Goal: Task Accomplishment & Management: Manage account settings

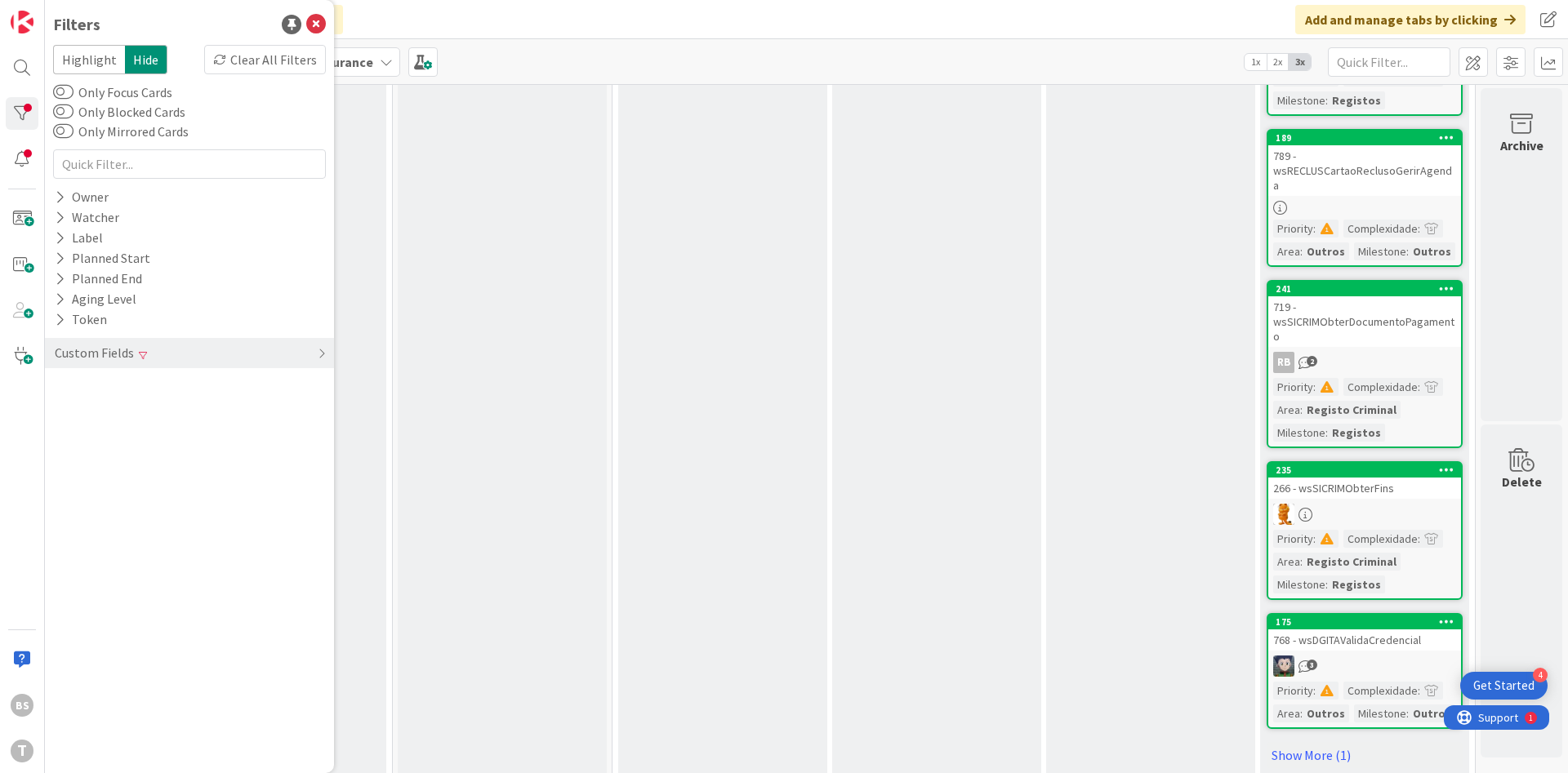
scroll to position [1110, 308]
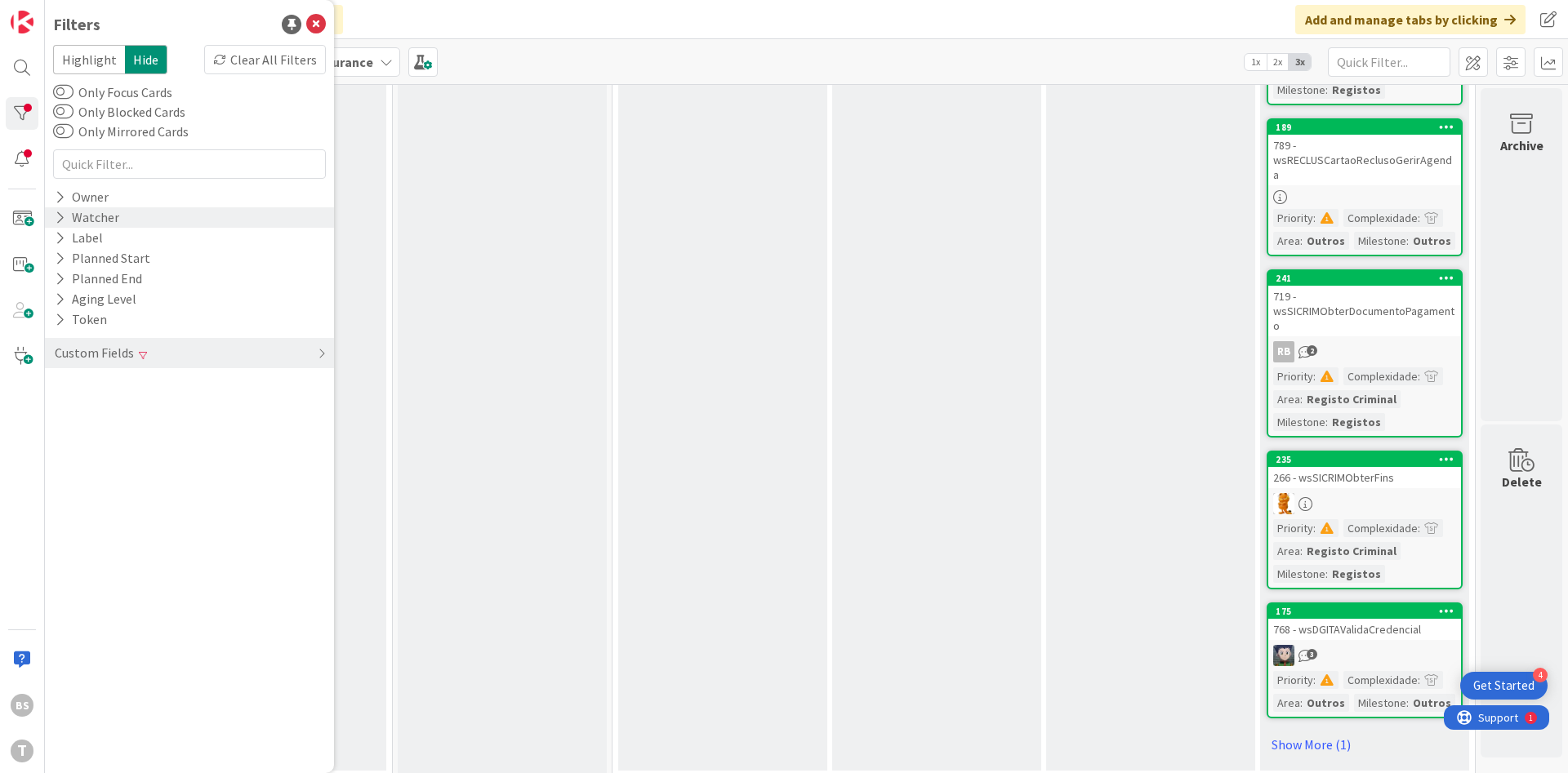
click at [143, 213] on div "Watcher" at bounding box center [189, 217] width 290 height 20
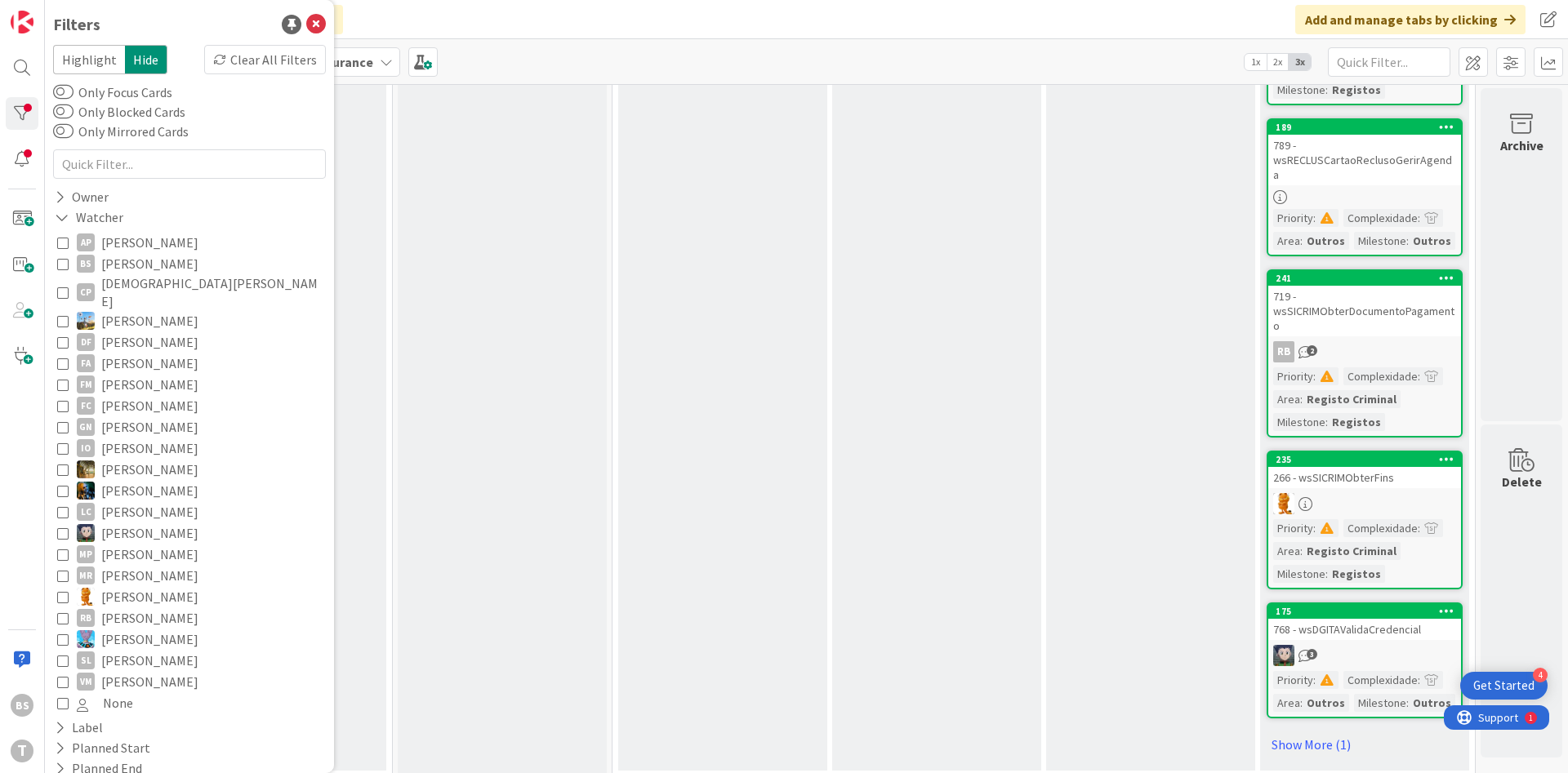
scroll to position [91, 0]
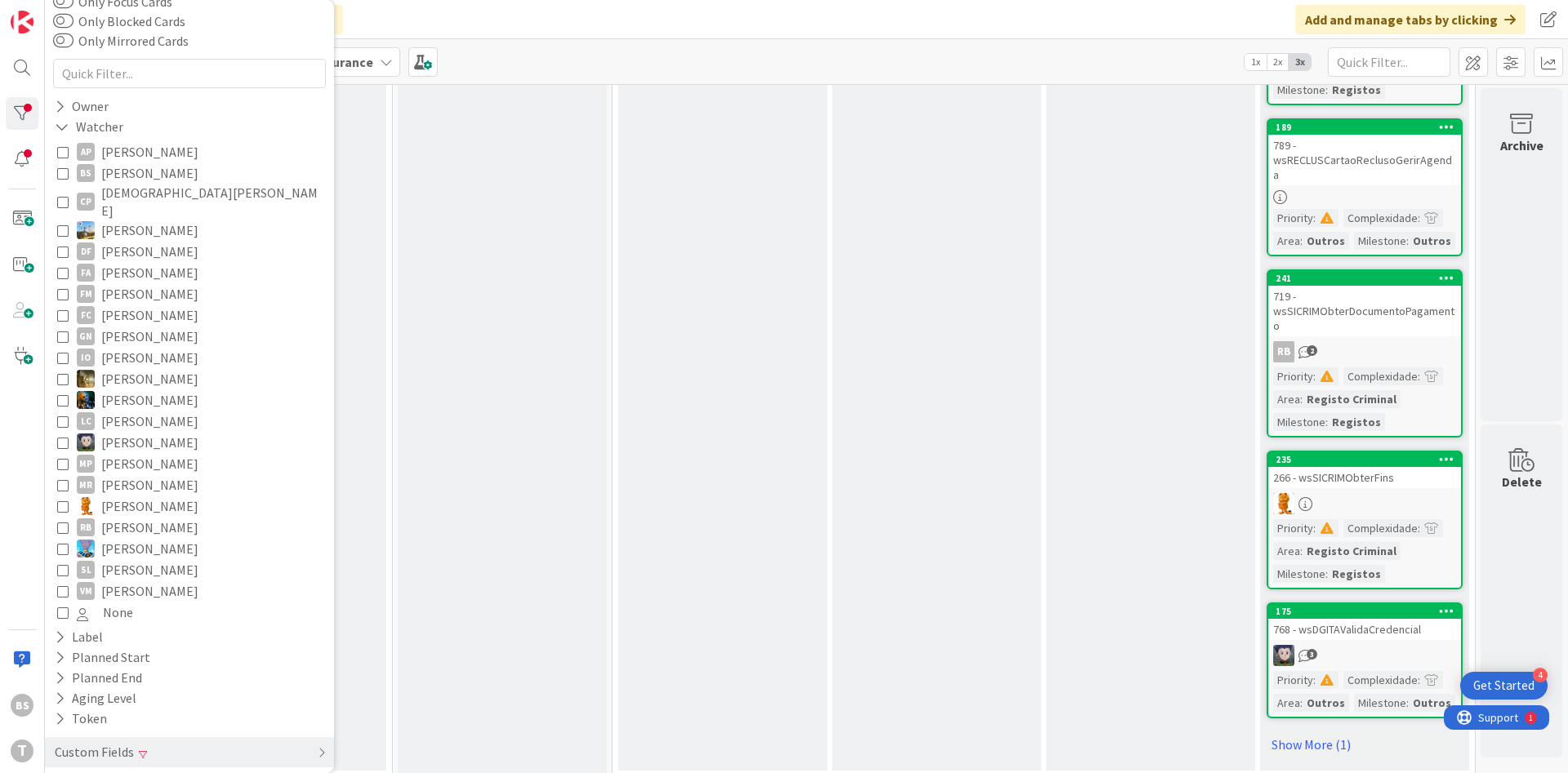
click at [137, 605] on button "None" at bounding box center [189, 612] width 265 height 21
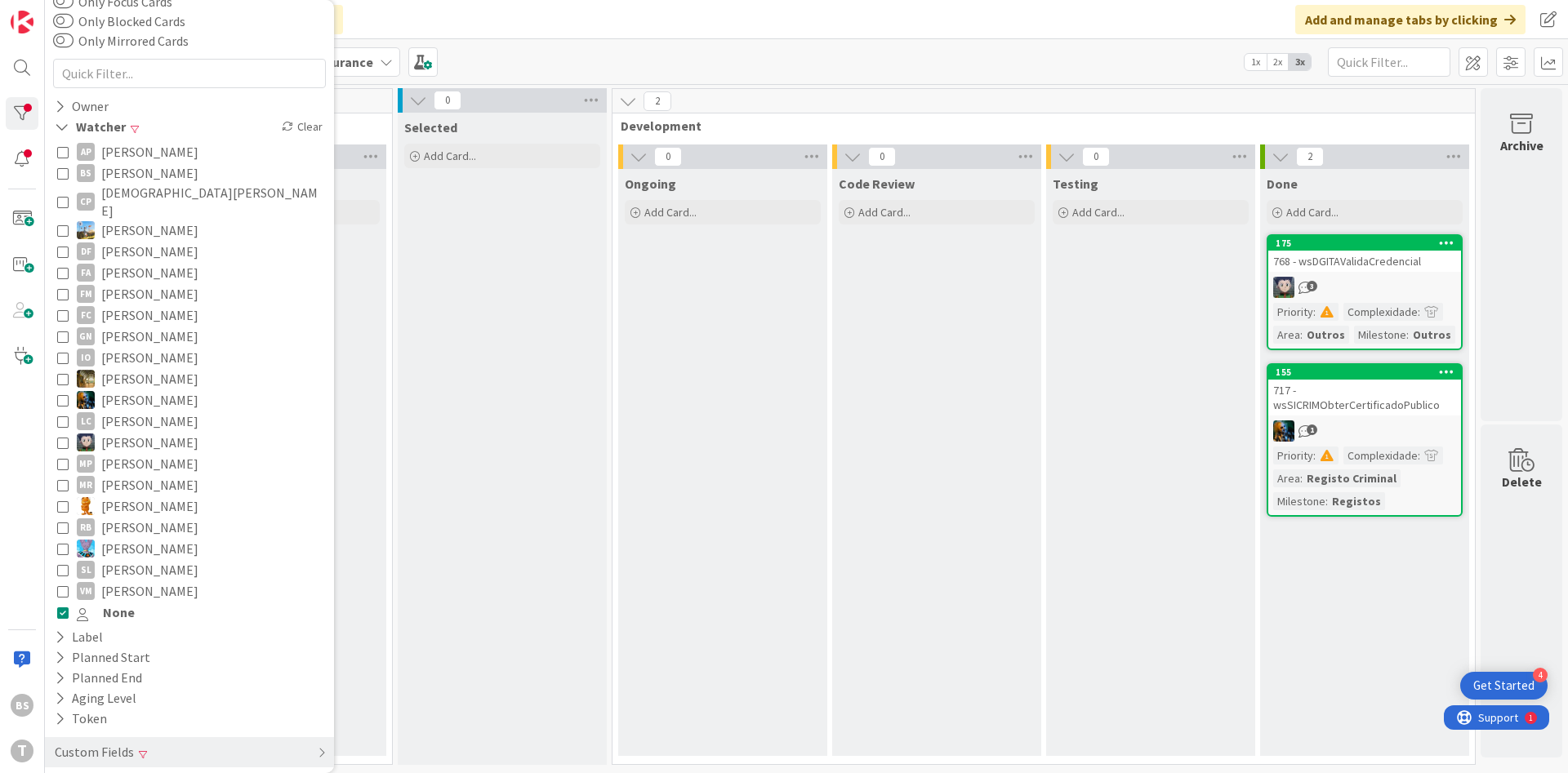
scroll to position [0, 308]
click at [1372, 397] on div "717 - wsSICRIMObterCertificadoPublico" at bounding box center [1364, 397] width 193 height 36
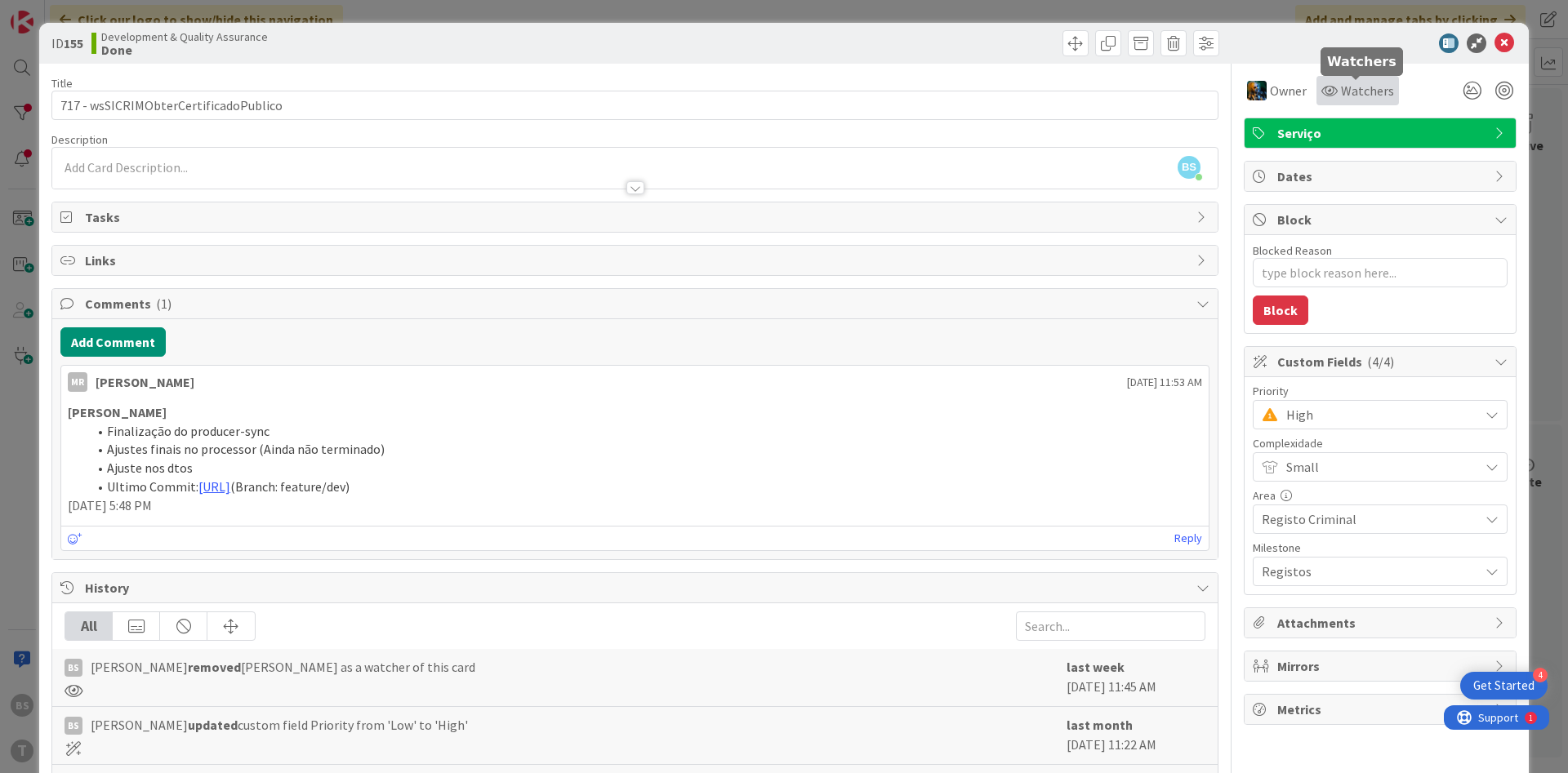
click at [1361, 98] on span "Watchers" at bounding box center [1367, 91] width 54 height 20
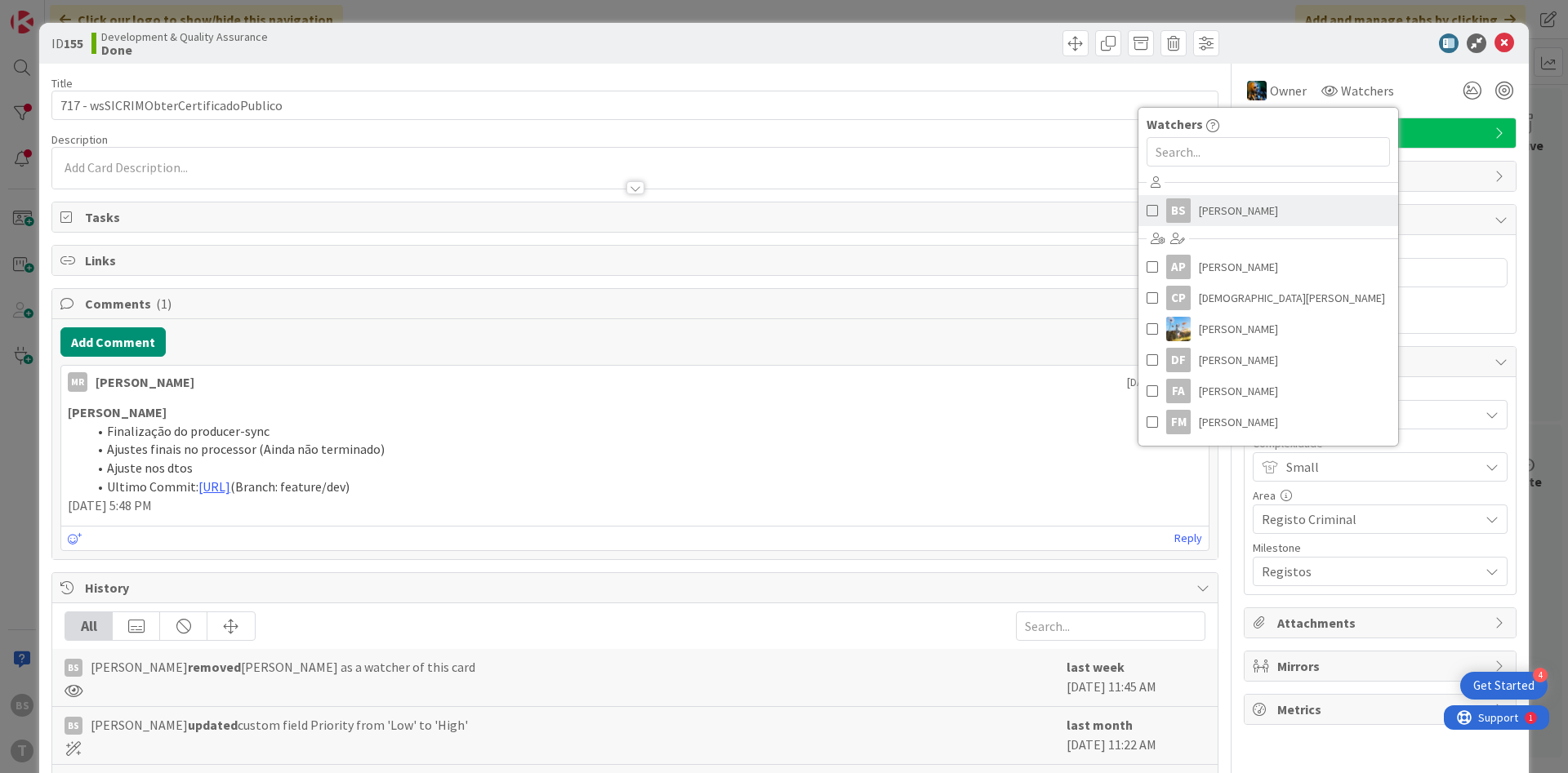
click at [1183, 213] on div "BS" at bounding box center [1178, 211] width 25 height 25
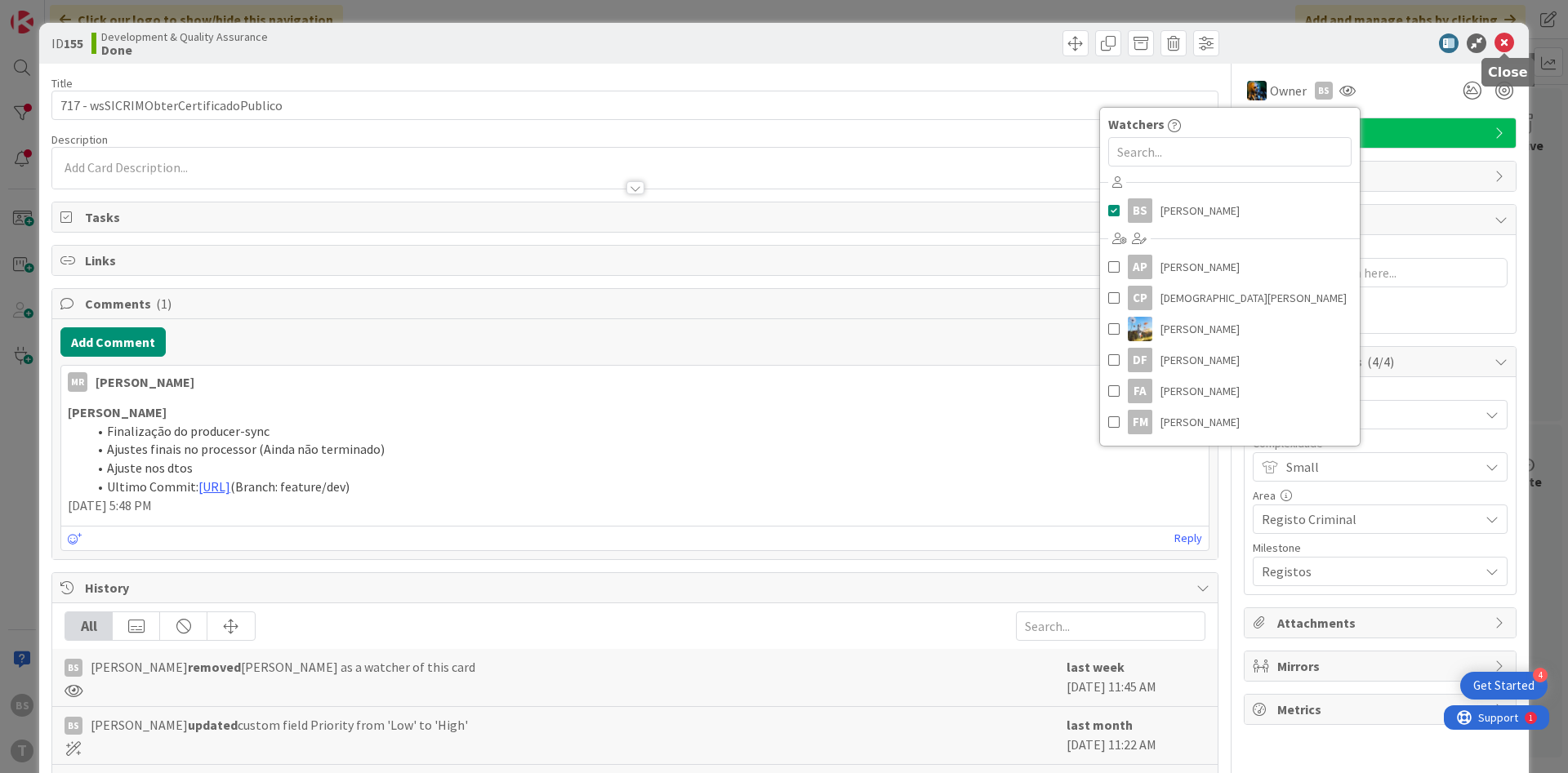
click at [1509, 46] on icon at bounding box center [1504, 43] width 20 height 20
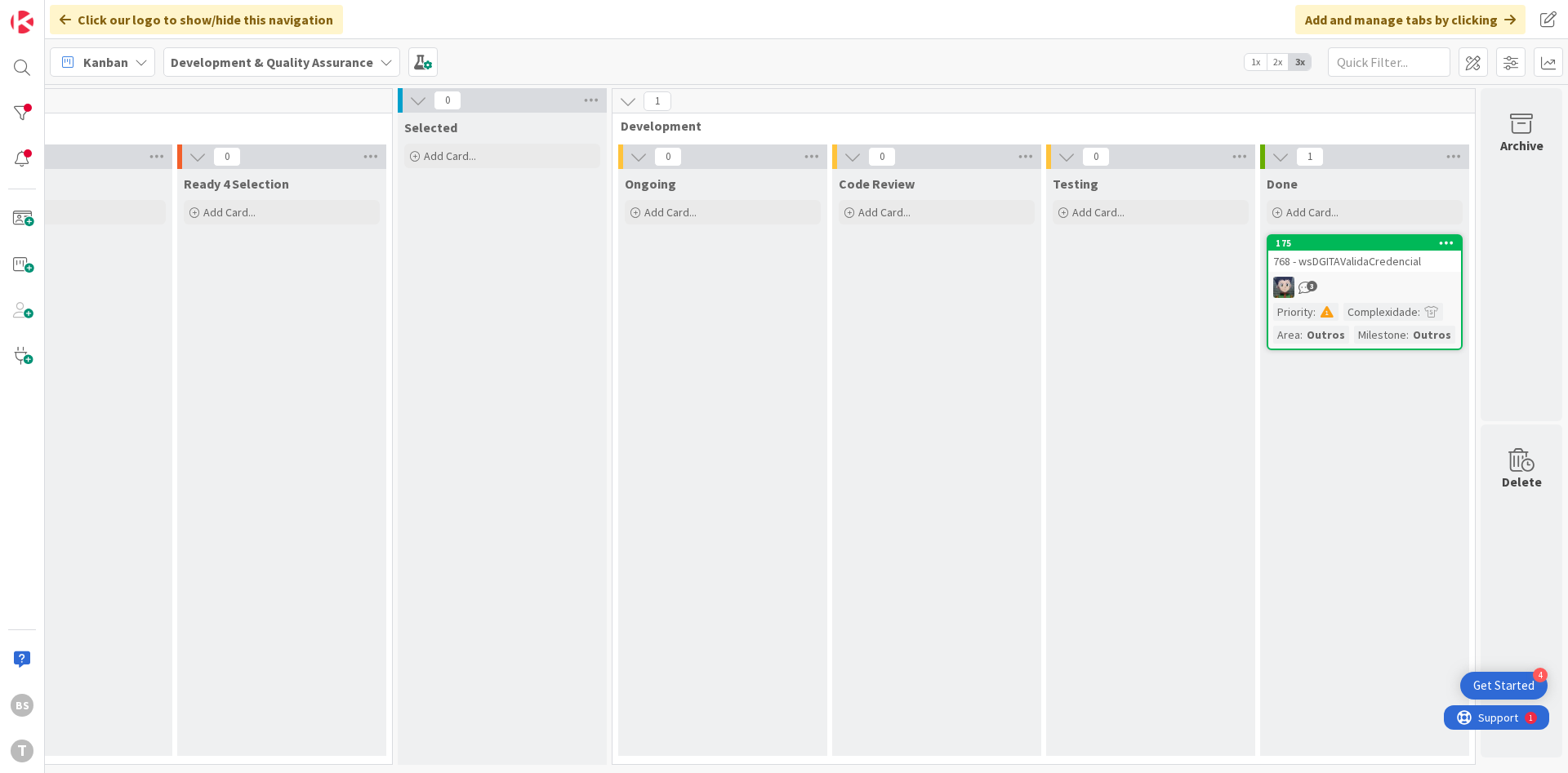
click at [1360, 266] on div "768 - wsDGITAValidaCredencial" at bounding box center [1364, 261] width 193 height 21
type textarea "x"
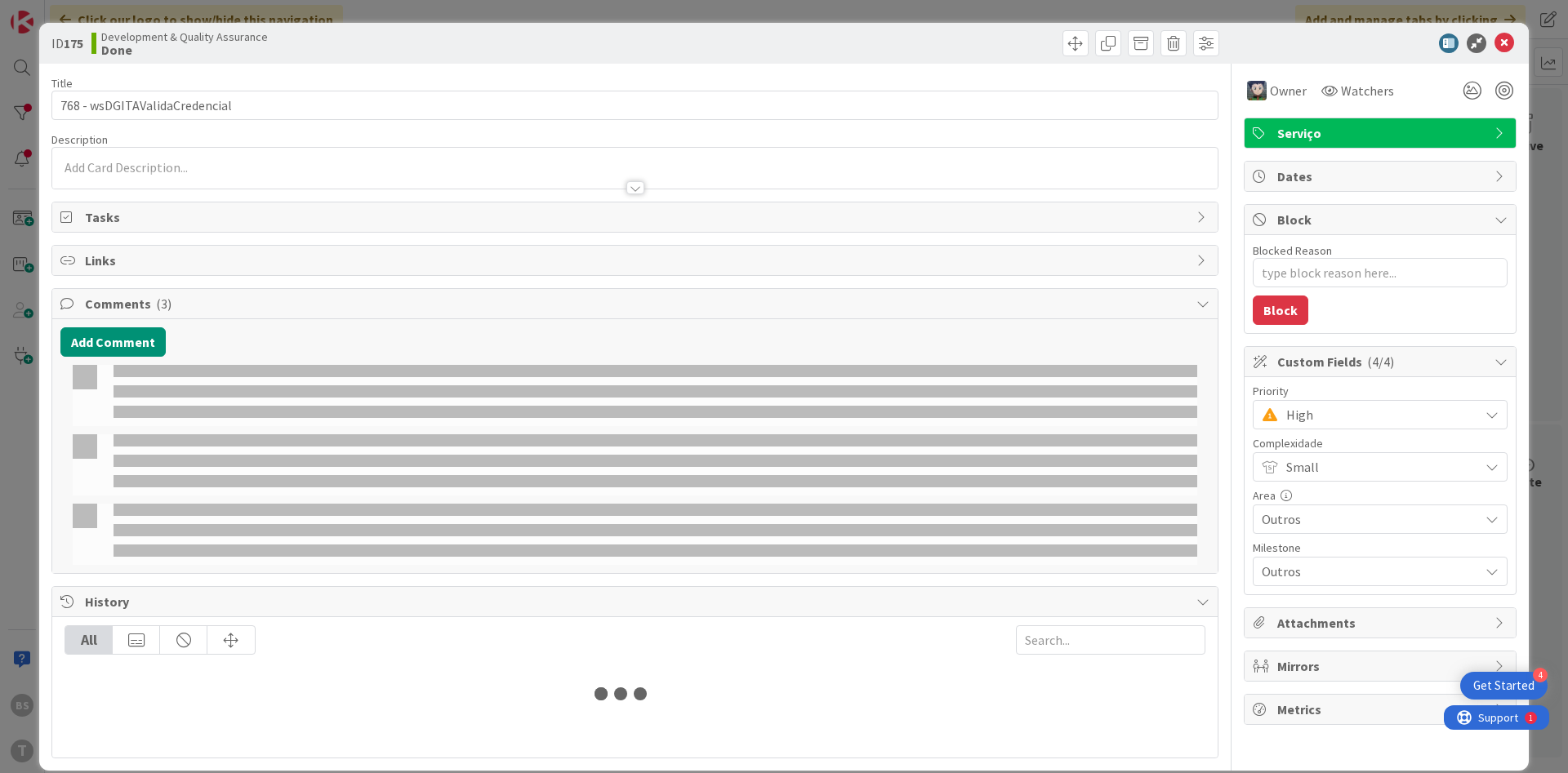
select select "java"
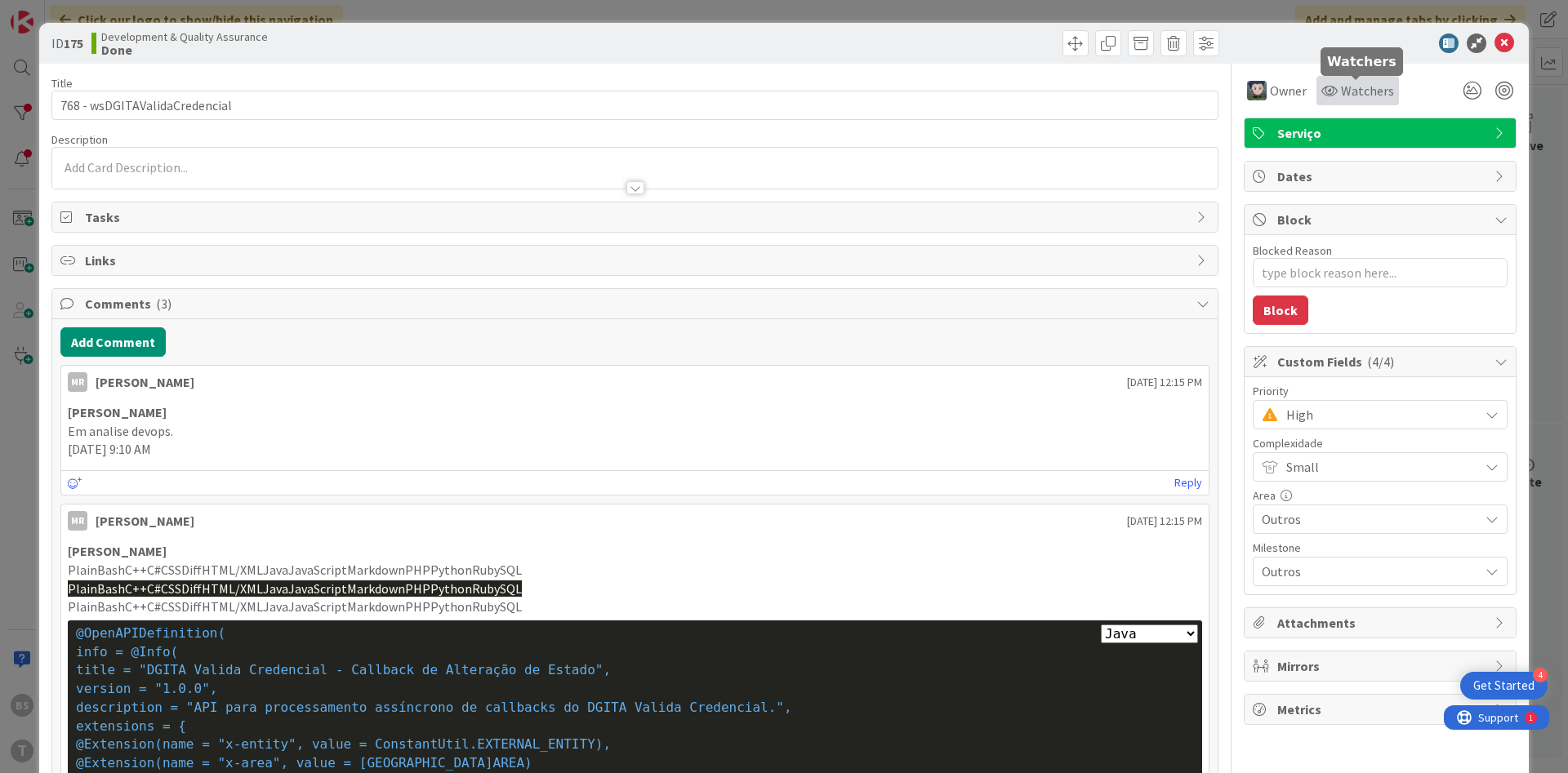
click at [1351, 92] on span "Watchers" at bounding box center [1367, 91] width 54 height 20
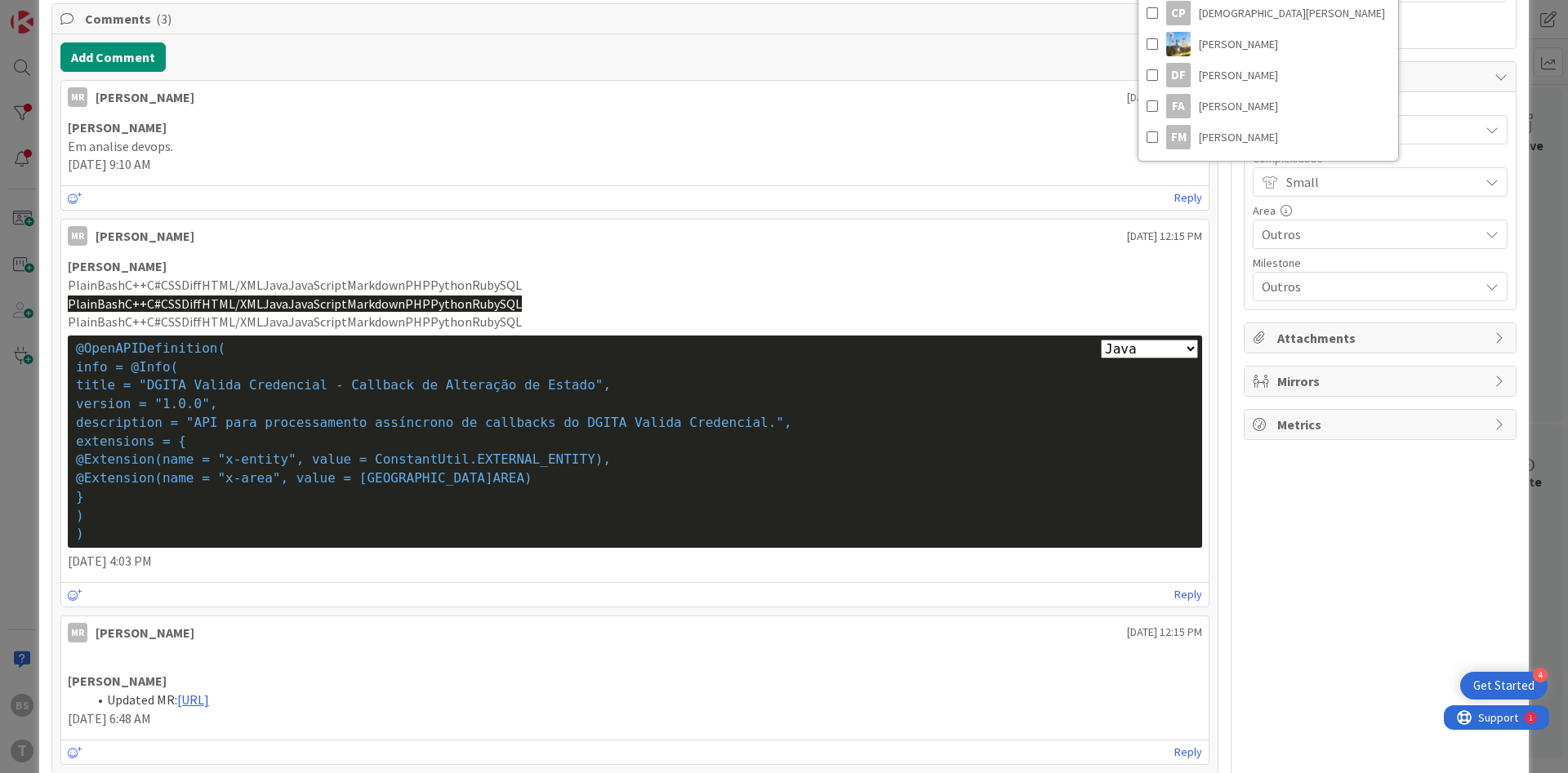
scroll to position [98, 0]
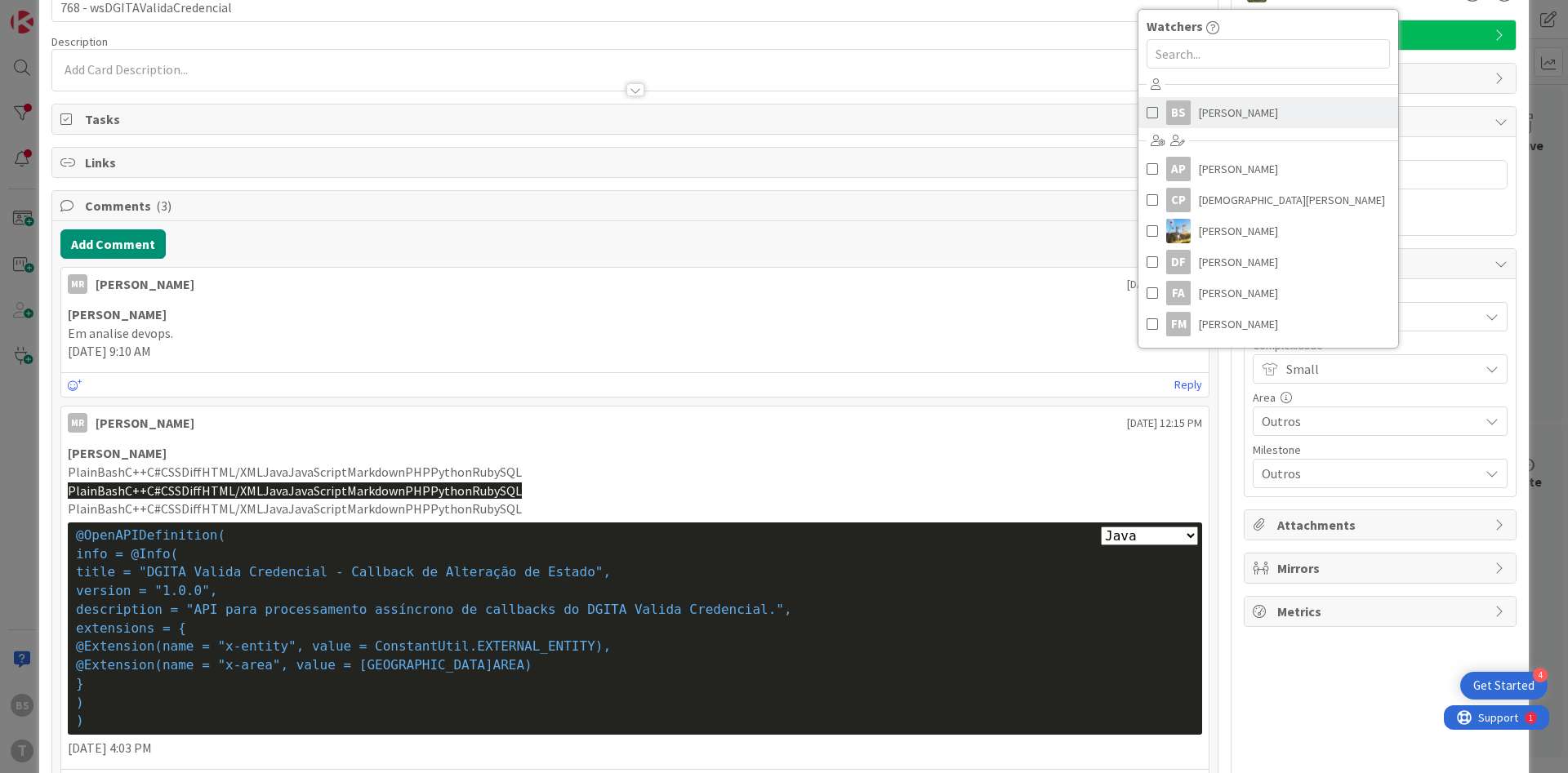
click at [1177, 117] on div "BS" at bounding box center [1178, 113] width 25 height 25
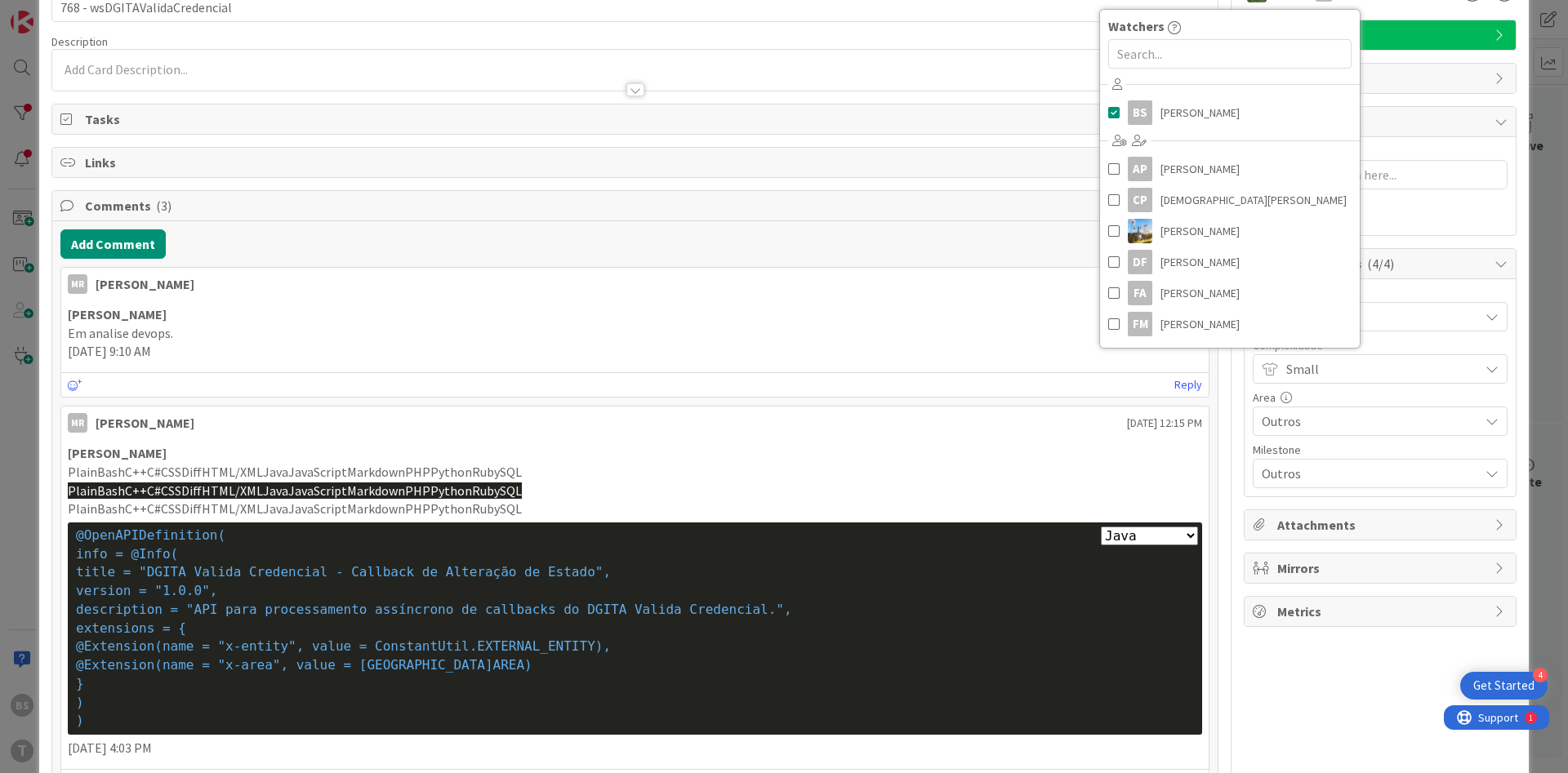
click at [756, 75] on div at bounding box center [635, 82] width 1166 height 17
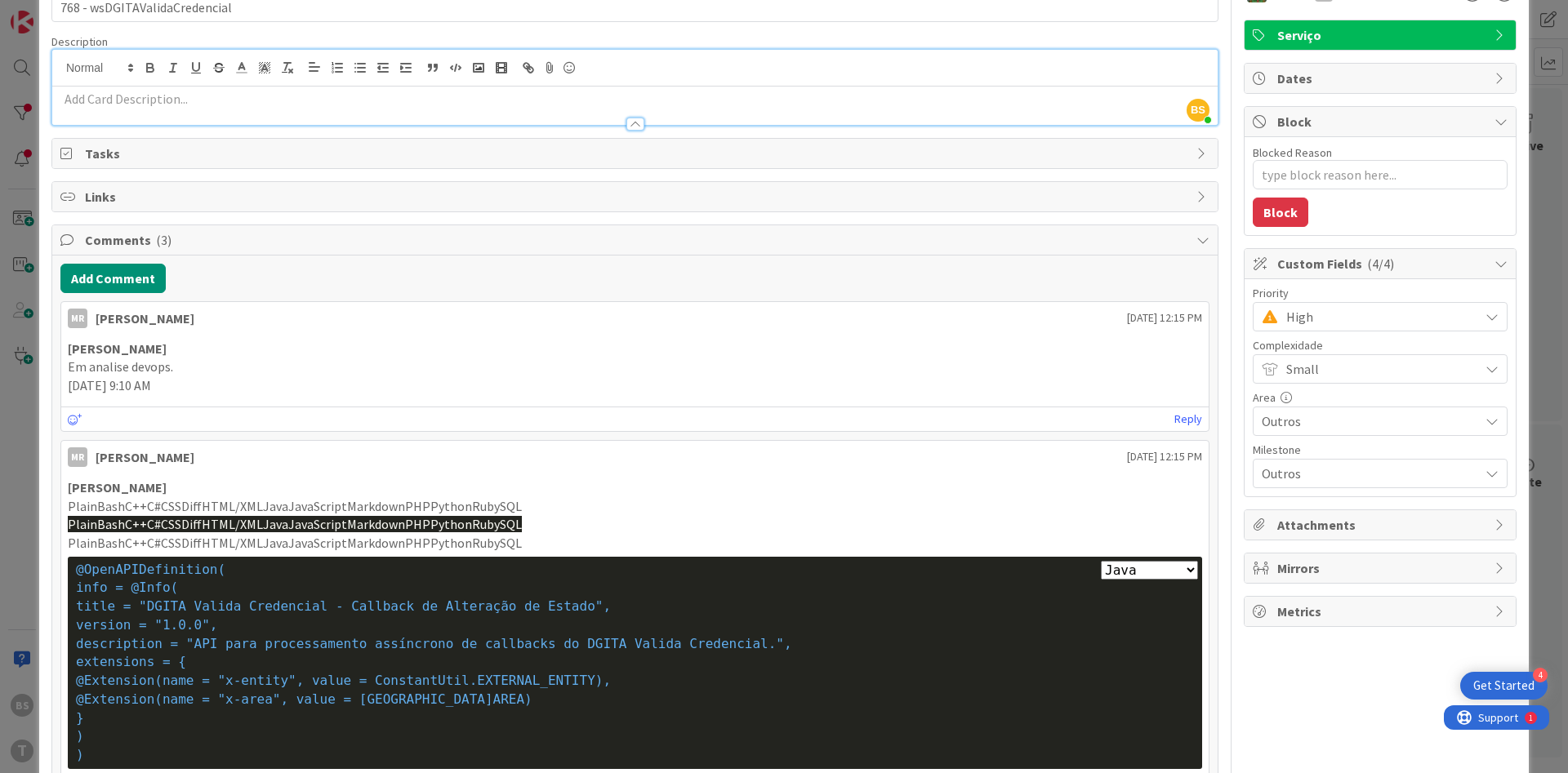
scroll to position [0, 0]
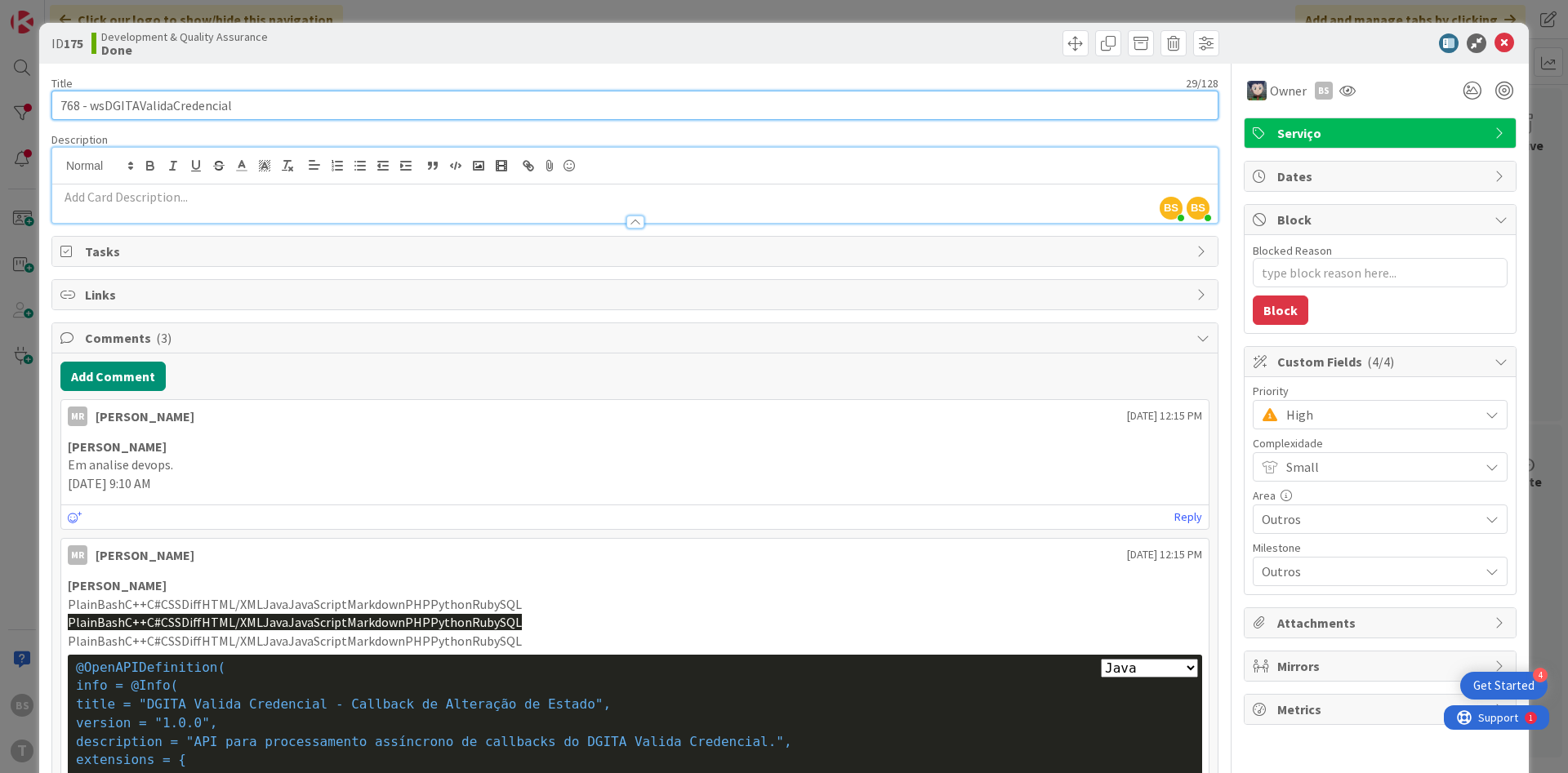
click at [222, 104] on input "768 - wsDGITAValidaCredencial" at bounding box center [634, 105] width 1167 height 30
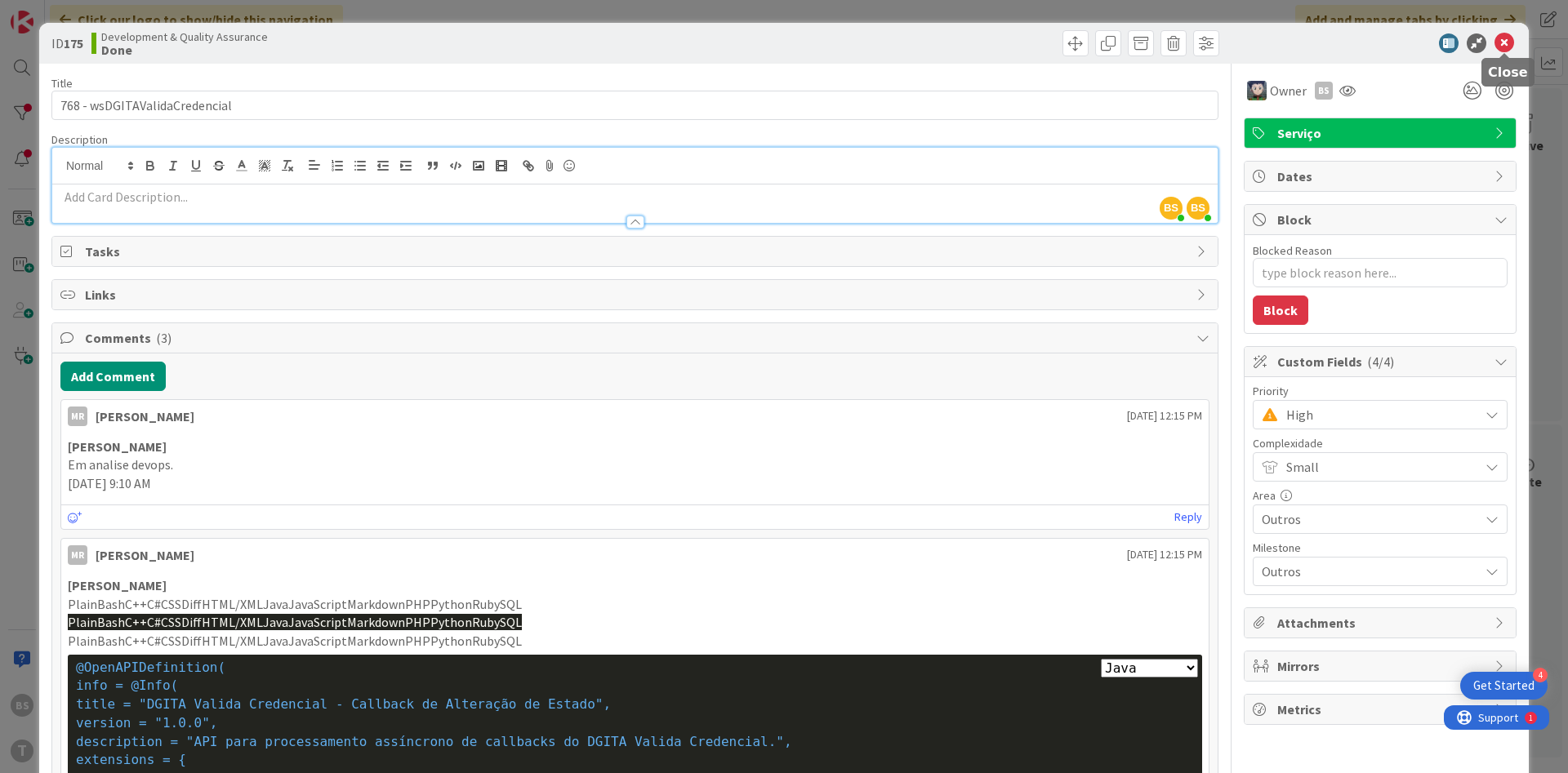
click at [1502, 38] on icon at bounding box center [1504, 43] width 20 height 20
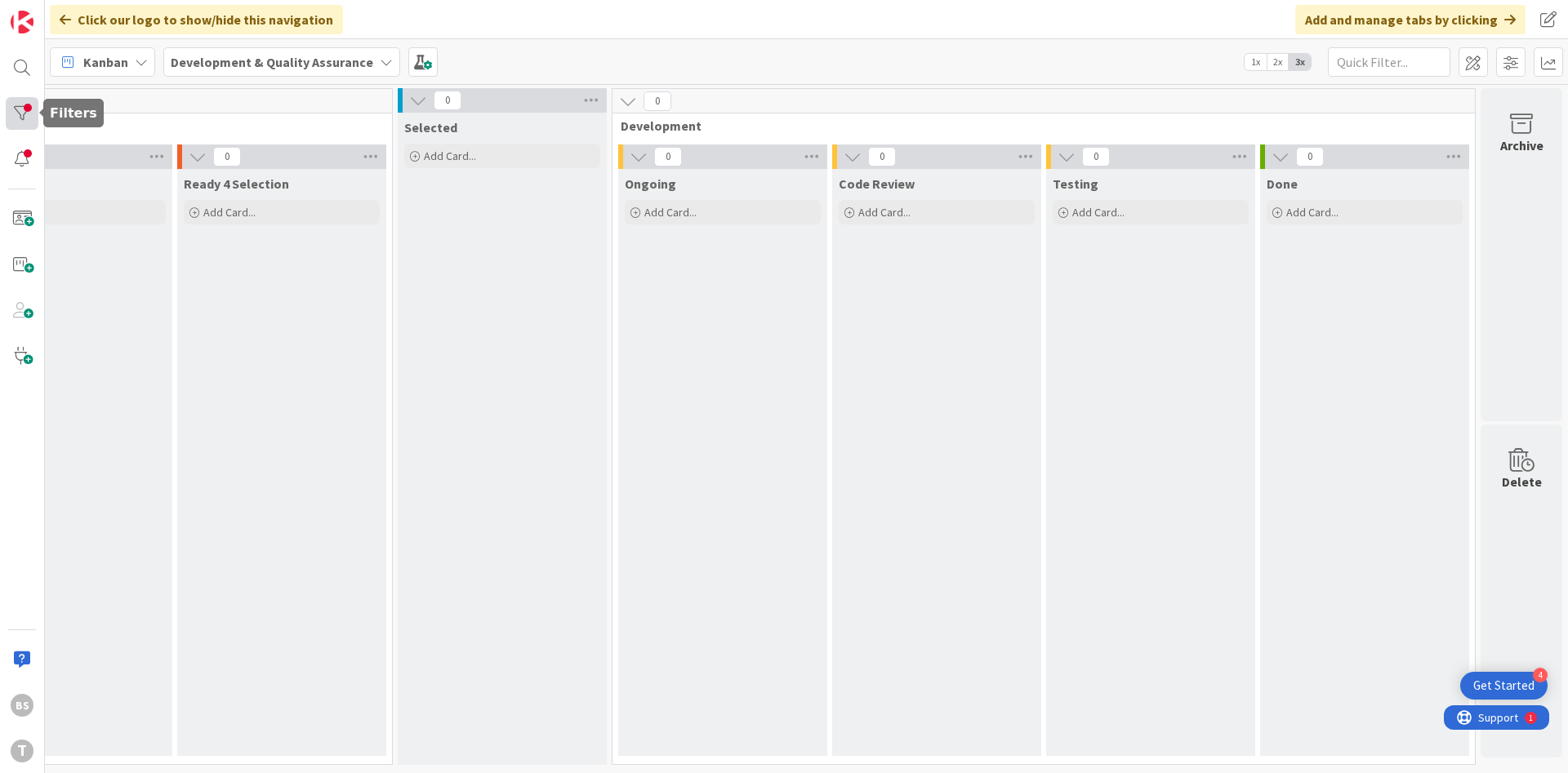
click at [13, 112] on div at bounding box center [22, 114] width 32 height 32
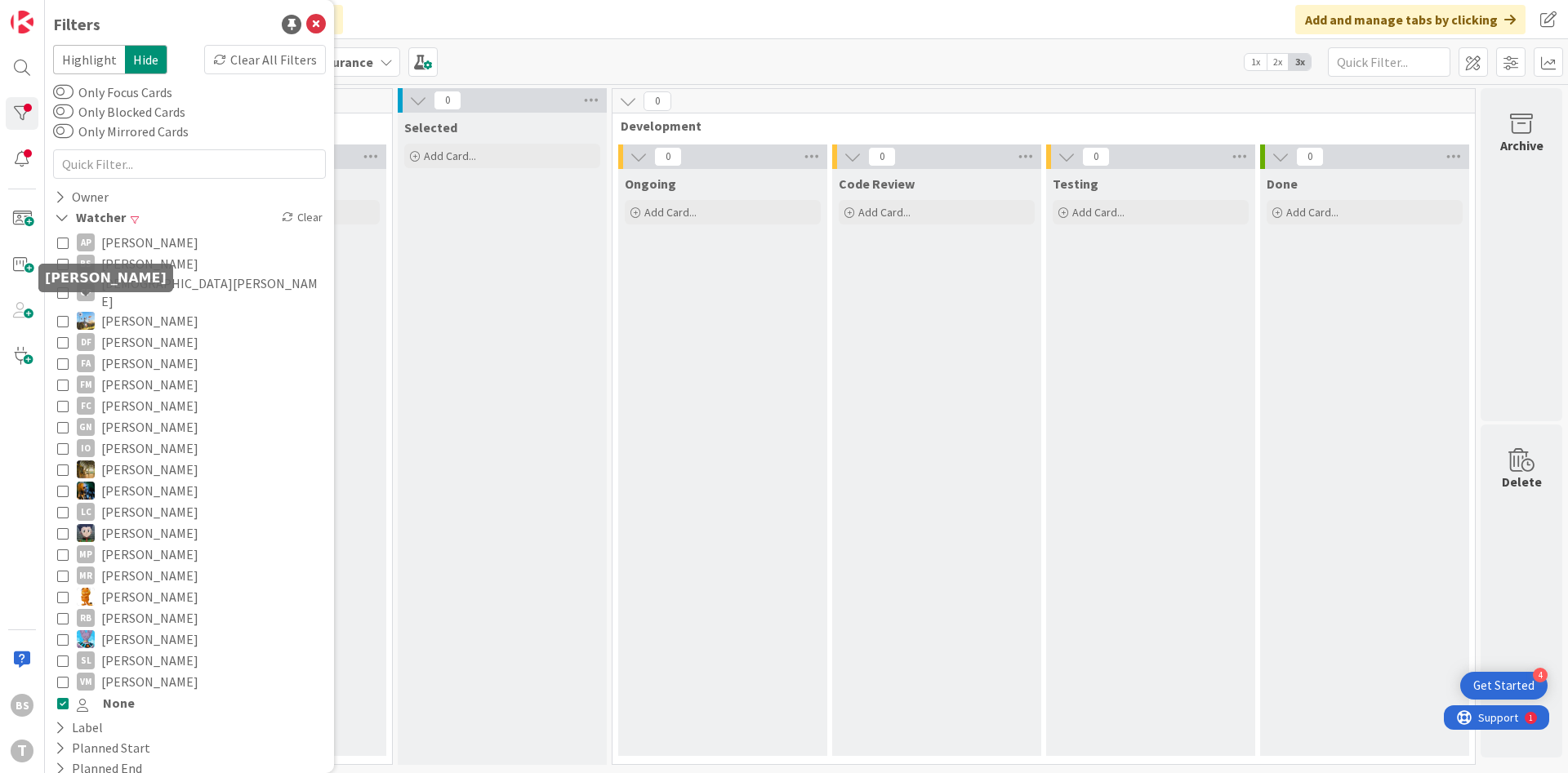
scroll to position [91, 0]
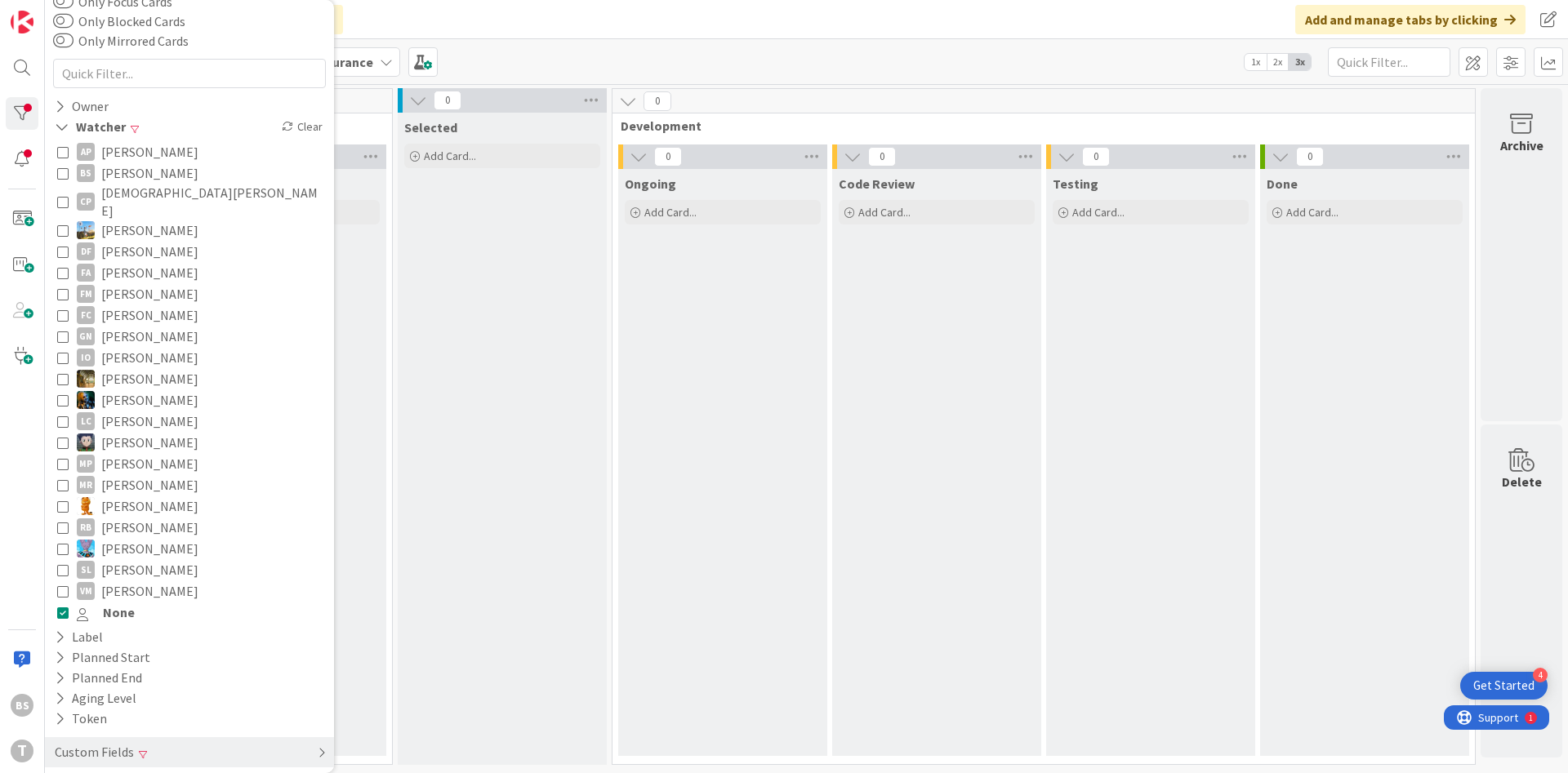
click at [187, 738] on div "Custom Fields" at bounding box center [189, 753] width 290 height 31
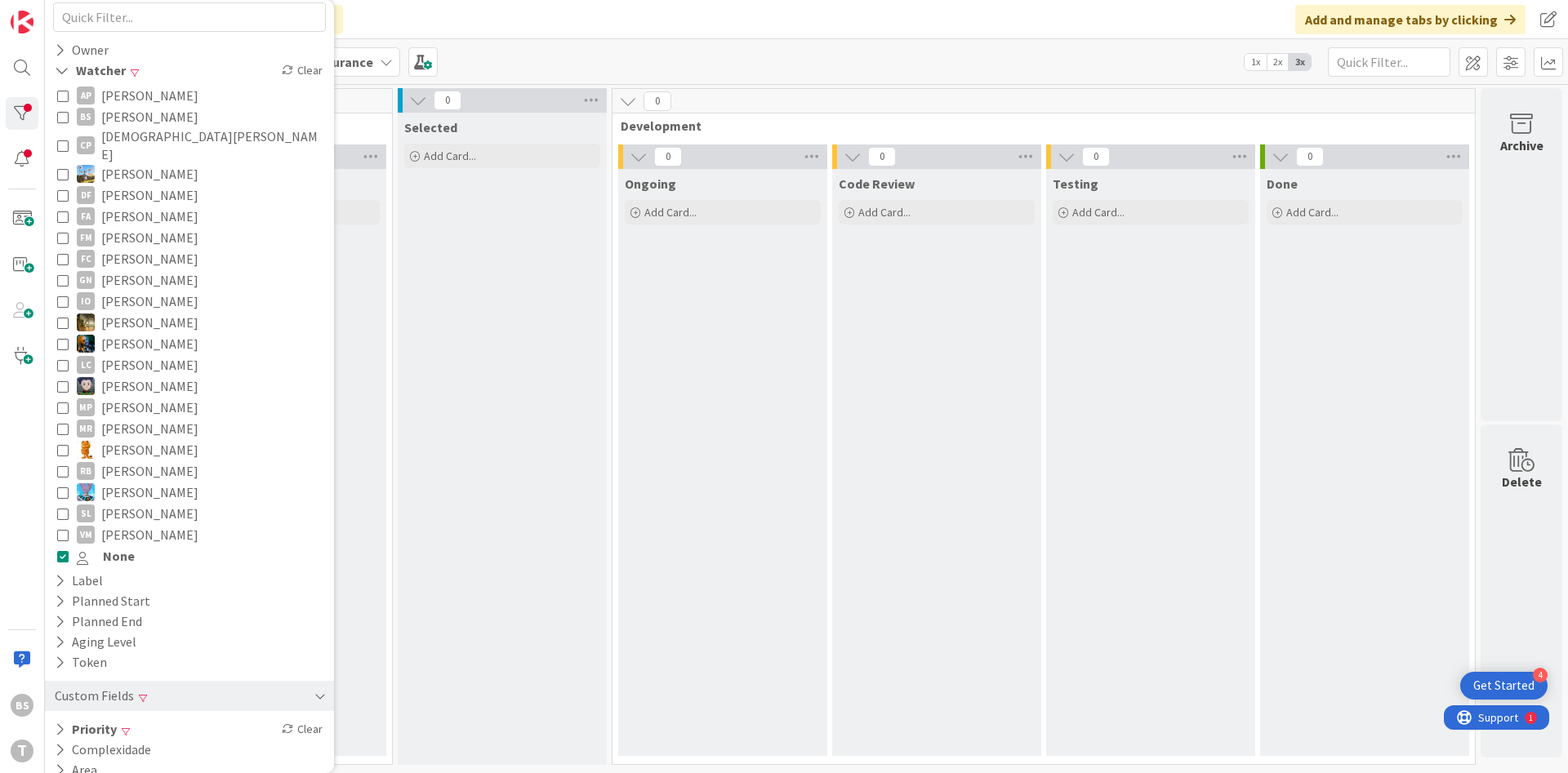
scroll to position [172, 0]
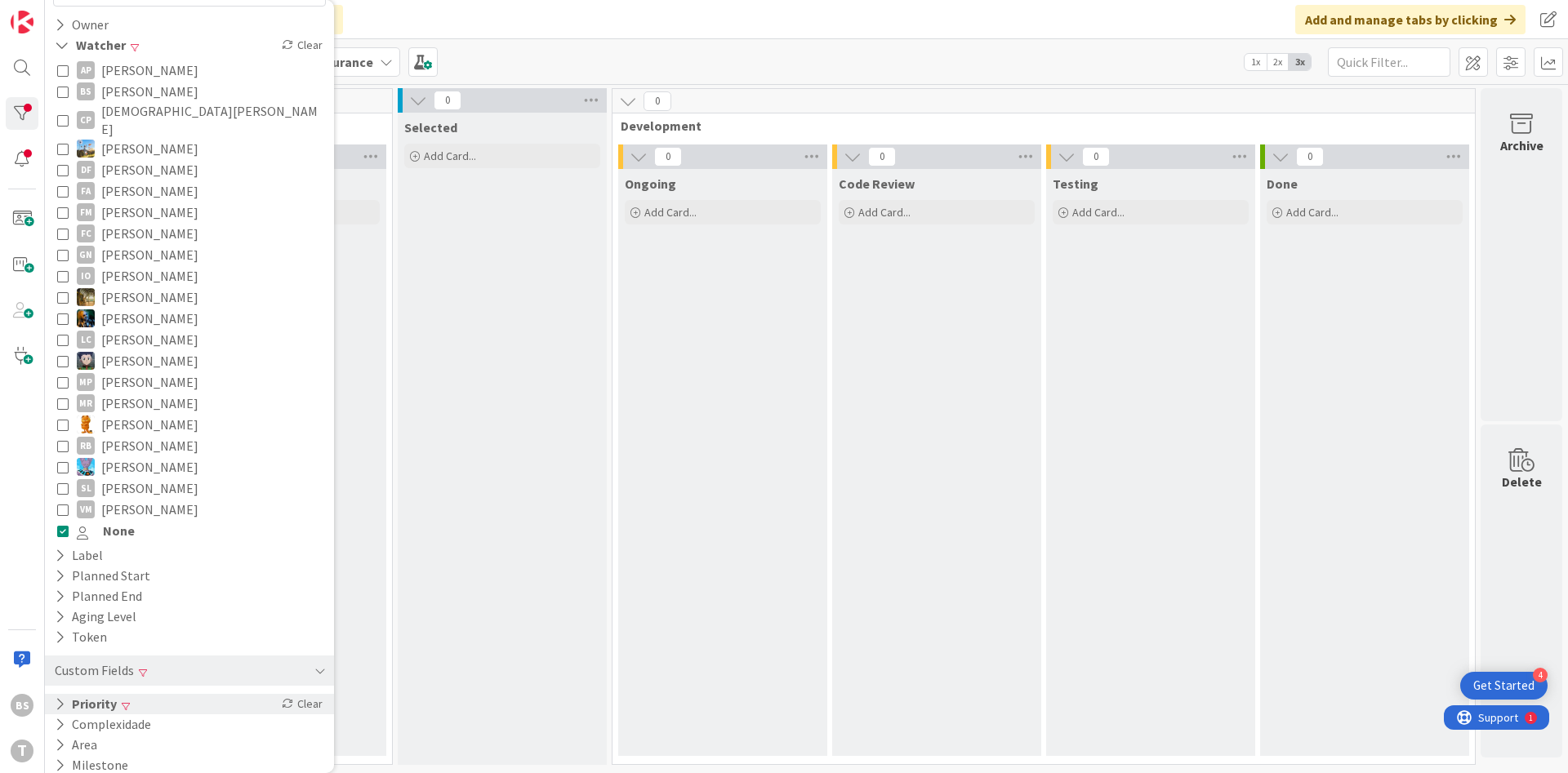
click at [162, 695] on div "Priority Clear" at bounding box center [189, 703] width 290 height 20
click at [148, 719] on div "Critical High Medium Low None" at bounding box center [189, 771] width 265 height 106
click at [108, 740] on span "High" at bounding box center [100, 750] width 48 height 21
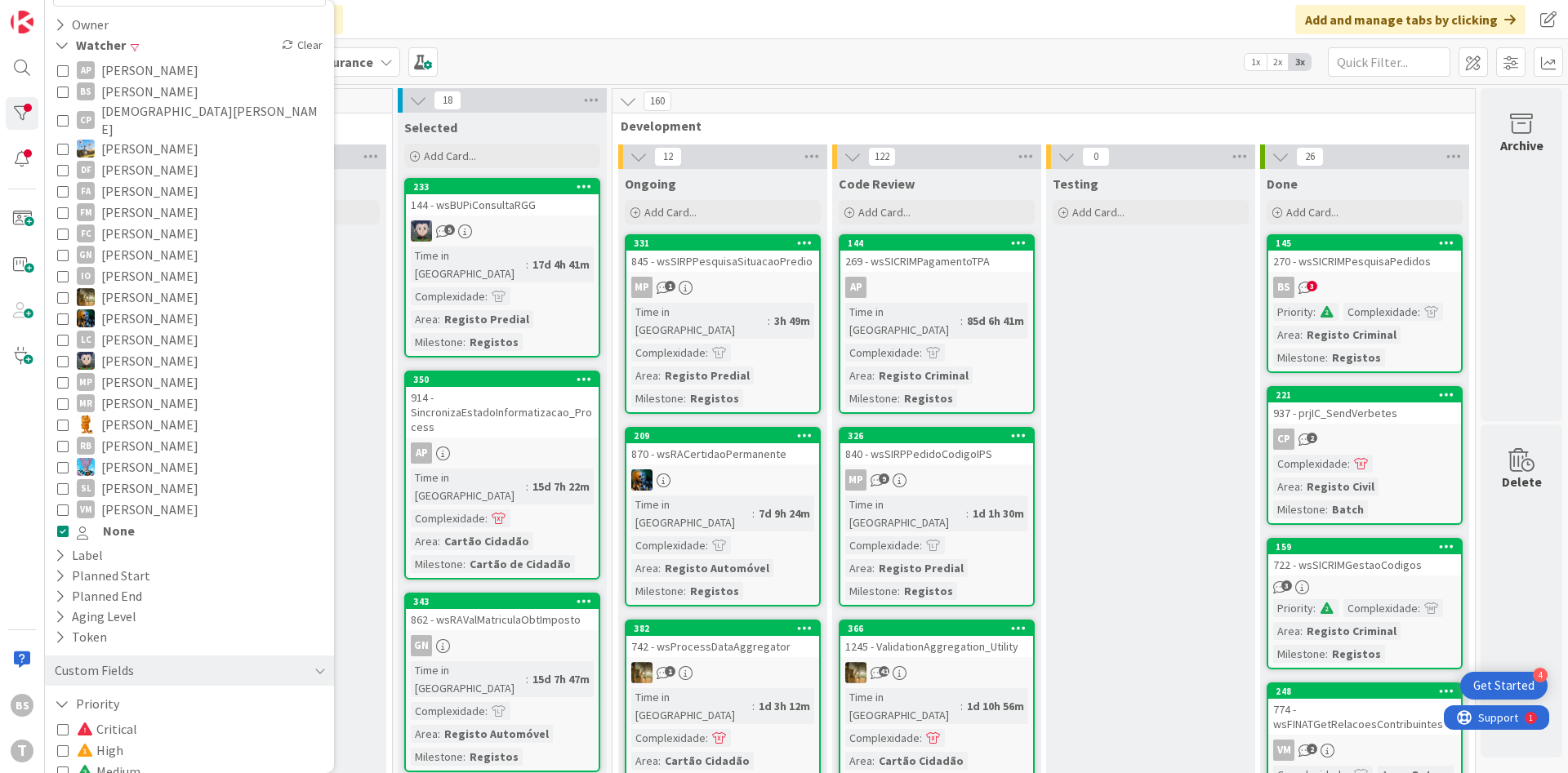
click at [80, 744] on span at bounding box center [86, 751] width 20 height 13
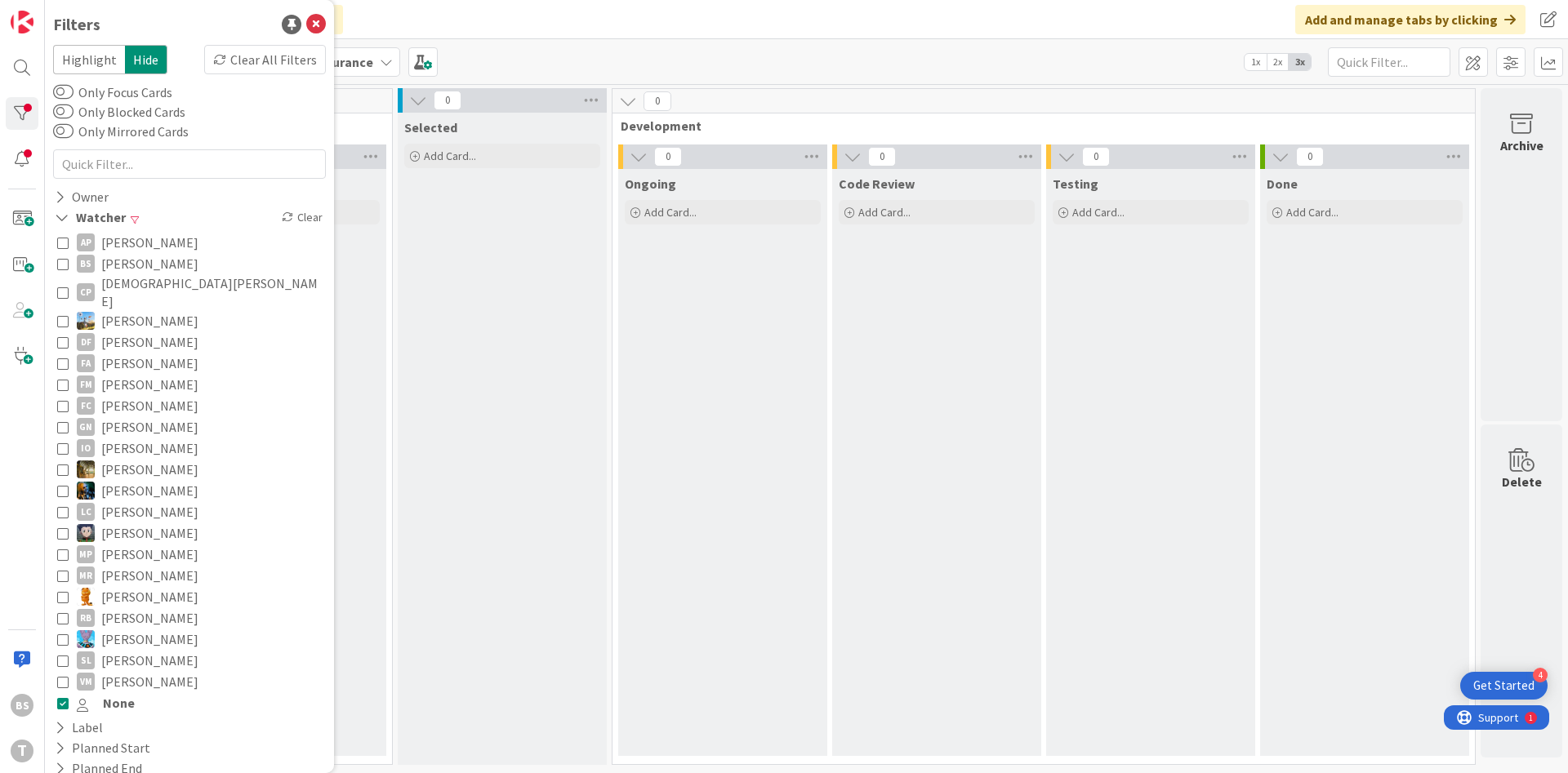
scroll to position [287, 0]
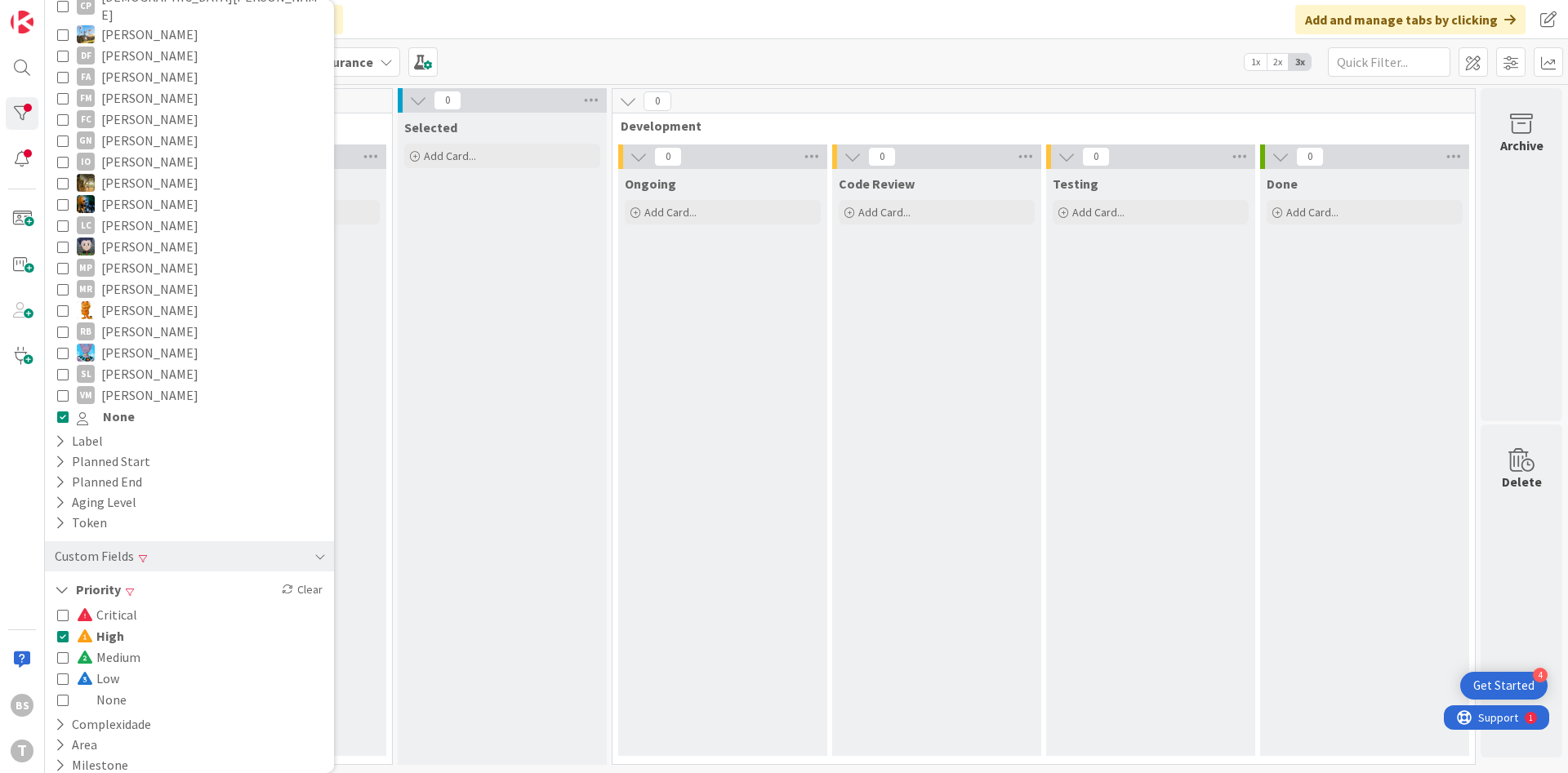
click at [67, 411] on icon at bounding box center [63, 417] width 11 height 11
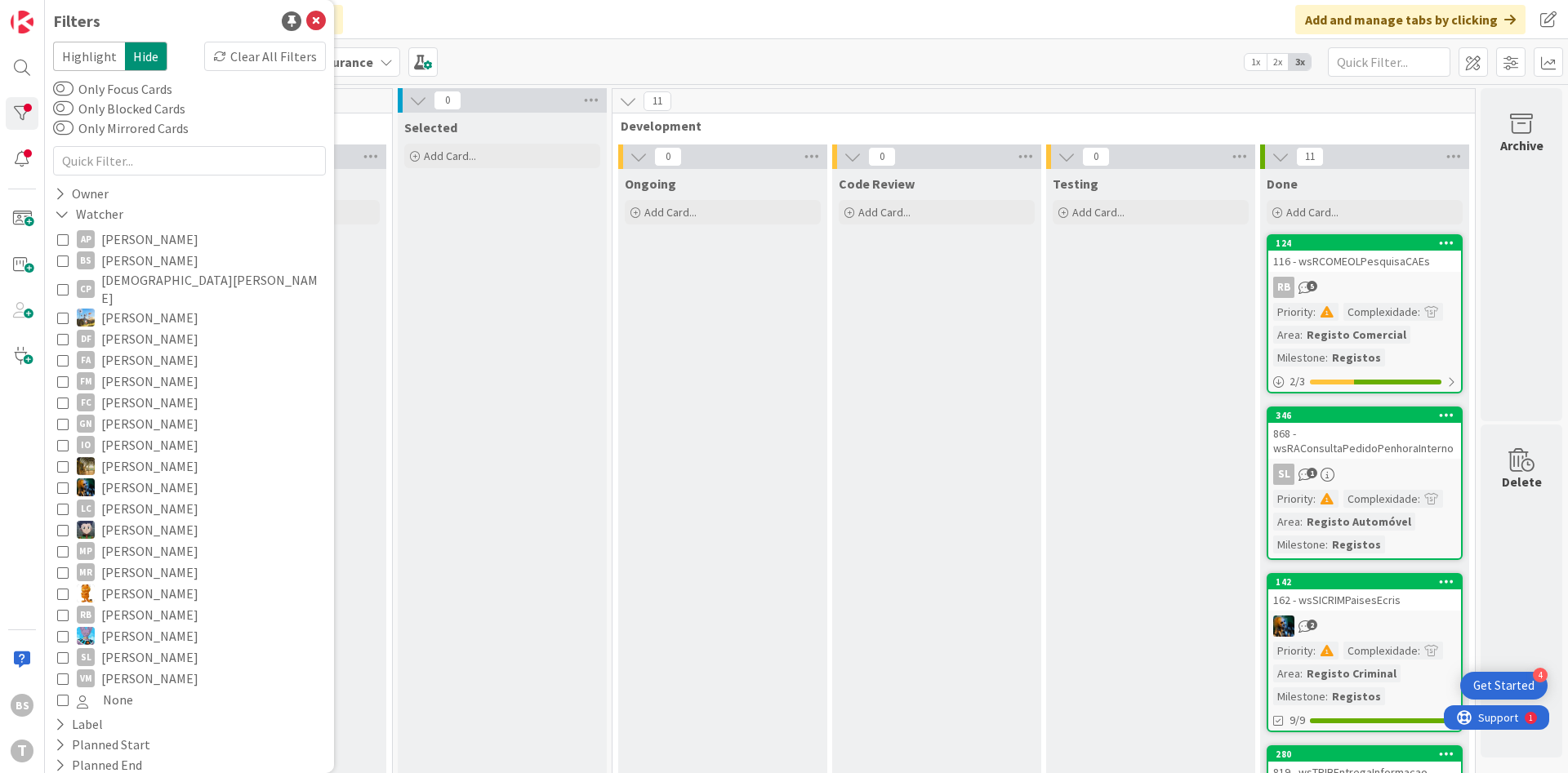
scroll to position [0, 0]
click at [63, 267] on icon at bounding box center [63, 264] width 11 height 11
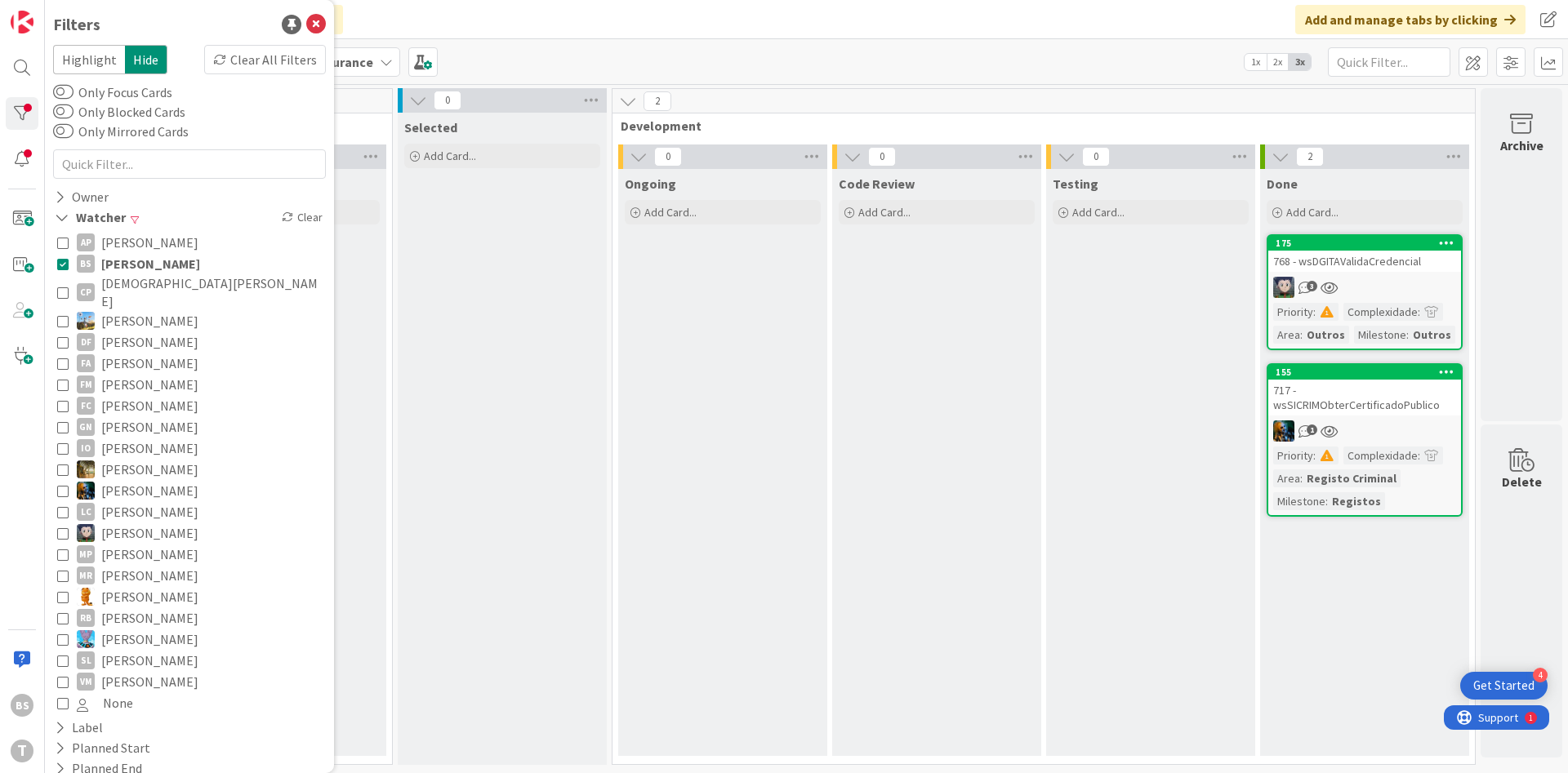
click at [1105, 335] on div "Testing Add Card..." at bounding box center [1150, 462] width 209 height 588
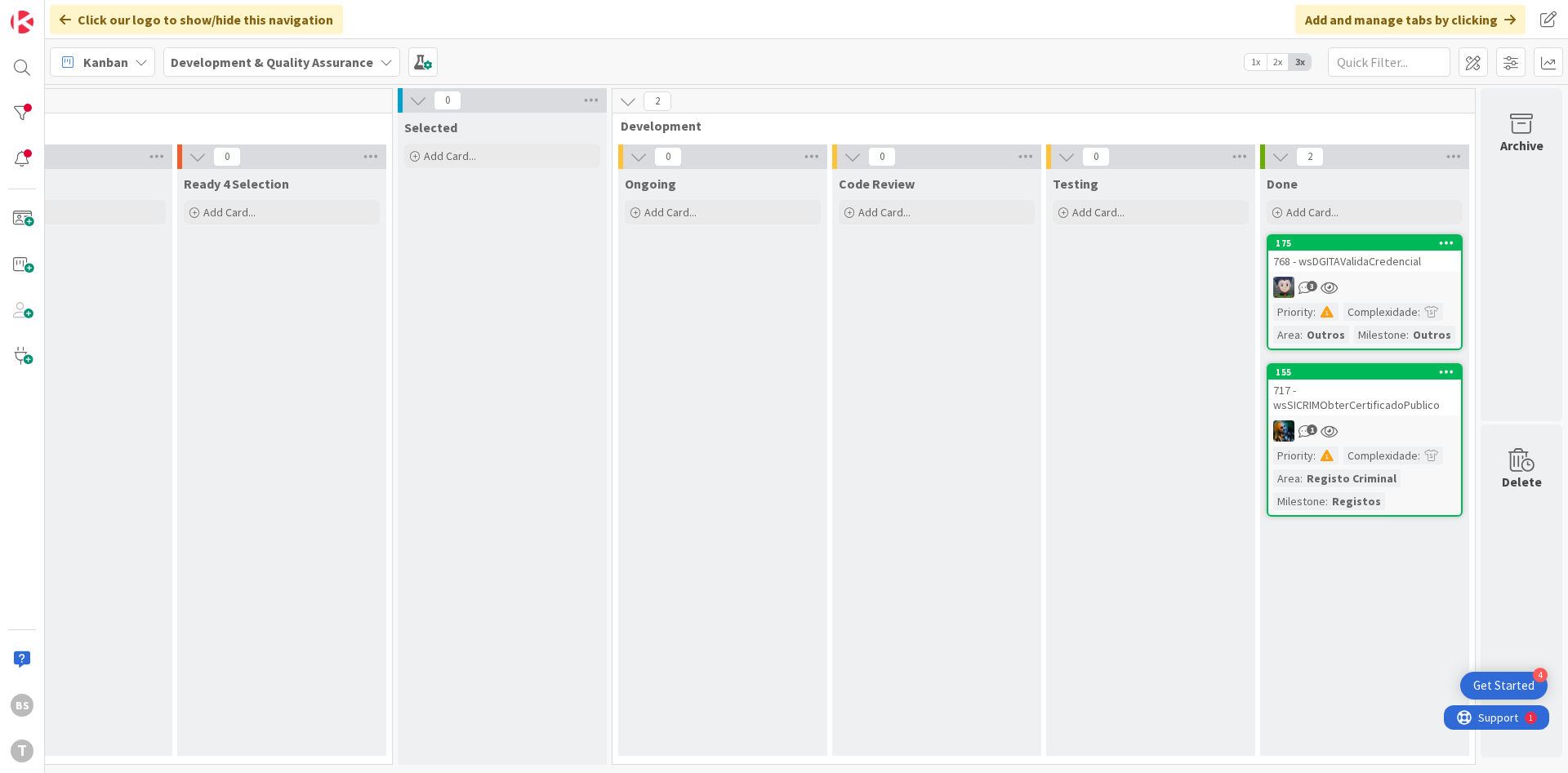
click at [1335, 423] on div "1" at bounding box center [1364, 431] width 193 height 21
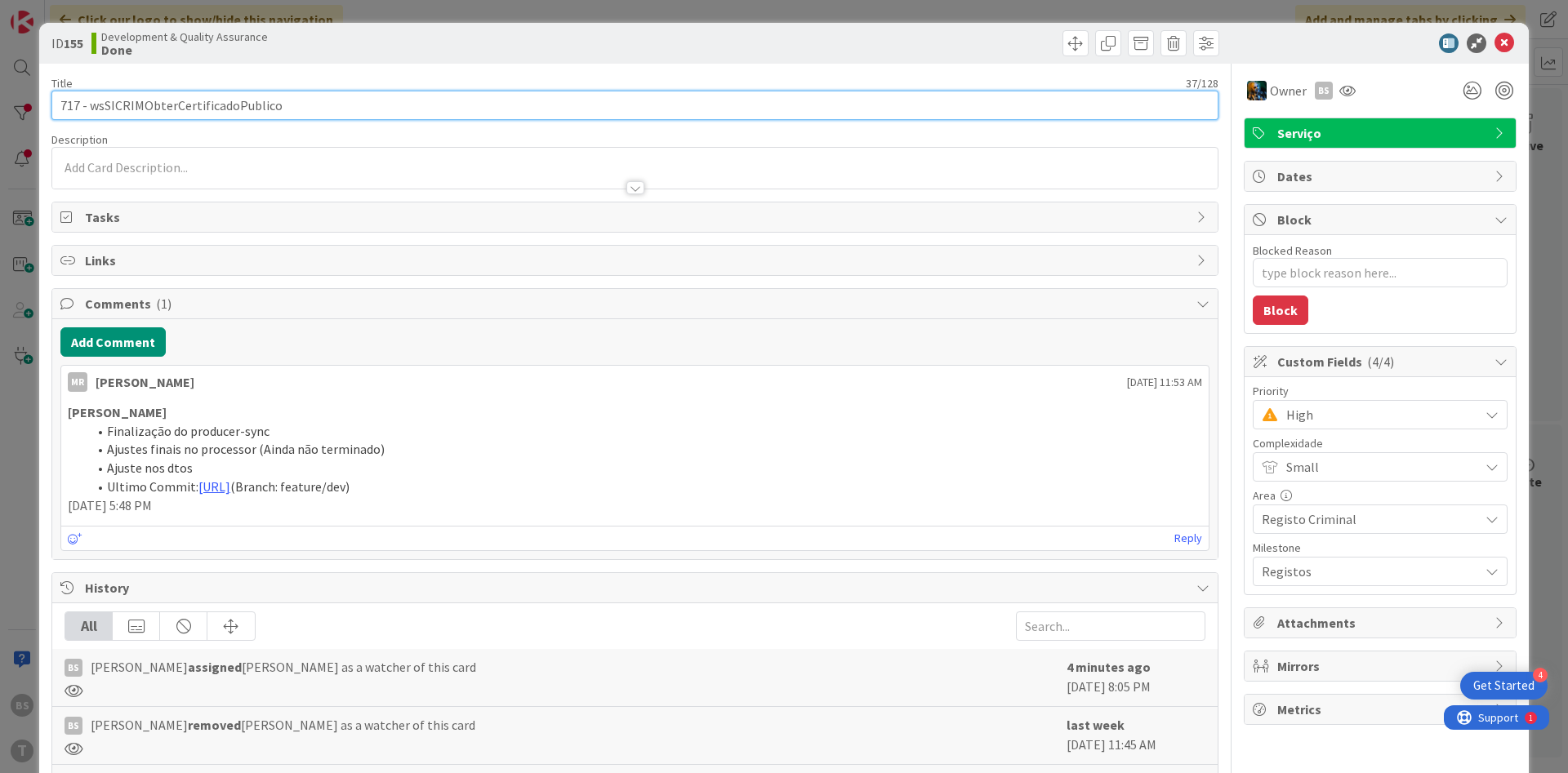
click at [254, 110] on input "717 - wsSICRIMObterCertificadoPublico" at bounding box center [634, 105] width 1167 height 30
click at [278, 111] on input "717 - wsSICRIMObterCertificadoPublico" at bounding box center [634, 105] width 1167 height 30
click at [202, 96] on input "717 - wsSICRIMObterCertificadoPublico" at bounding box center [634, 105] width 1167 height 30
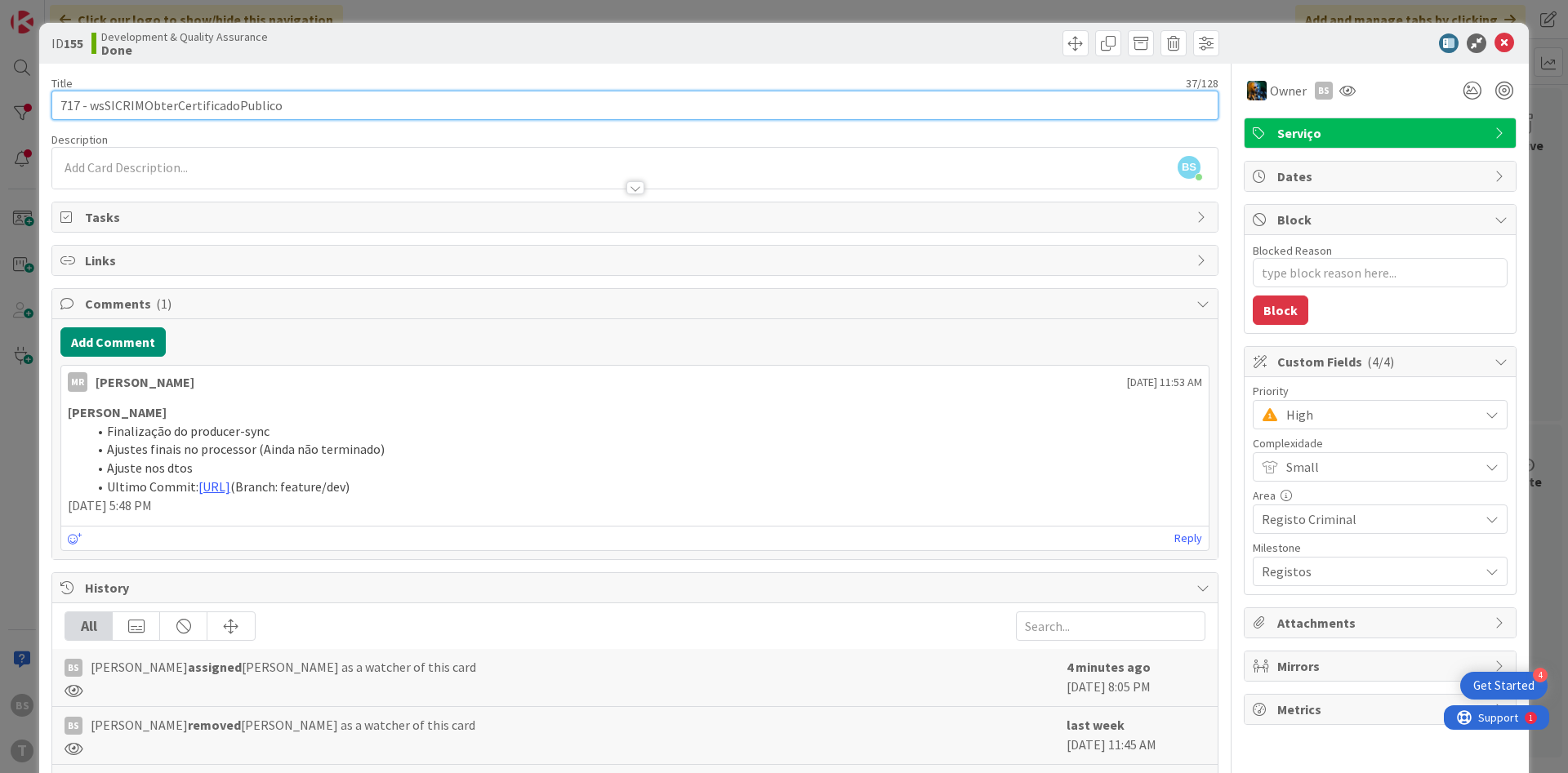
click at [202, 96] on input "717 - wsSICRIMObterCertificadoPublico" at bounding box center [634, 105] width 1167 height 30
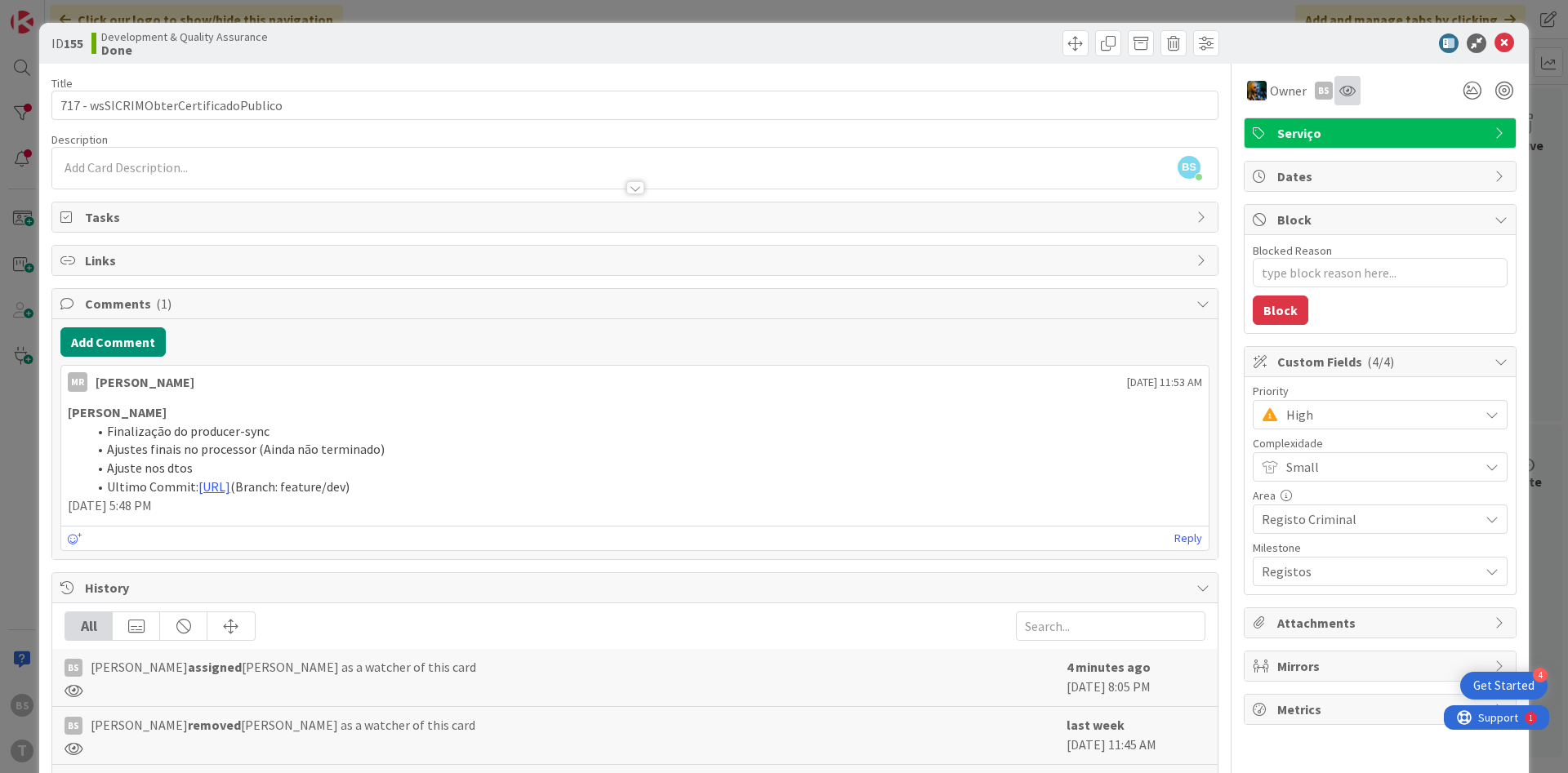
click at [1346, 98] on div at bounding box center [1347, 90] width 26 height 30
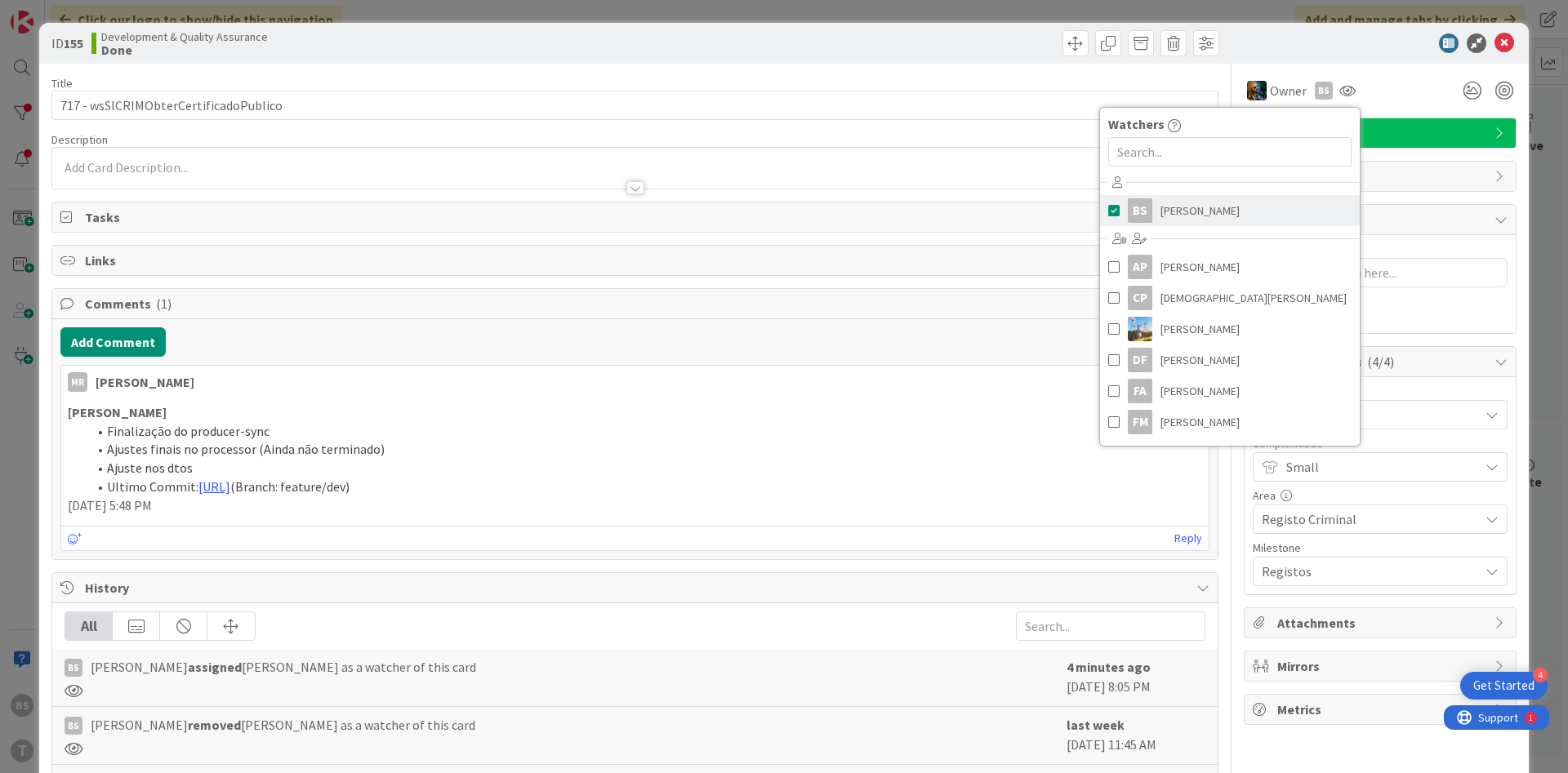
click at [1245, 203] on link "BS [PERSON_NAME]" at bounding box center [1230, 210] width 260 height 31
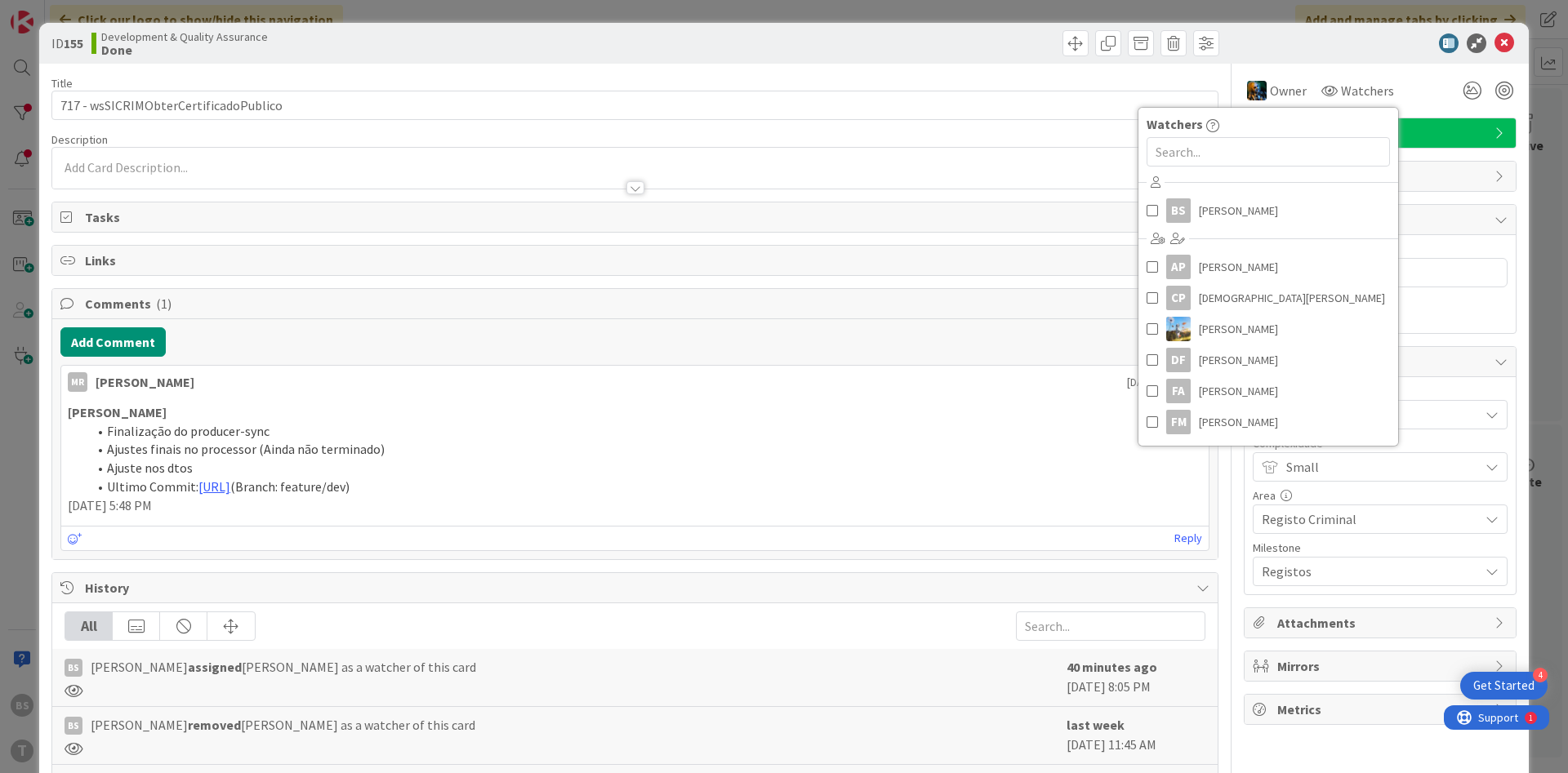
click at [1372, 48] on div at bounding box center [1372, 43] width 290 height 20
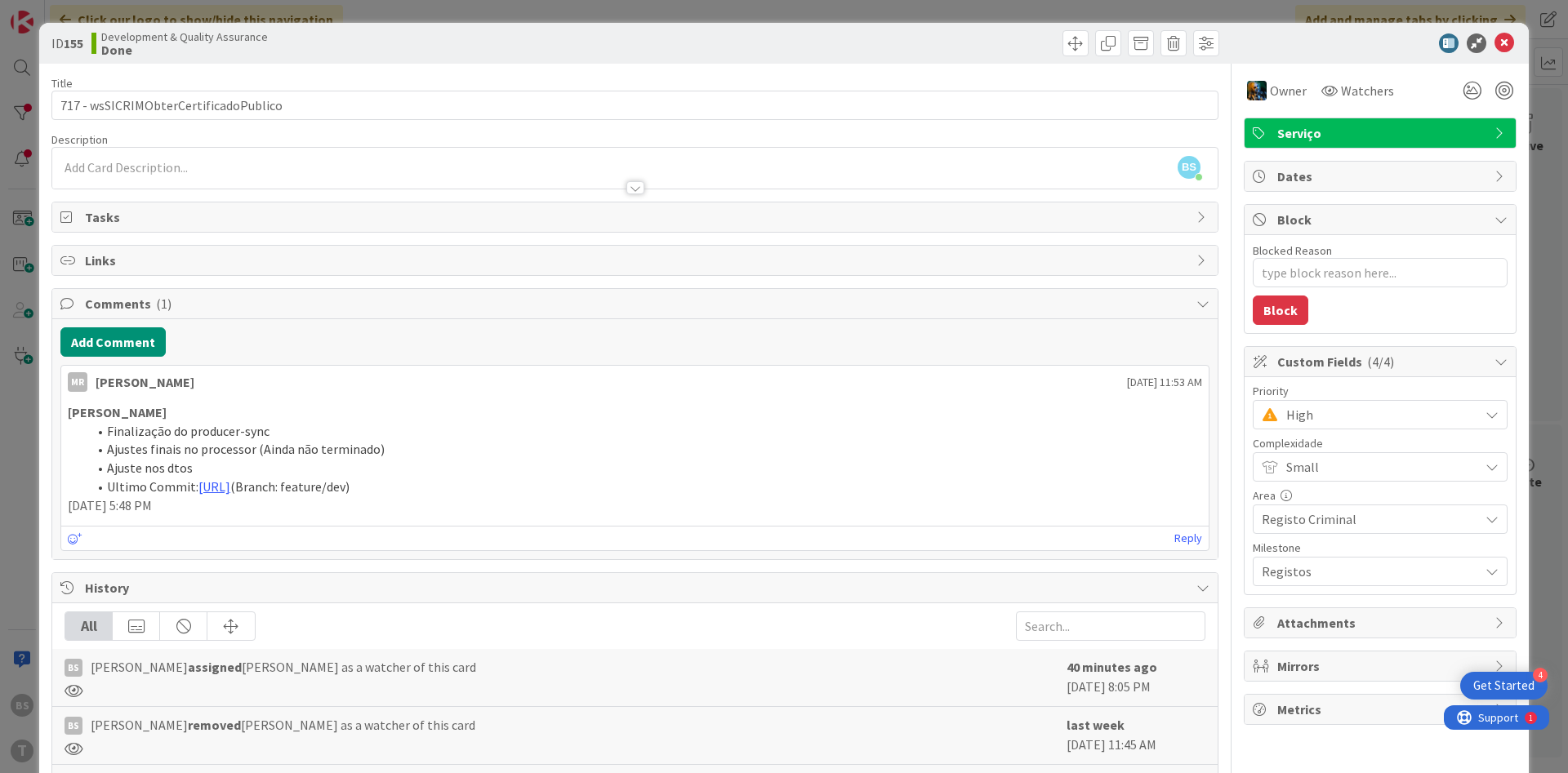
click at [1357, 413] on span "High" at bounding box center [1378, 415] width 184 height 23
click at [1308, 483] on span "Critical" at bounding box center [1403, 483] width 189 height 25
click at [1506, 41] on icon at bounding box center [1504, 43] width 20 height 20
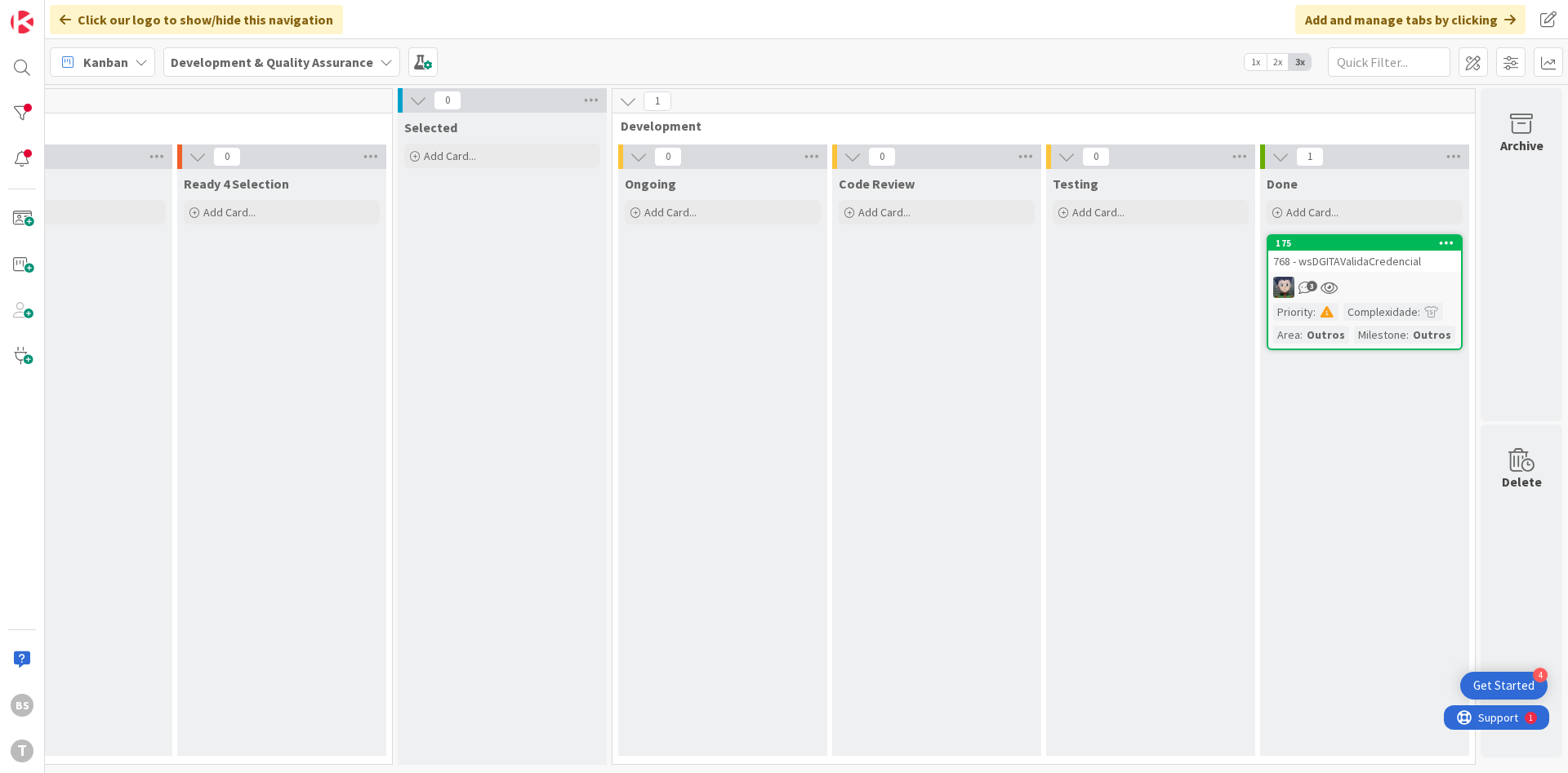
click at [1338, 253] on div "768 - wsDGITAValidaCredencial" at bounding box center [1364, 261] width 193 height 21
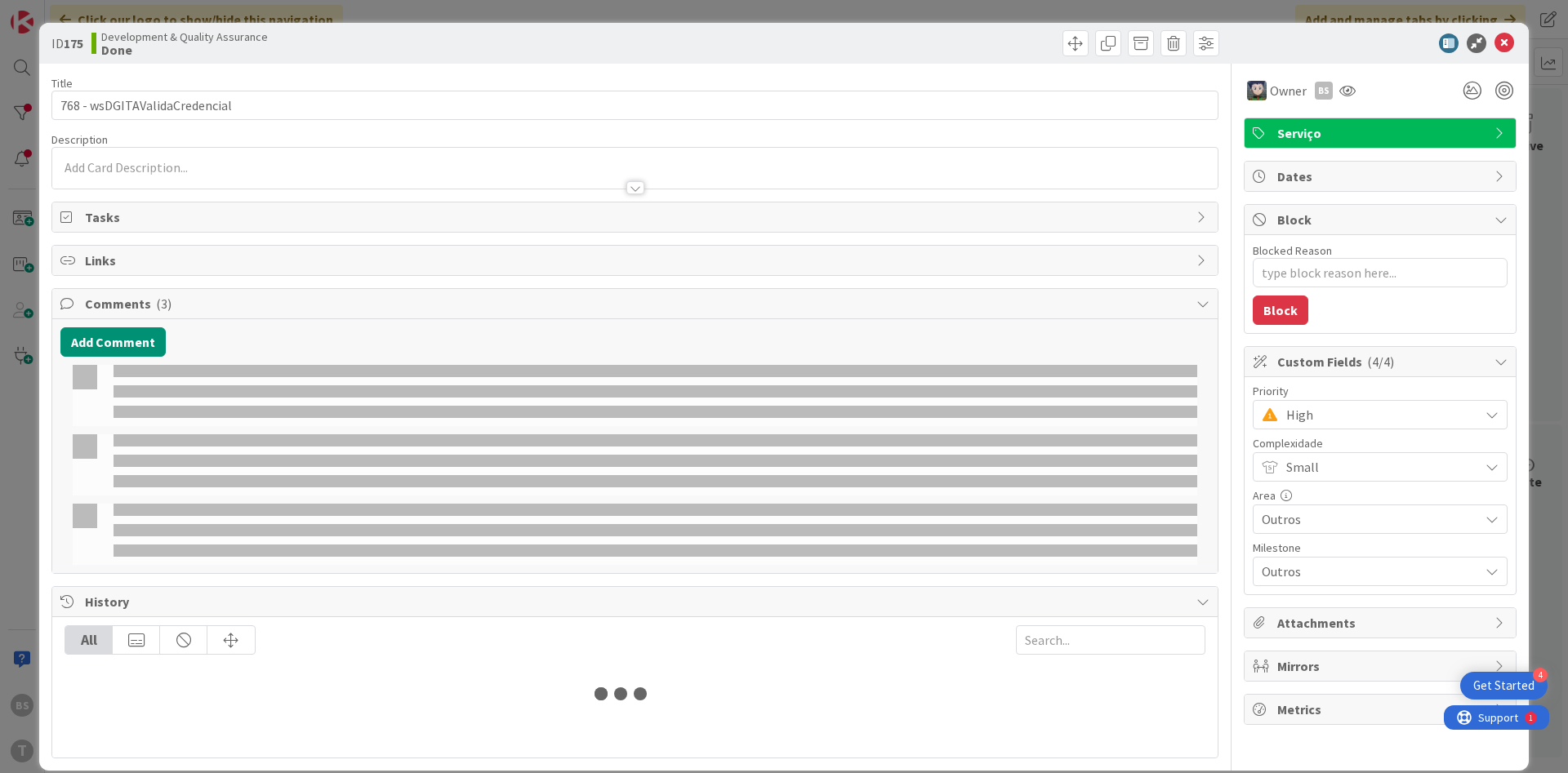
type textarea "x"
select select "java"
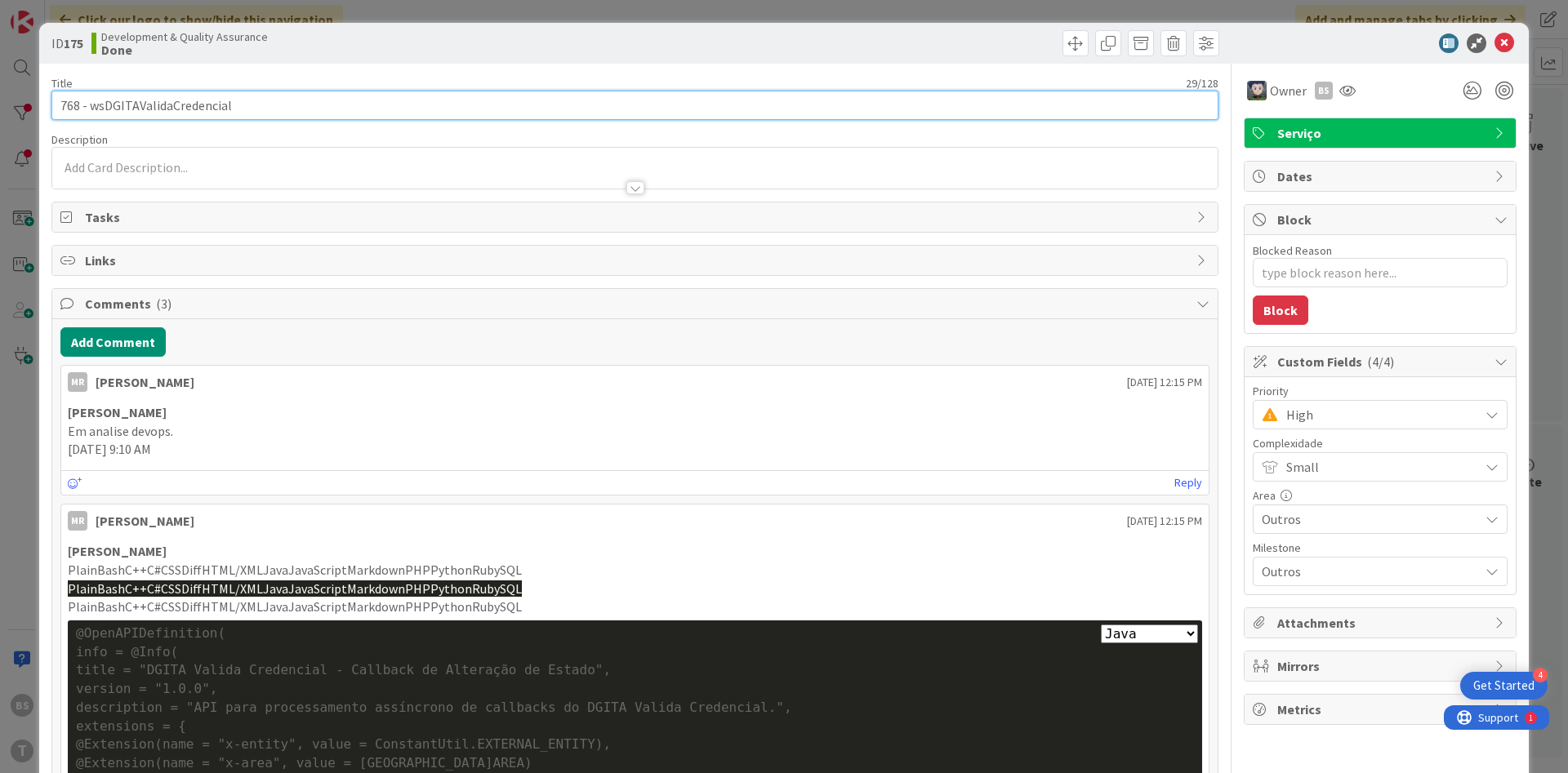
click at [212, 107] on input "768 - wsDGITAValidaCredencial" at bounding box center [634, 105] width 1167 height 30
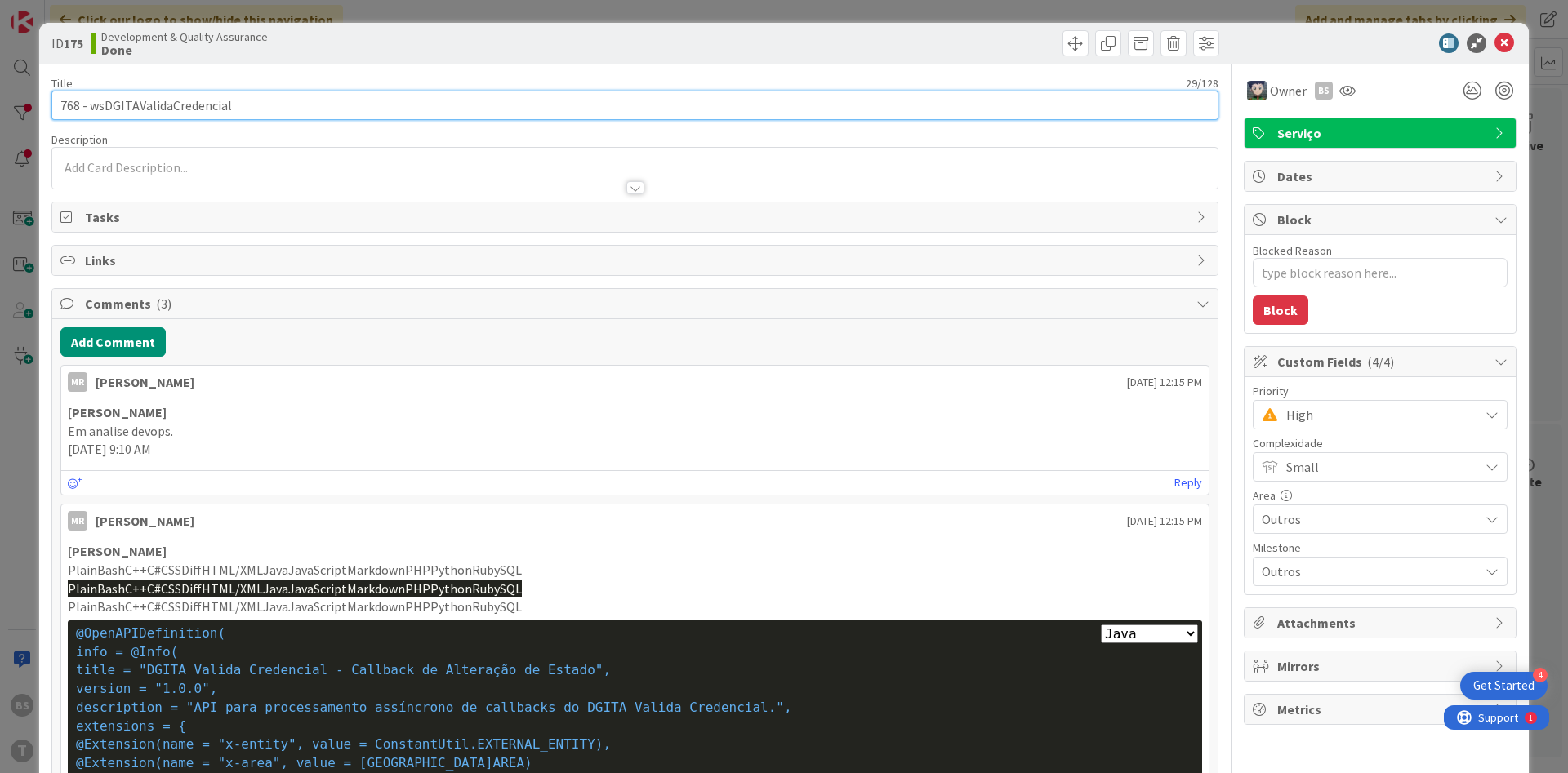
click at [212, 107] on input "768 - wsDGITAValidaCredencial" at bounding box center [634, 105] width 1167 height 30
click at [206, 94] on input "768 - wsDGITAValidaCredencial" at bounding box center [634, 105] width 1167 height 30
click at [177, 110] on input "768 - wsDGITAValidaCredencial" at bounding box center [634, 105] width 1167 height 30
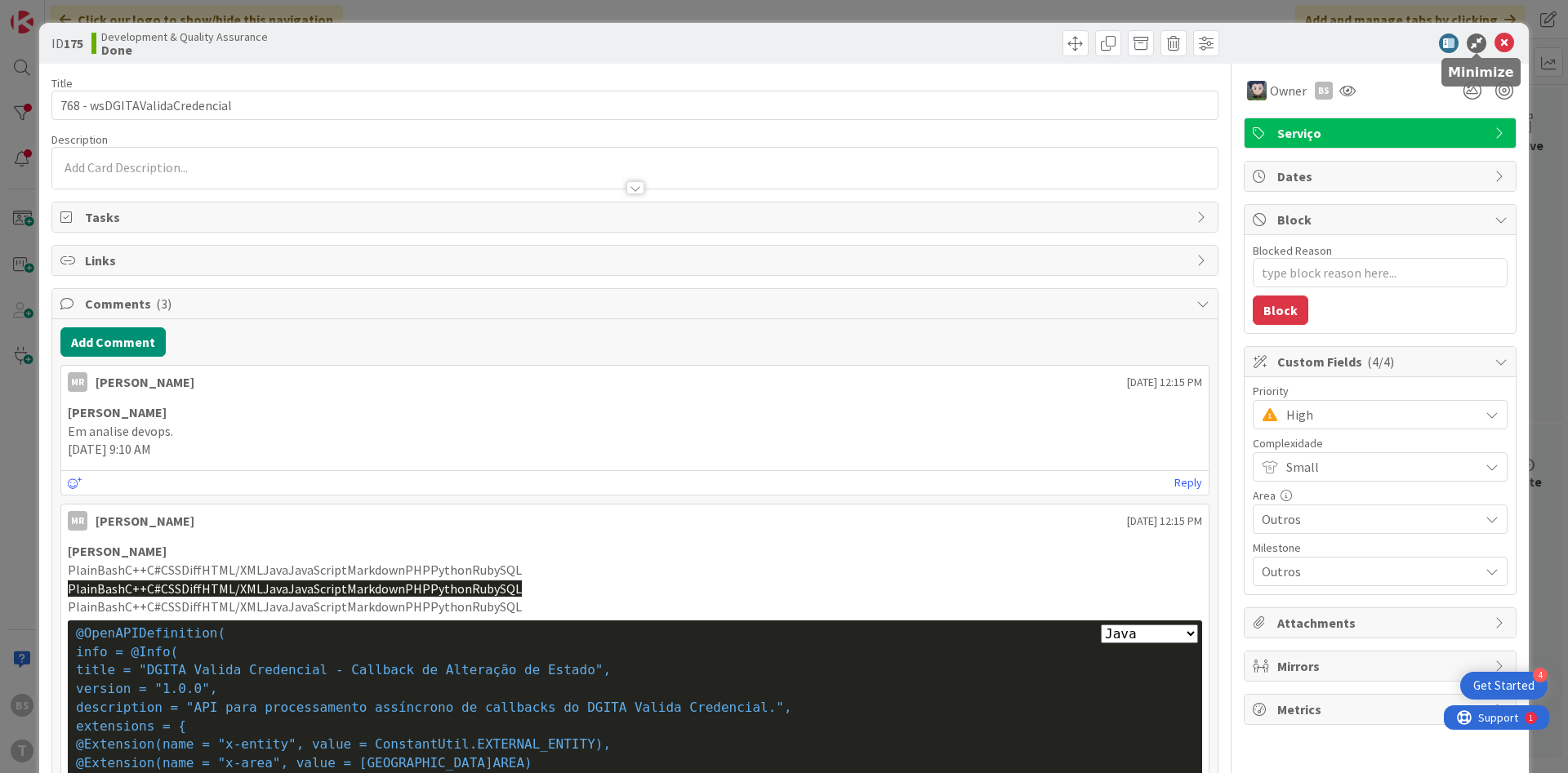
click at [1500, 43] on icon at bounding box center [1504, 43] width 20 height 20
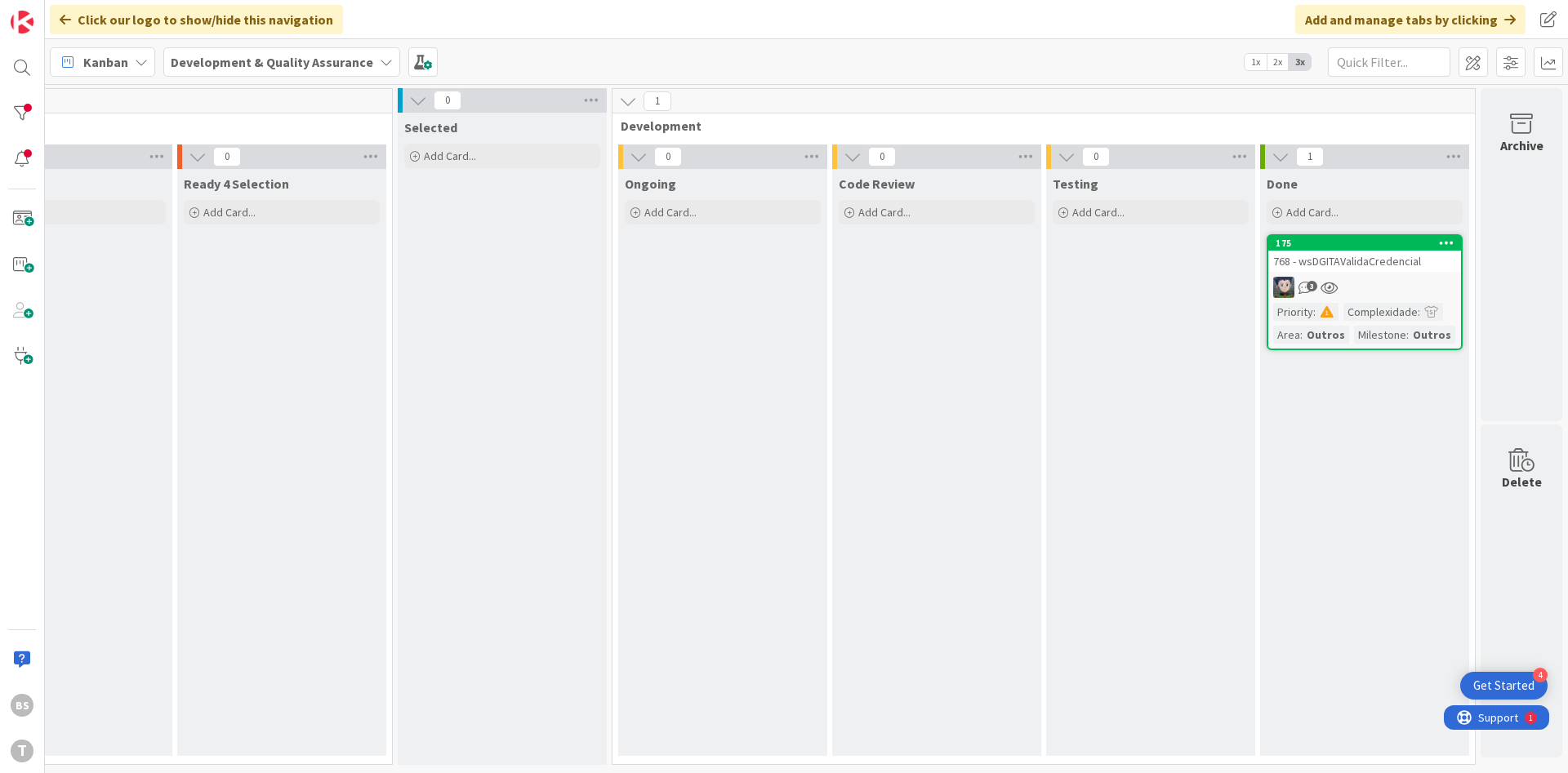
click at [1320, 257] on div "768 - wsDGITAValidaCredencial" at bounding box center [1364, 261] width 193 height 21
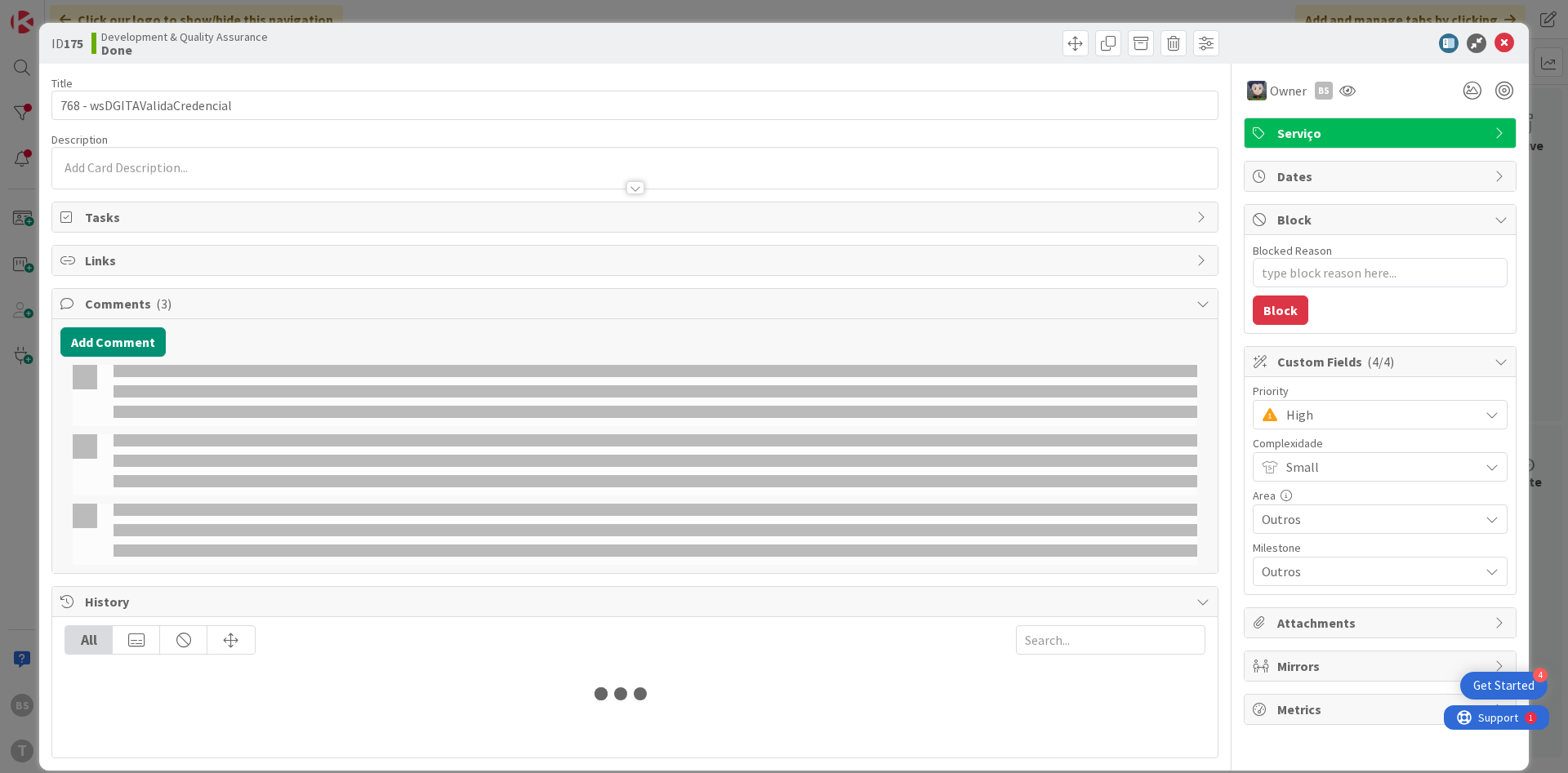
type textarea "x"
select select "java"
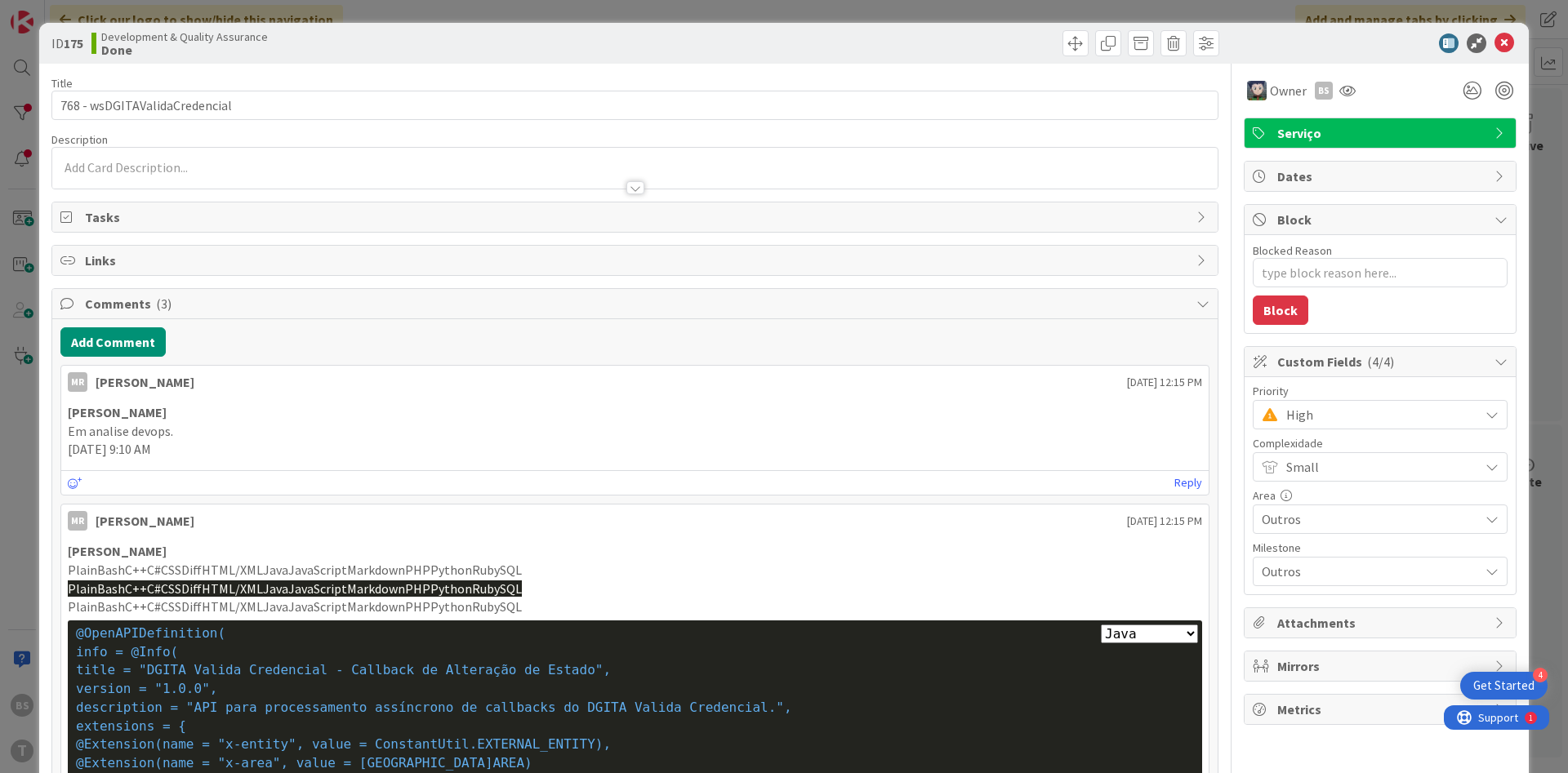
click at [1343, 416] on span "High" at bounding box center [1378, 415] width 184 height 23
click at [1332, 479] on span "Critical" at bounding box center [1403, 483] width 189 height 25
click at [1347, 100] on div at bounding box center [1347, 90] width 26 height 30
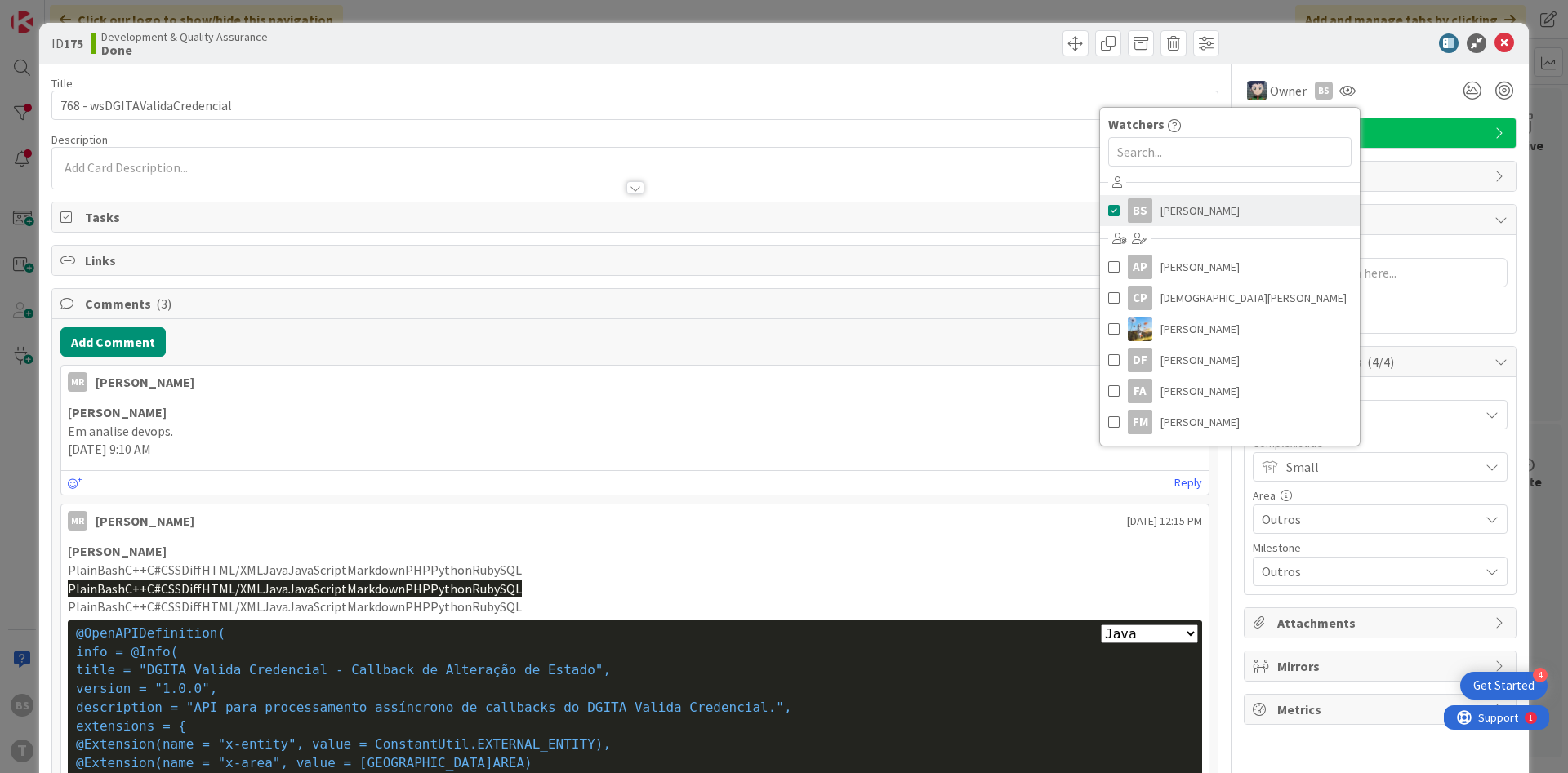
click at [1257, 207] on link "BS [PERSON_NAME]" at bounding box center [1230, 210] width 260 height 31
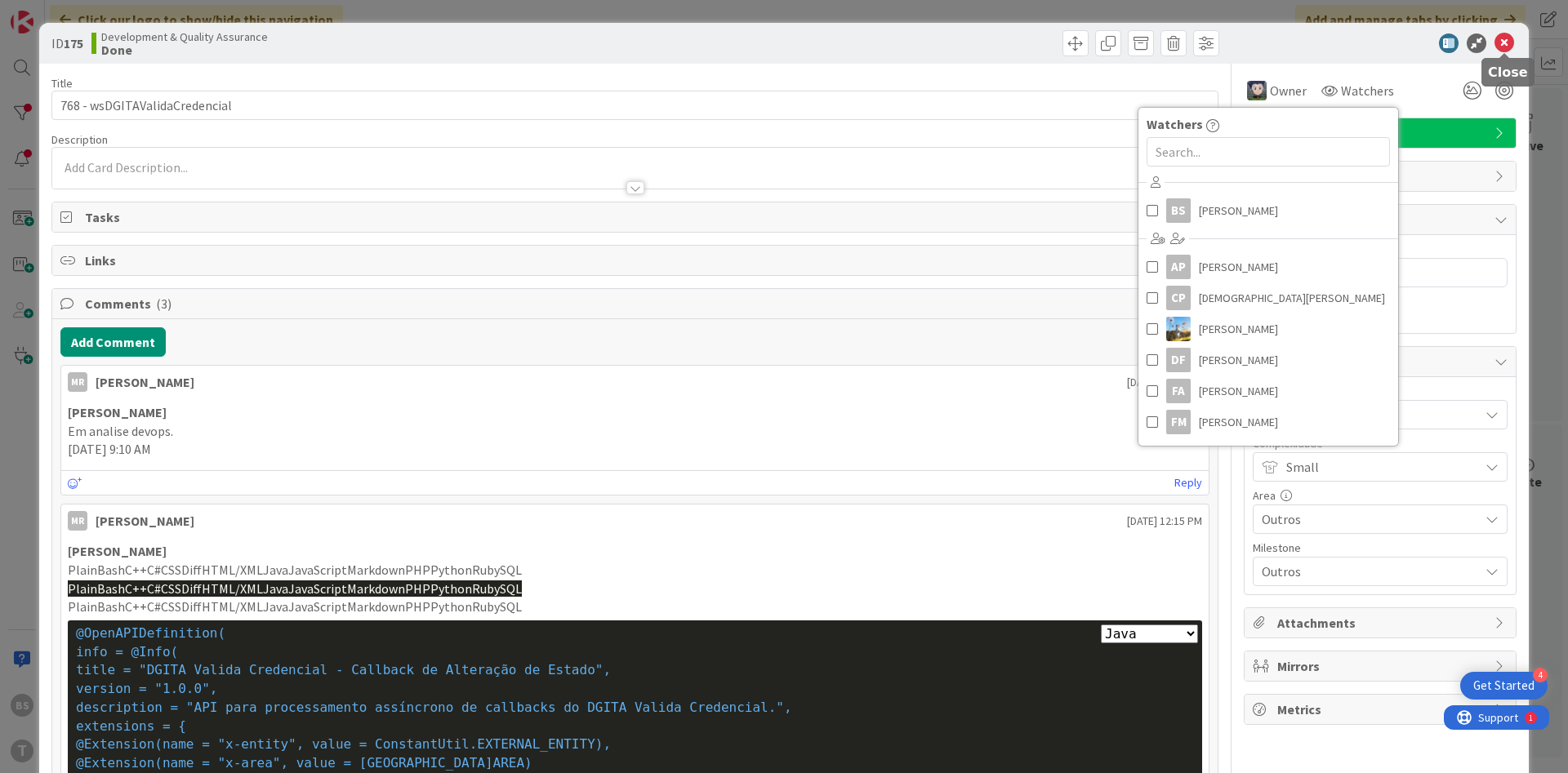
click at [1502, 44] on icon at bounding box center [1504, 43] width 20 height 20
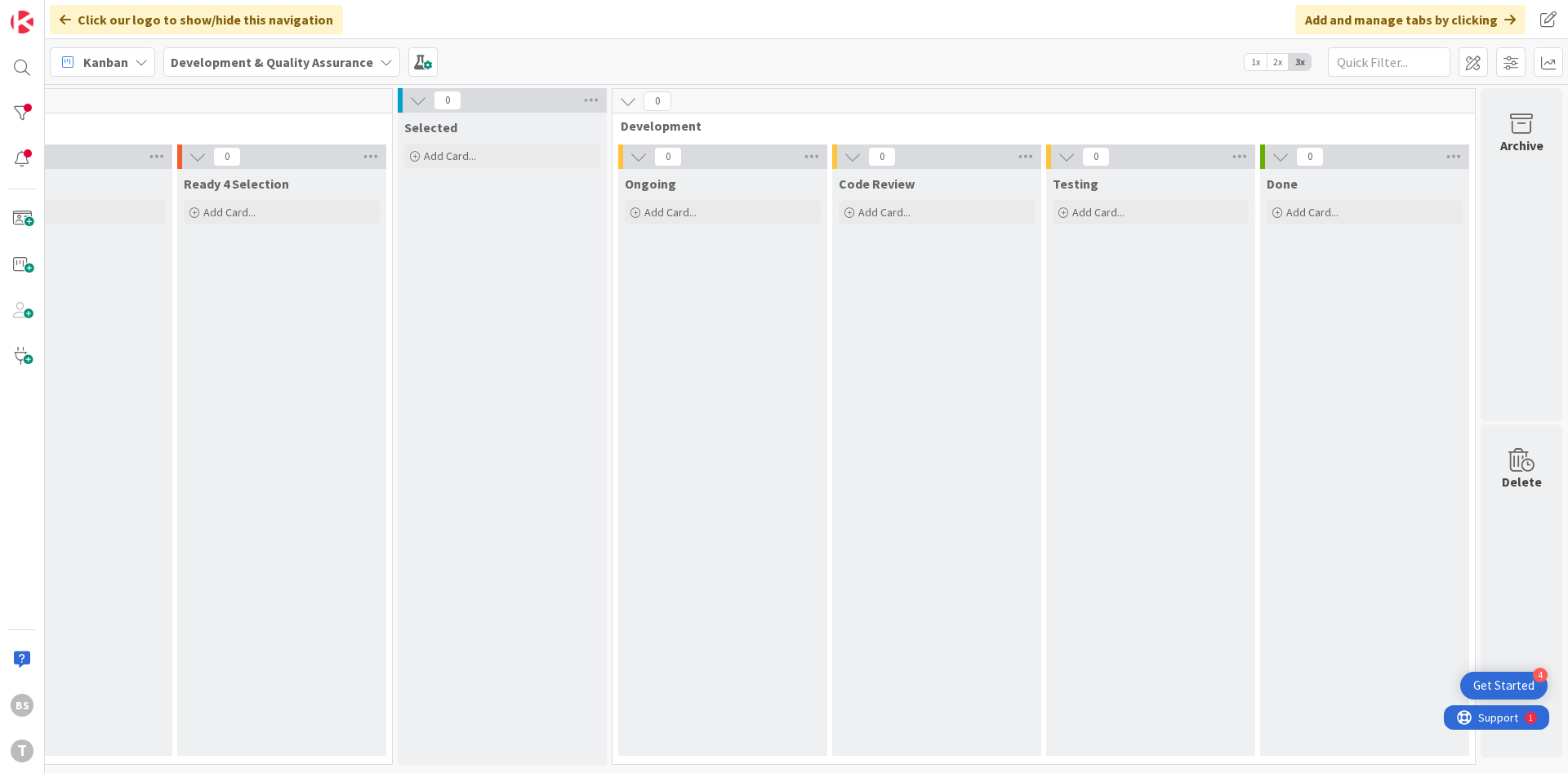
click at [39, 109] on div "BS T" at bounding box center [22, 386] width 45 height 773
click at [25, 104] on div at bounding box center [22, 114] width 32 height 32
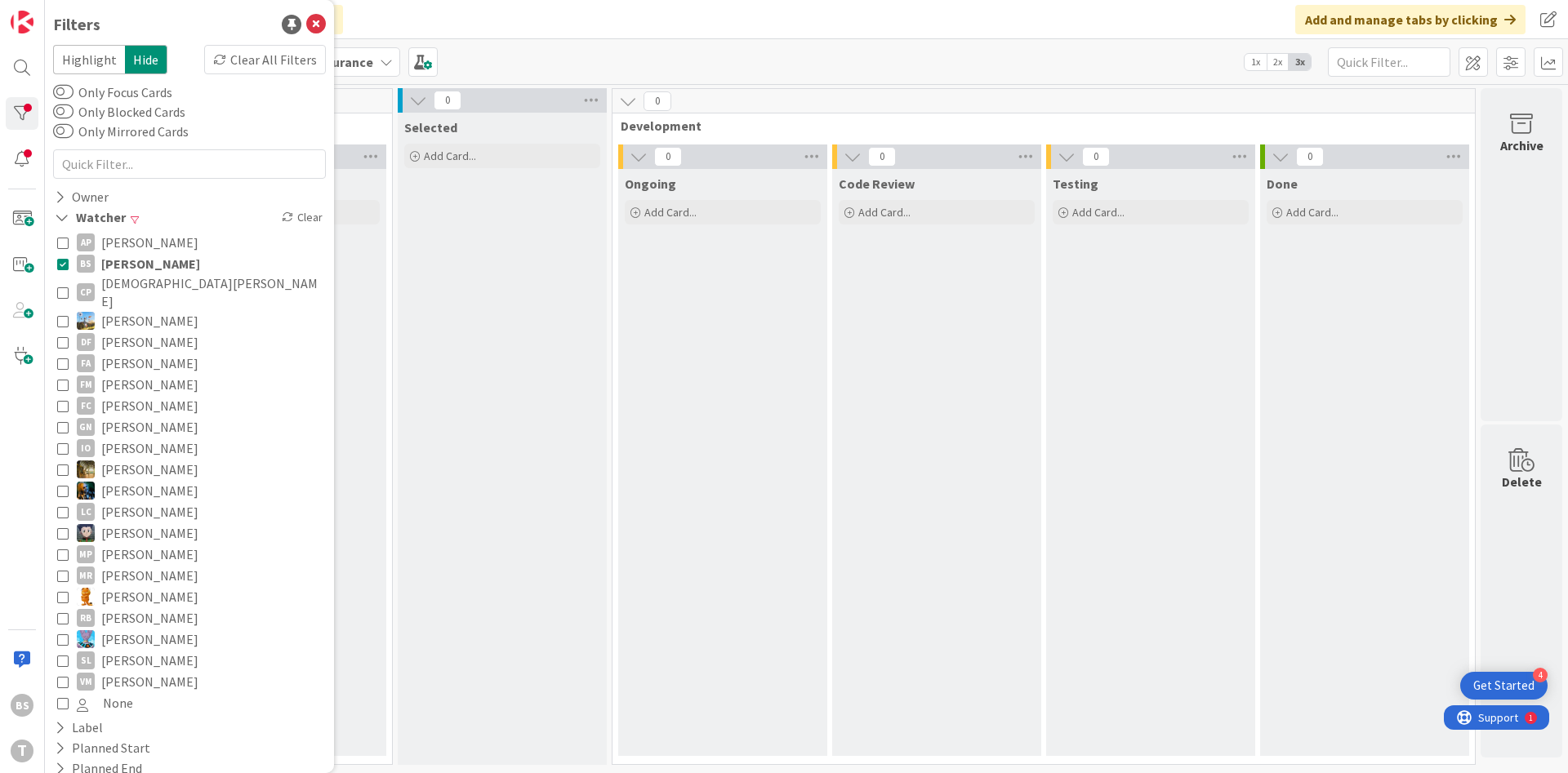
click at [167, 261] on span "[PERSON_NAME]" at bounding box center [150, 264] width 98 height 21
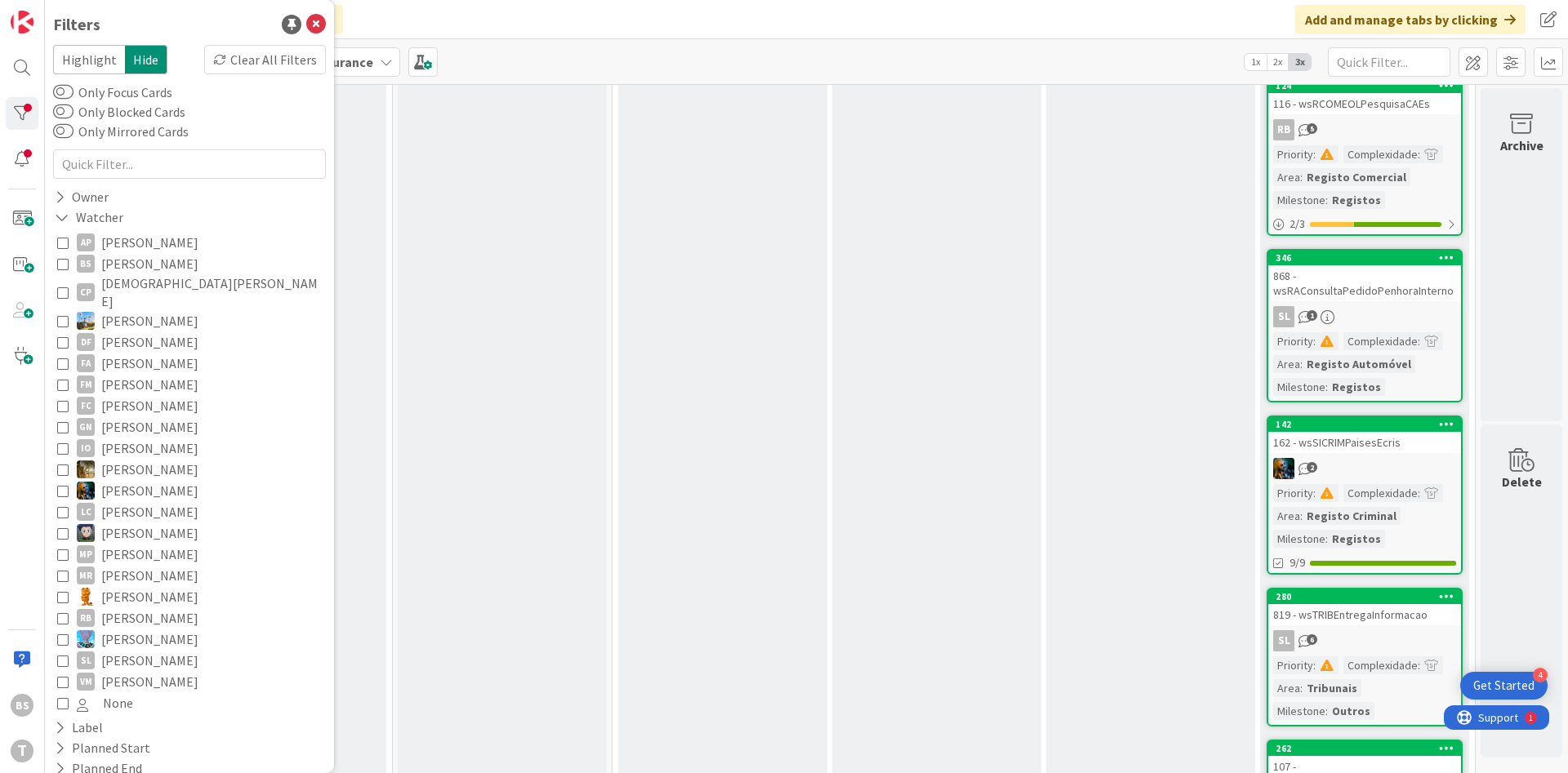
scroll to position [0, 308]
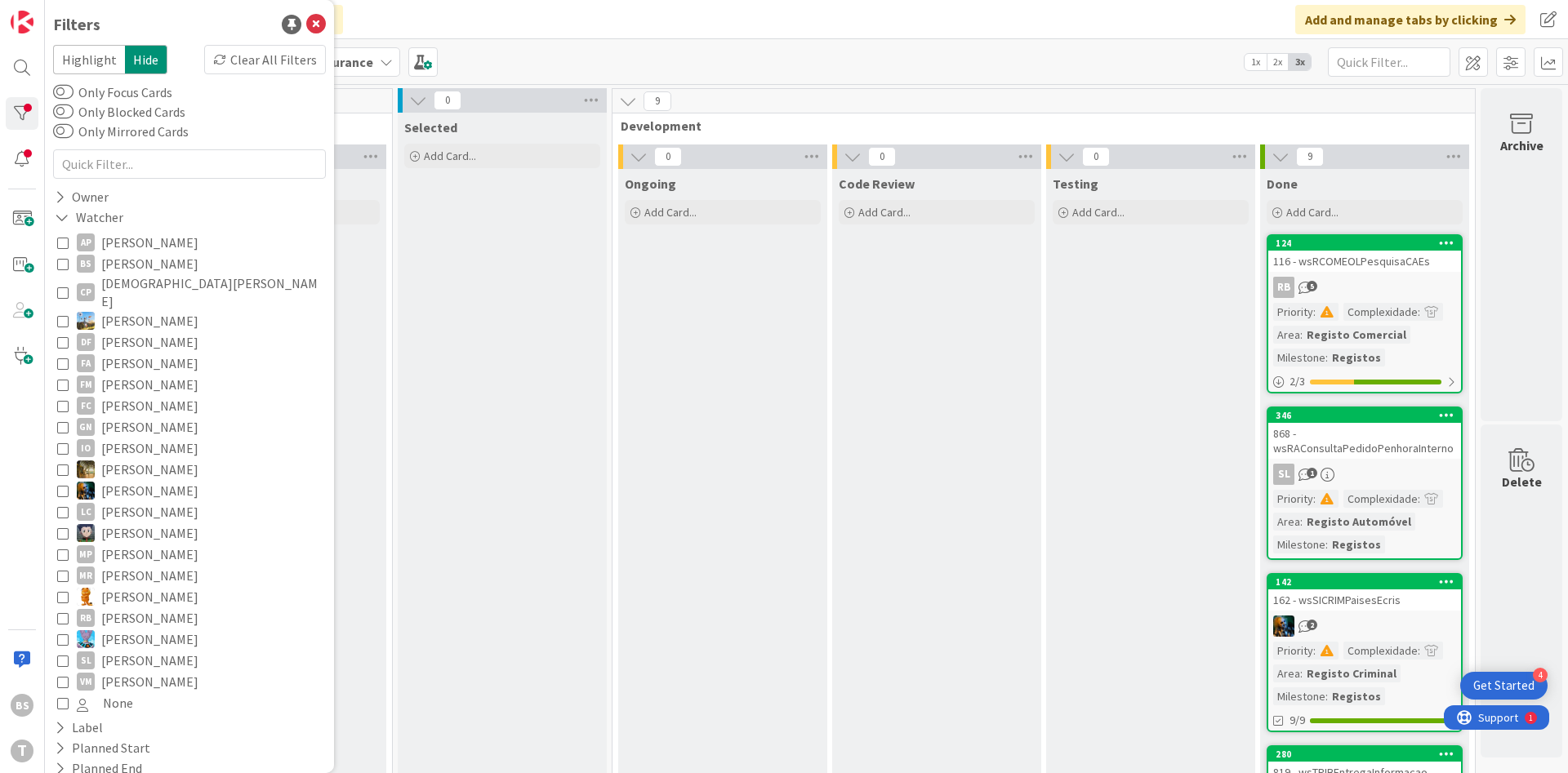
click at [68, 357] on icon at bounding box center [63, 363] width 11 height 11
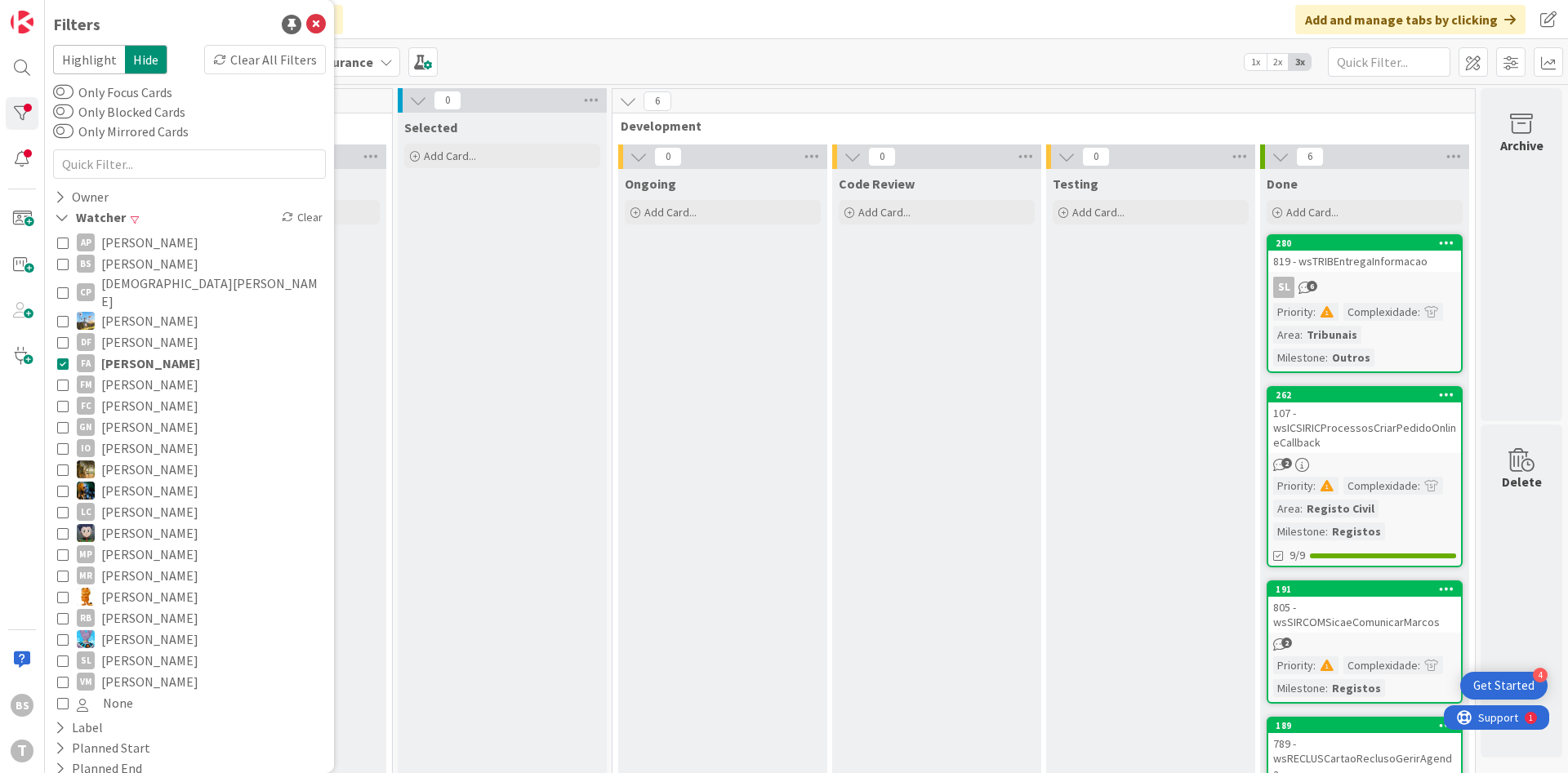
click at [64, 357] on icon at bounding box center [63, 363] width 11 height 11
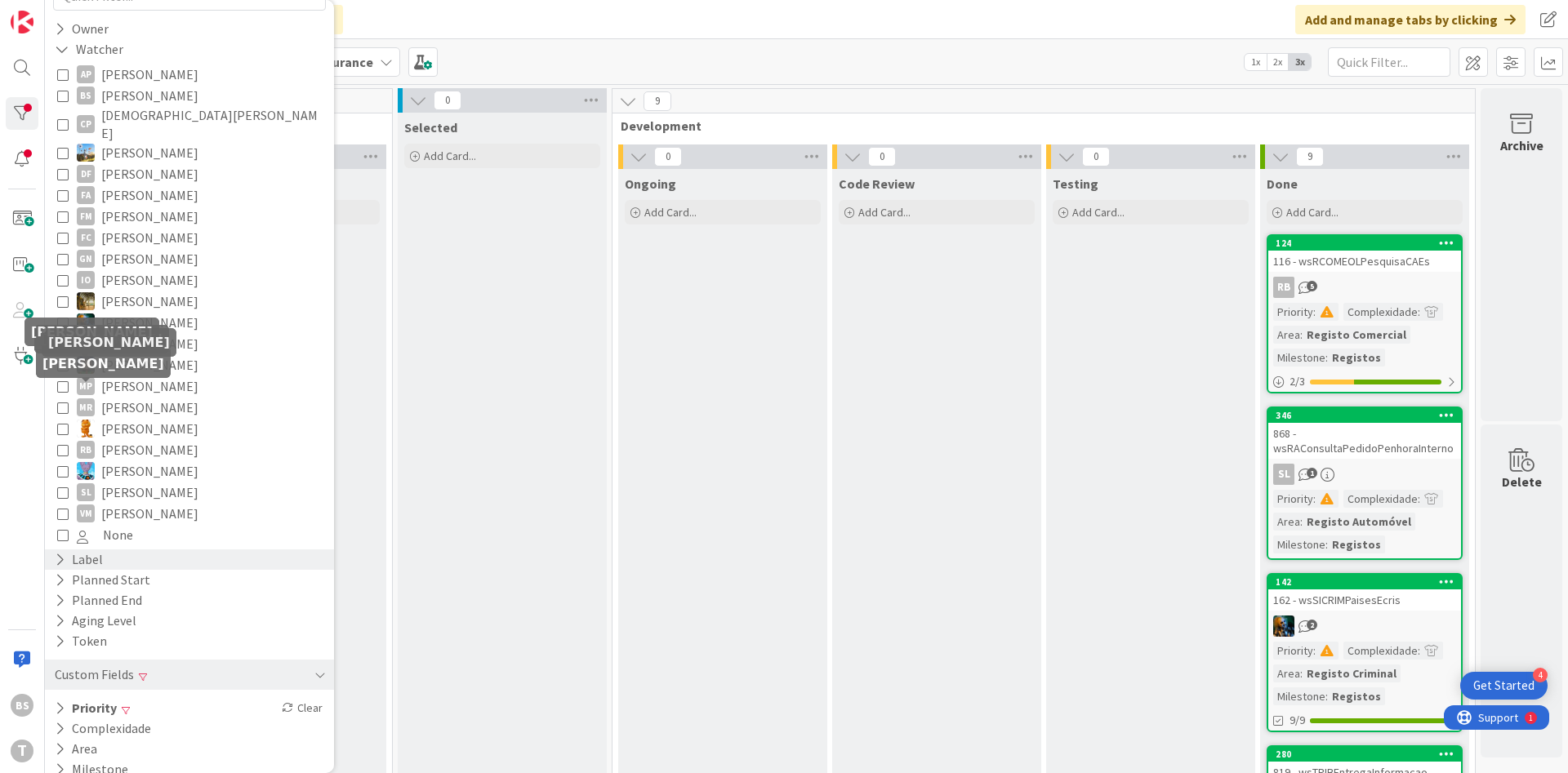
scroll to position [172, 0]
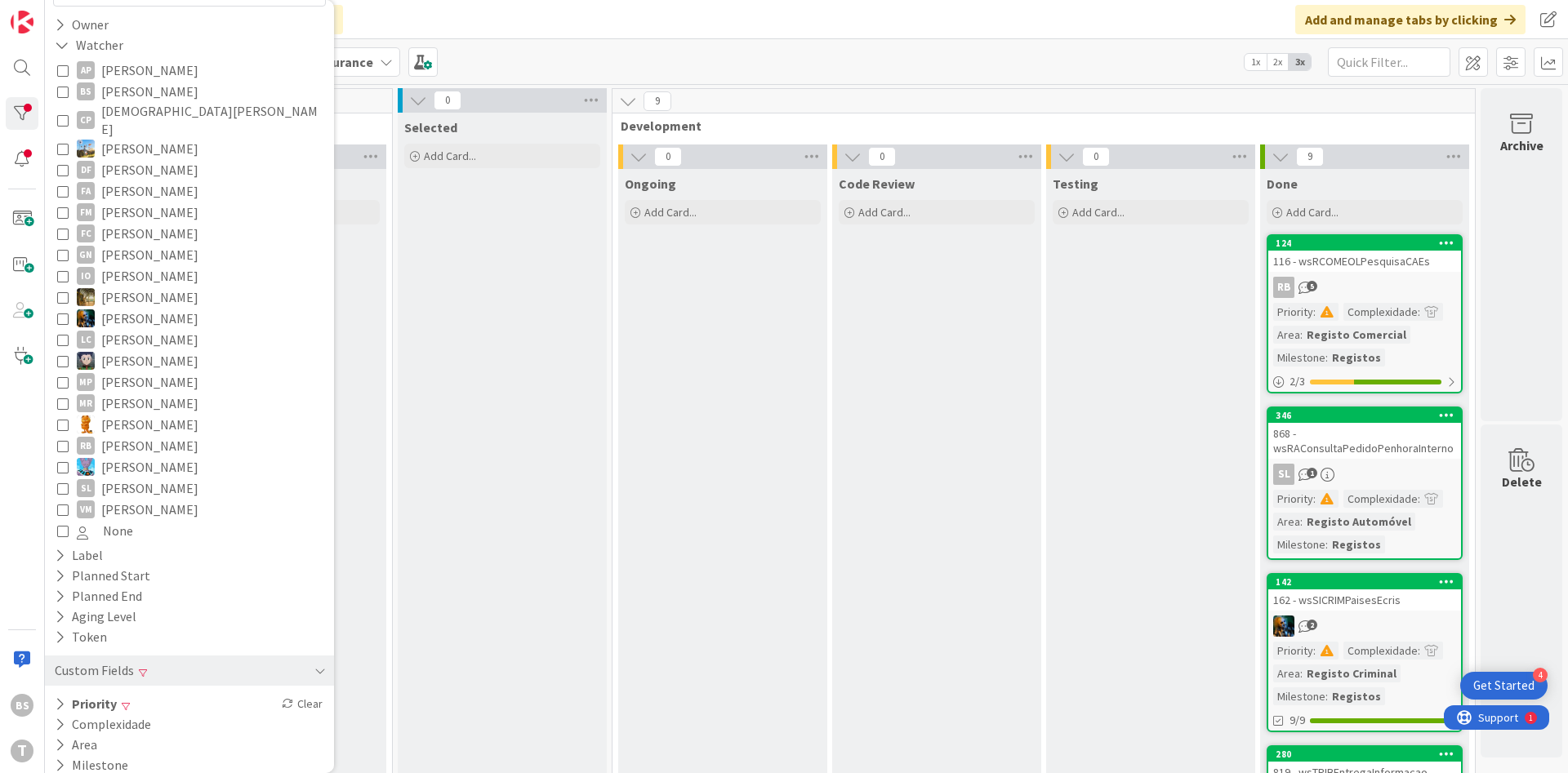
click at [69, 520] on button "None" at bounding box center [189, 530] width 265 height 21
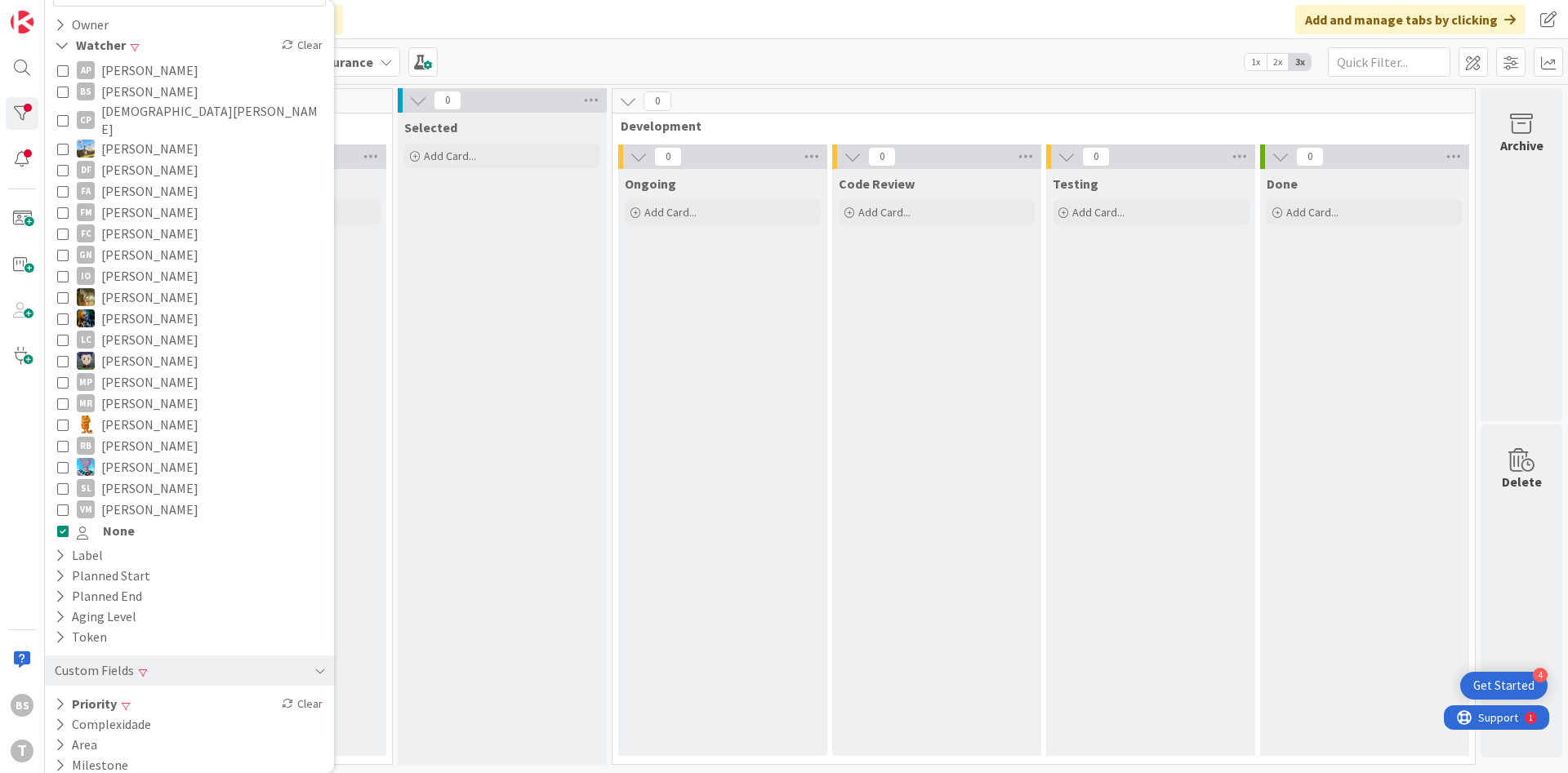
click at [61, 526] on icon at bounding box center [63, 531] width 11 height 11
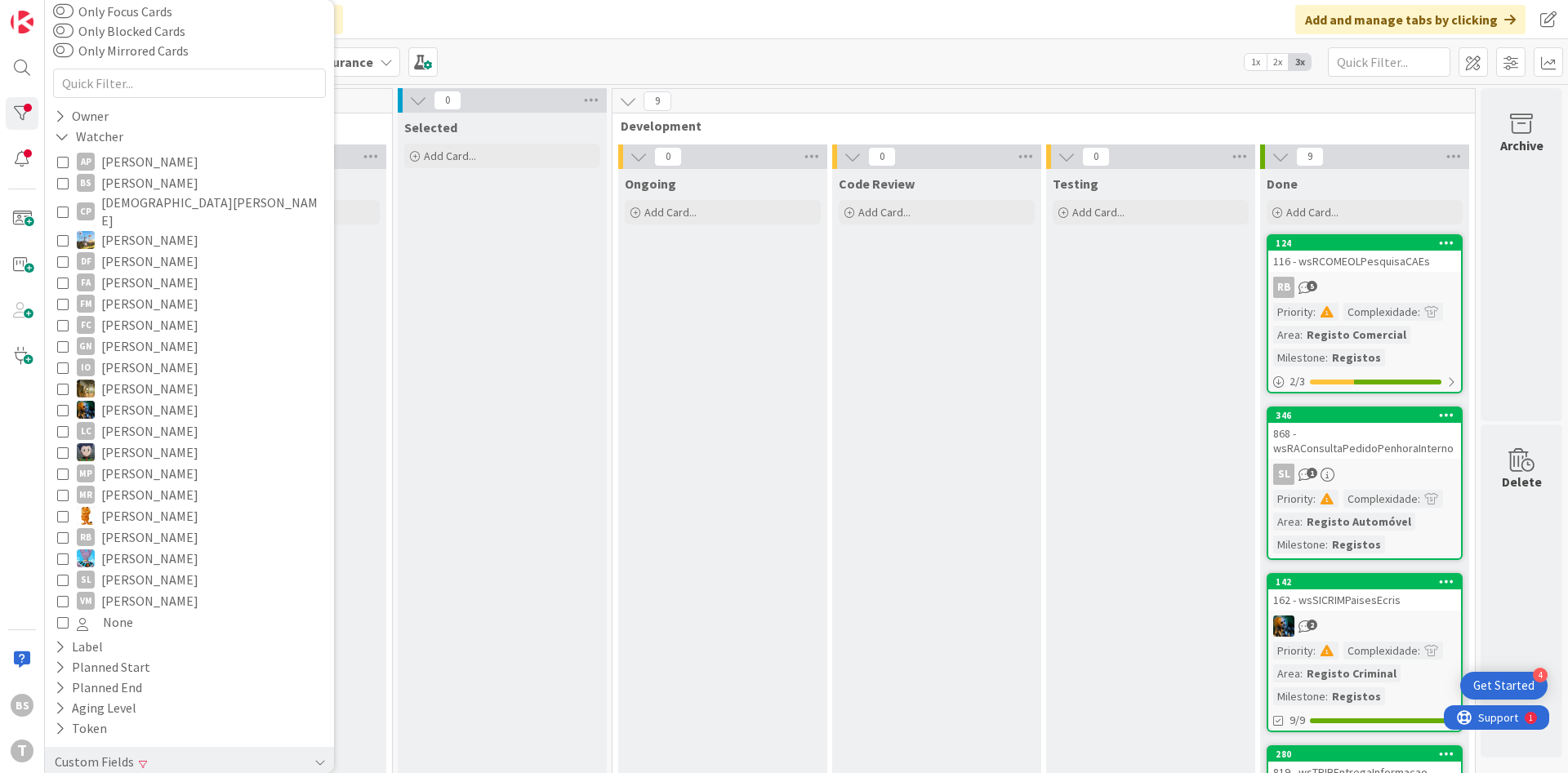
scroll to position [0, 0]
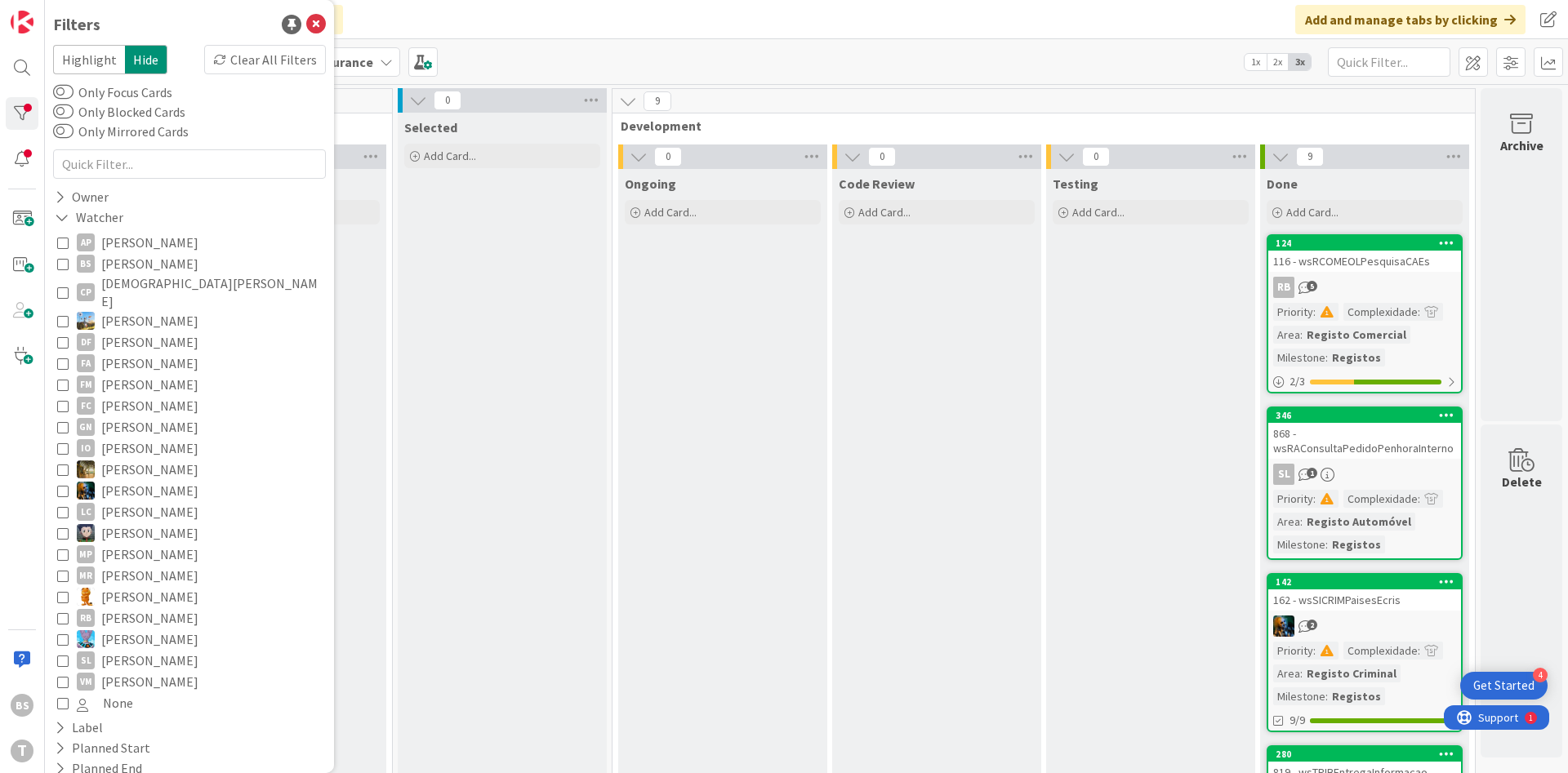
click at [1368, 270] on div "116 - wsRCOMEOLPesquisaCAEs" at bounding box center [1364, 261] width 193 height 21
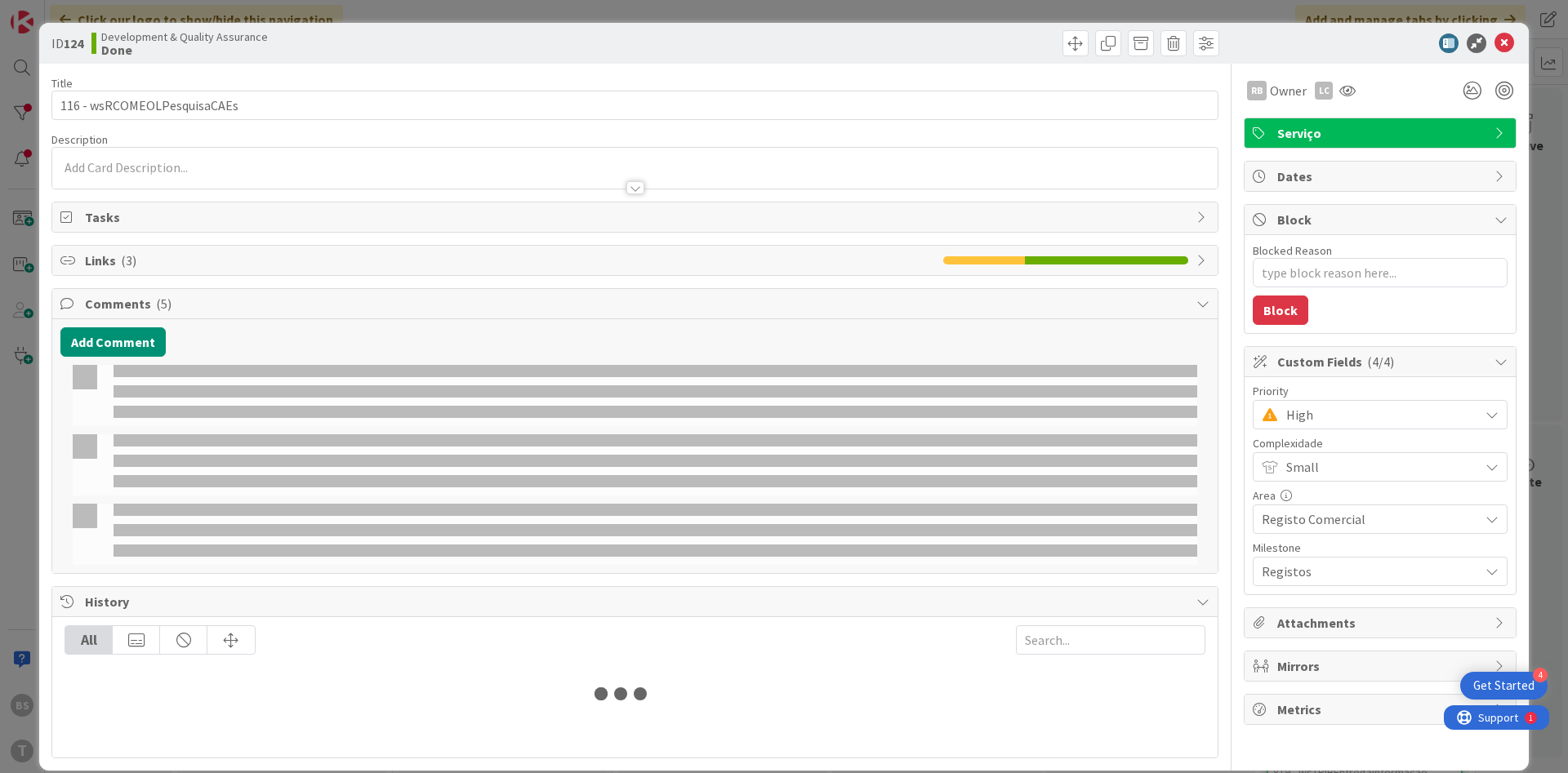
type textarea "x"
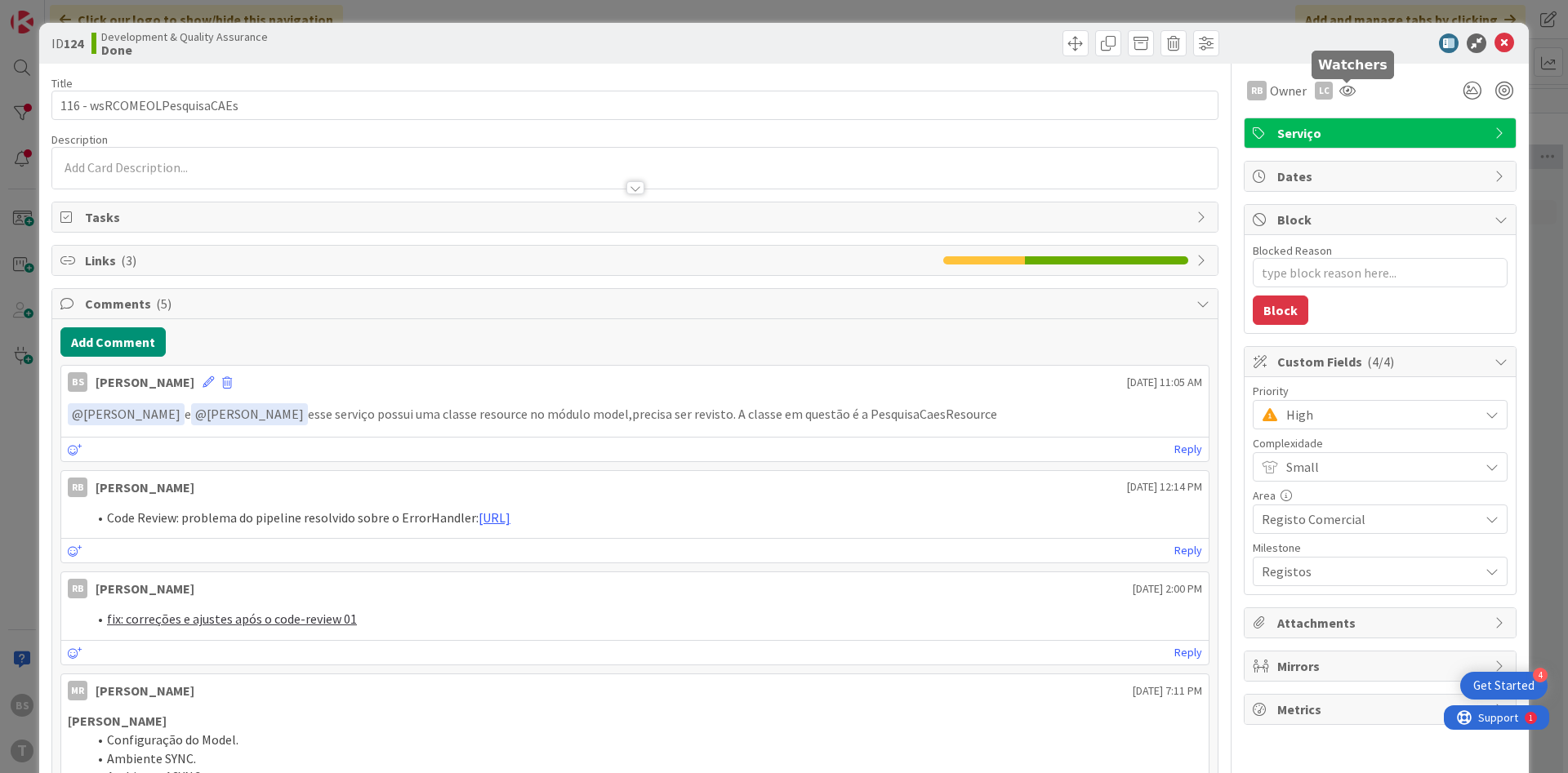
click at [1332, 90] on div "LC" at bounding box center [1323, 90] width 18 height 18
click at [1349, 86] on icon at bounding box center [1347, 91] width 16 height 13
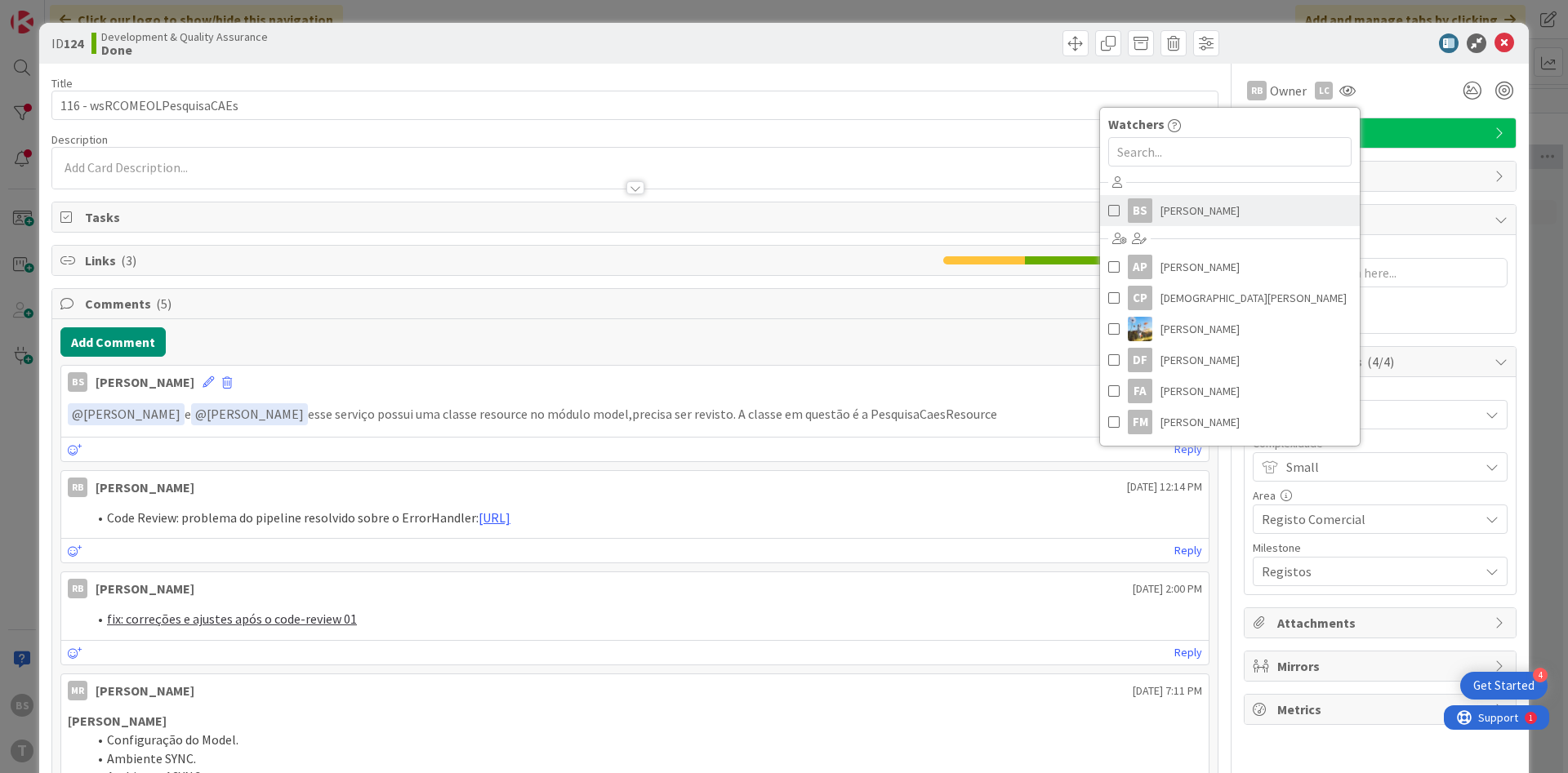
click at [1171, 204] on span "[PERSON_NAME]" at bounding box center [1200, 211] width 79 height 25
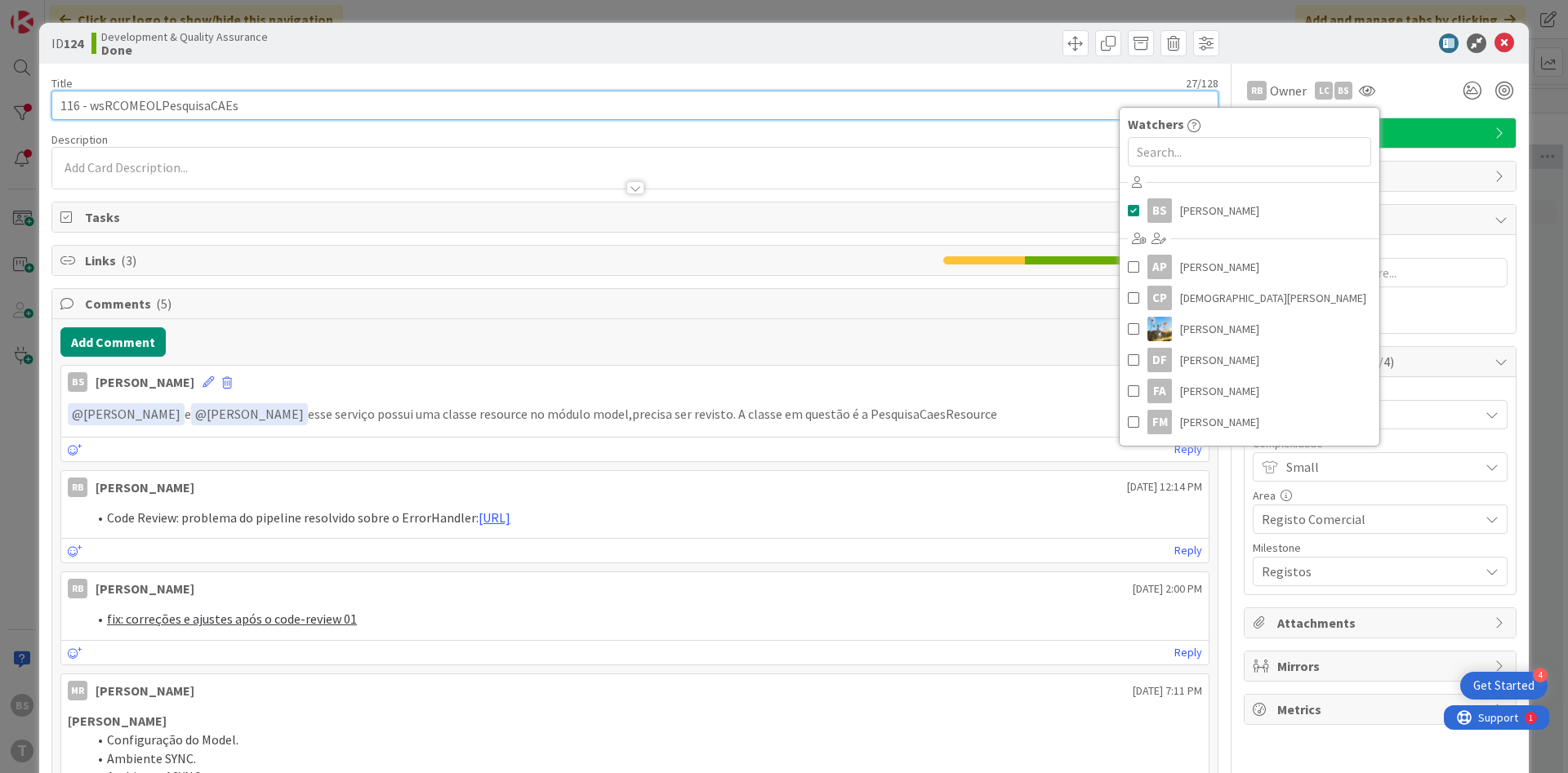
click at [217, 105] on input "116 - wsRCOMEOLPesquisaCAEs" at bounding box center [634, 105] width 1167 height 30
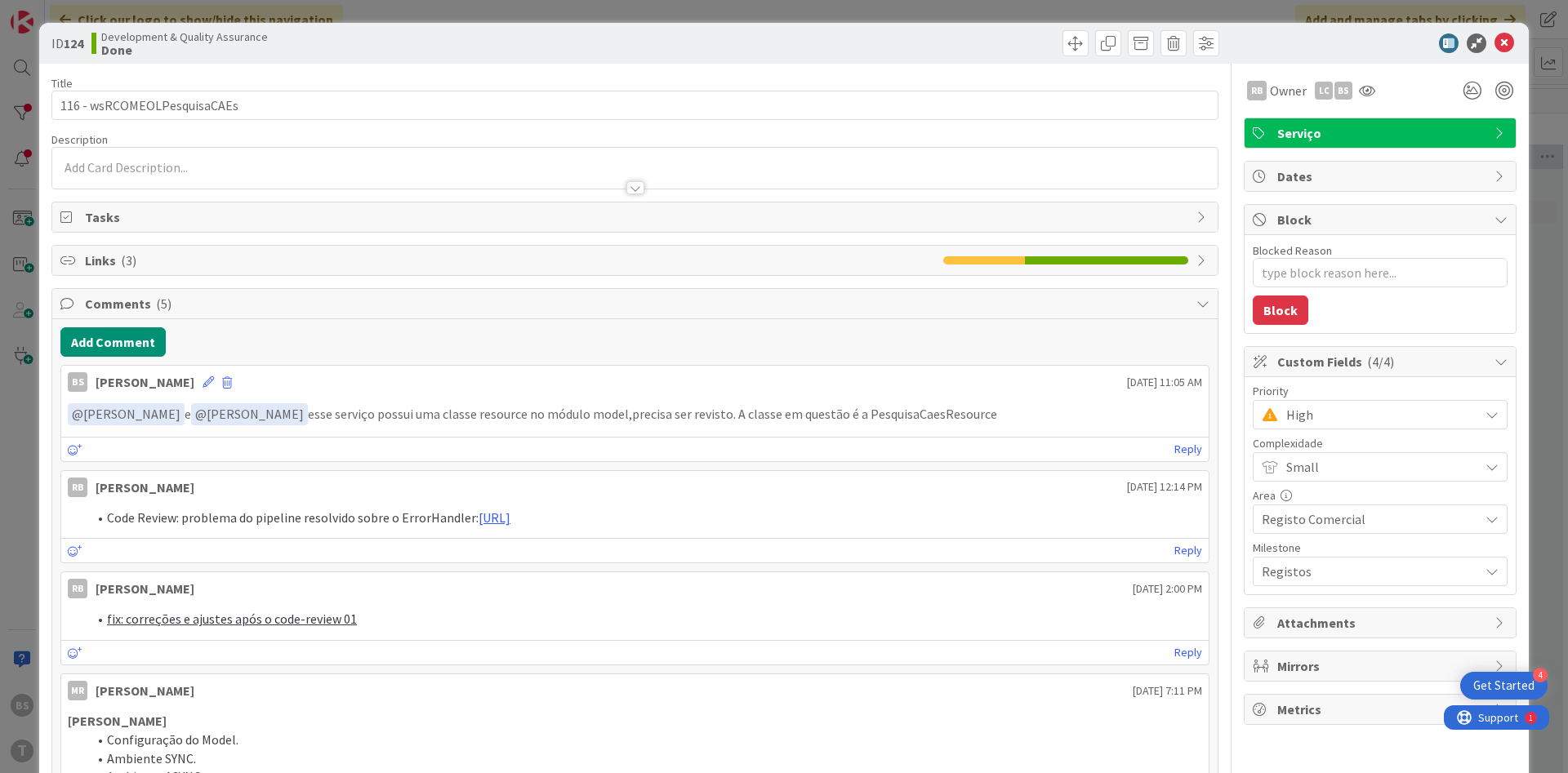
type textarea "x"
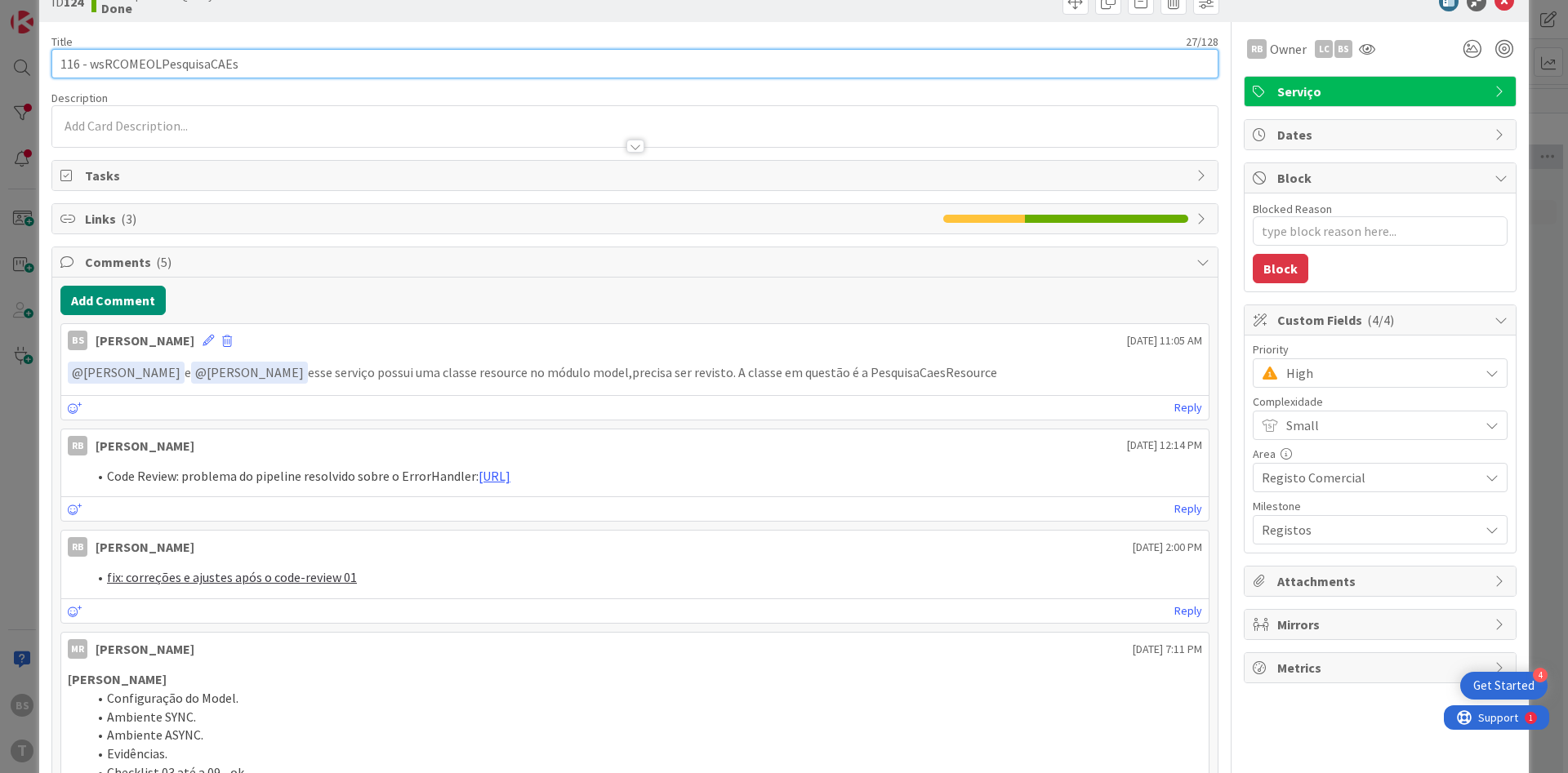
scroll to position [5, 0]
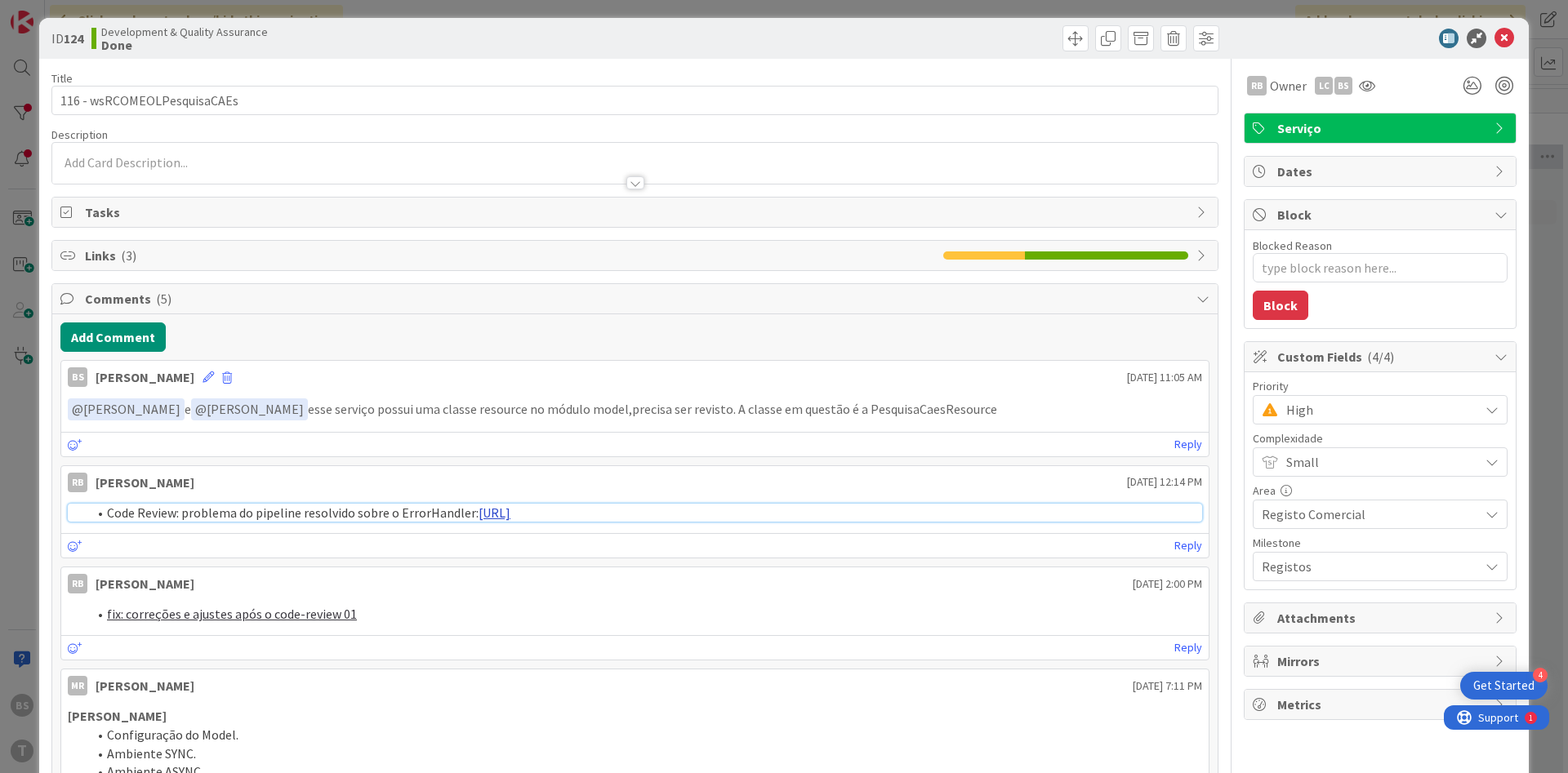
click at [500, 512] on link "[URL]" at bounding box center [494, 512] width 32 height 16
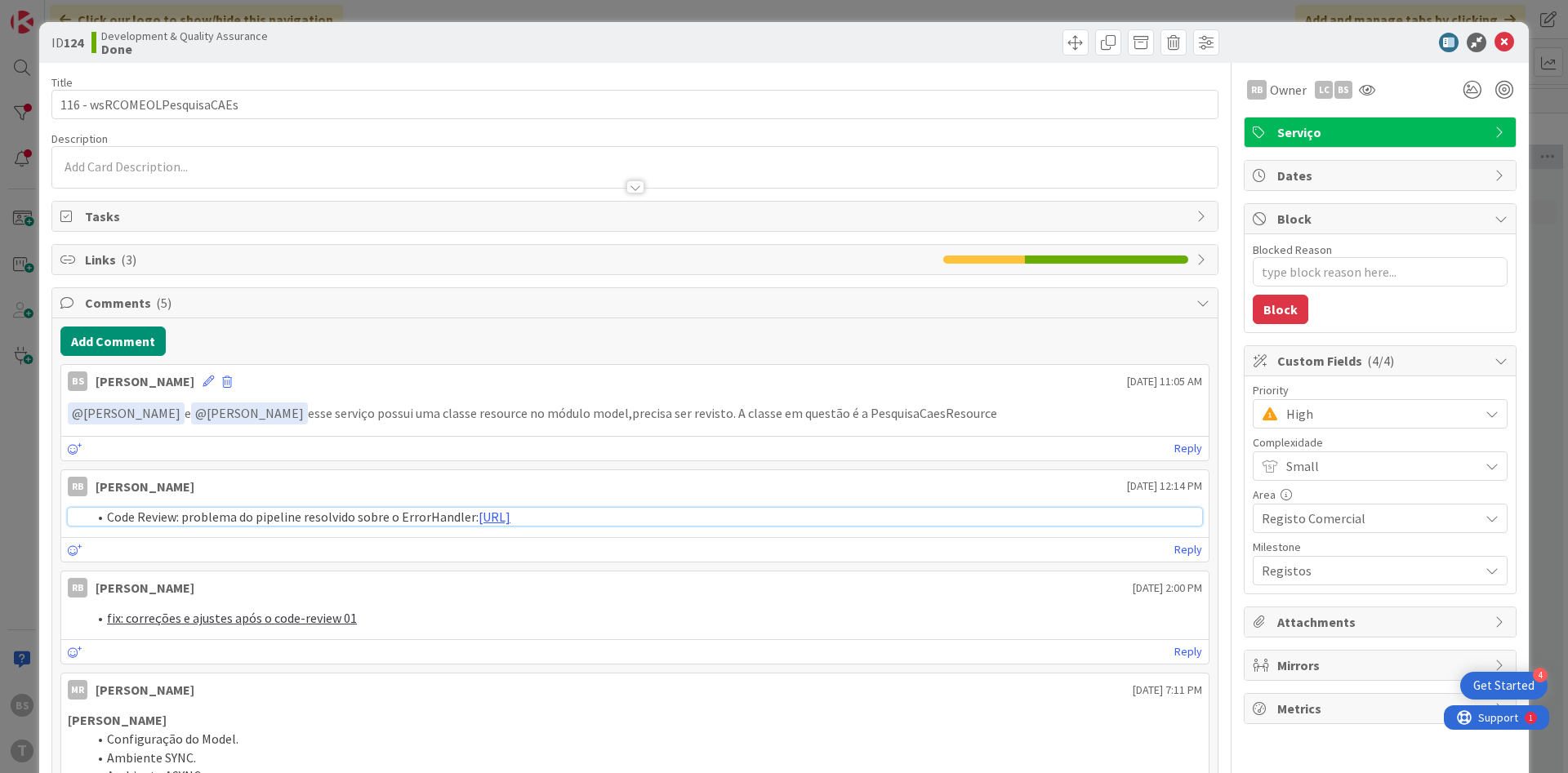
scroll to position [0, 0]
drag, startPoint x: 773, startPoint y: 417, endPoint x: 838, endPoint y: 413, distance: 65.1
click at [838, 413] on p "﻿ @ [PERSON_NAME] ﻿ e ﻿ @ [PERSON_NAME] ﻿ esse serviço possui uma classe resour…" at bounding box center [634, 414] width 1134 height 22
